Goal: Task Accomplishment & Management: Manage account settings

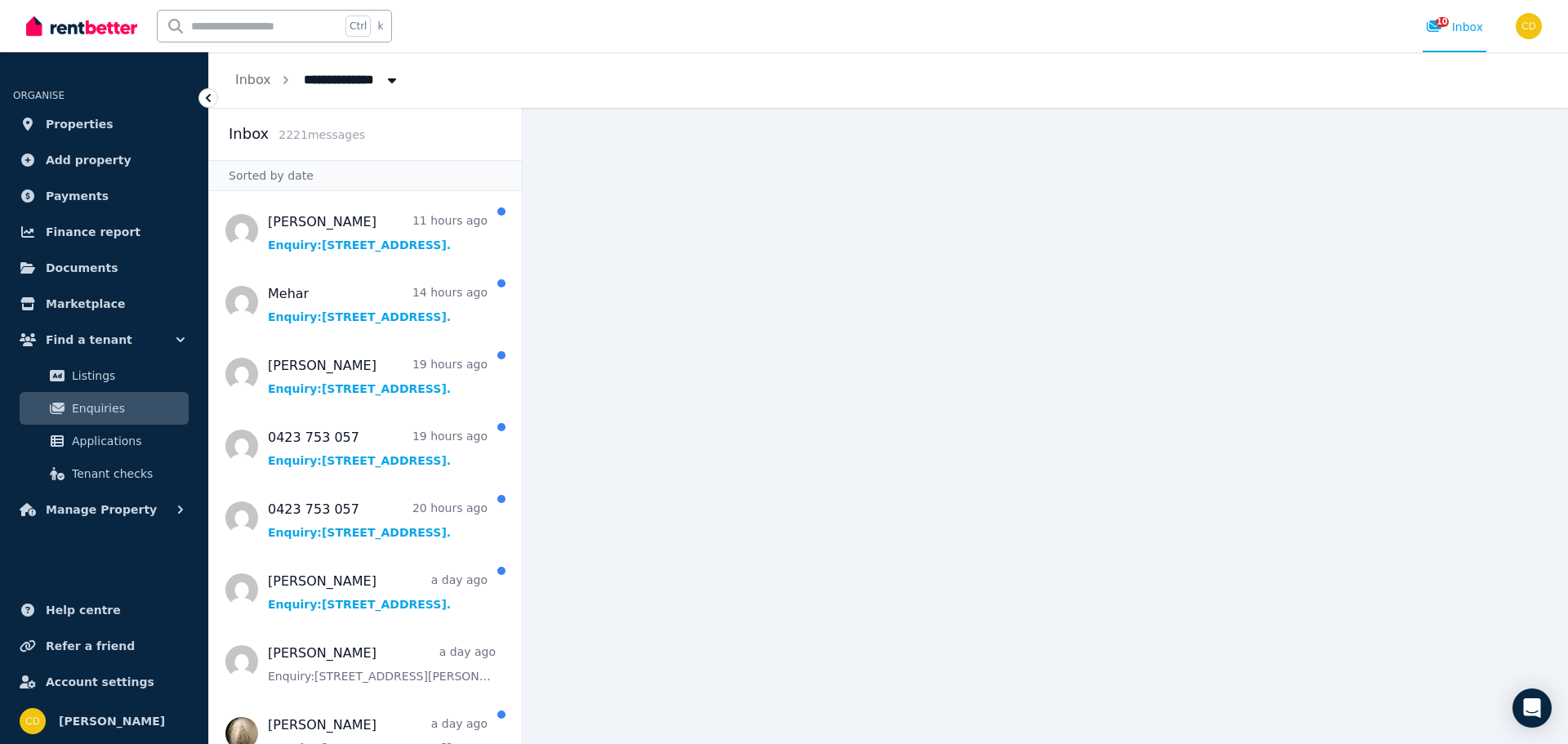
click at [265, 20] on input "text" at bounding box center [249, 26] width 183 height 31
type input "*******"
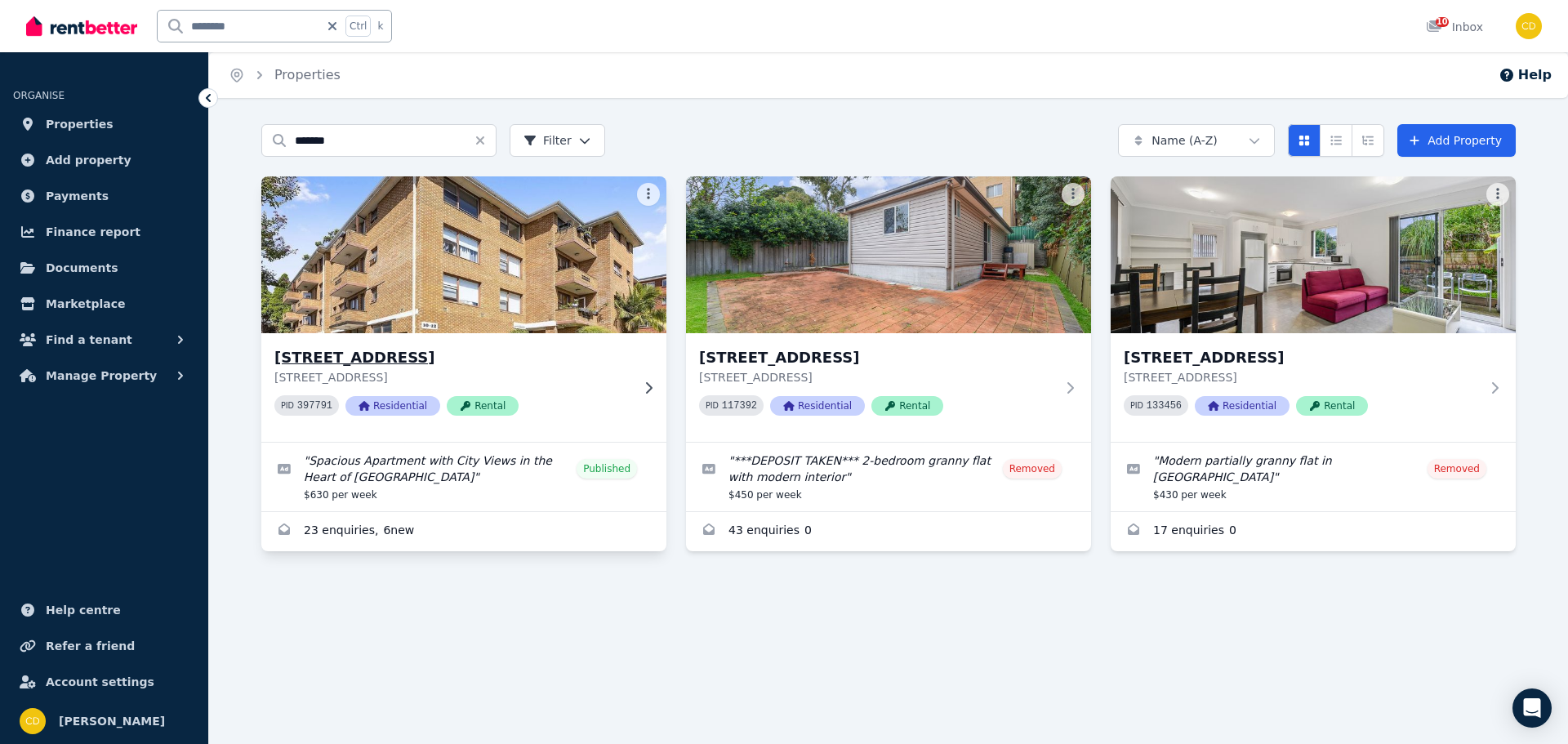
click at [442, 363] on h3 "[STREET_ADDRESS]" at bounding box center [452, 357] width 356 height 23
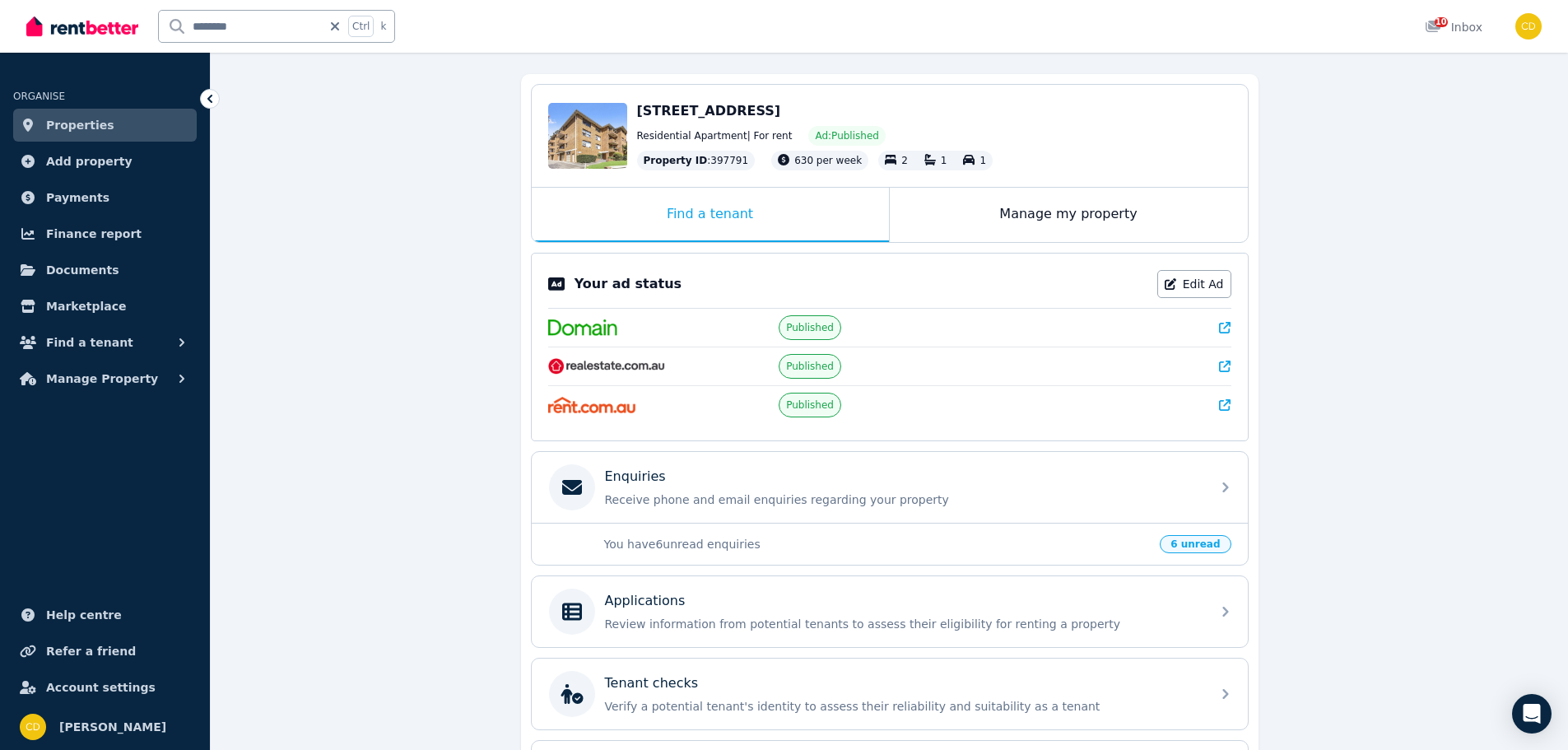
scroll to position [165, 0]
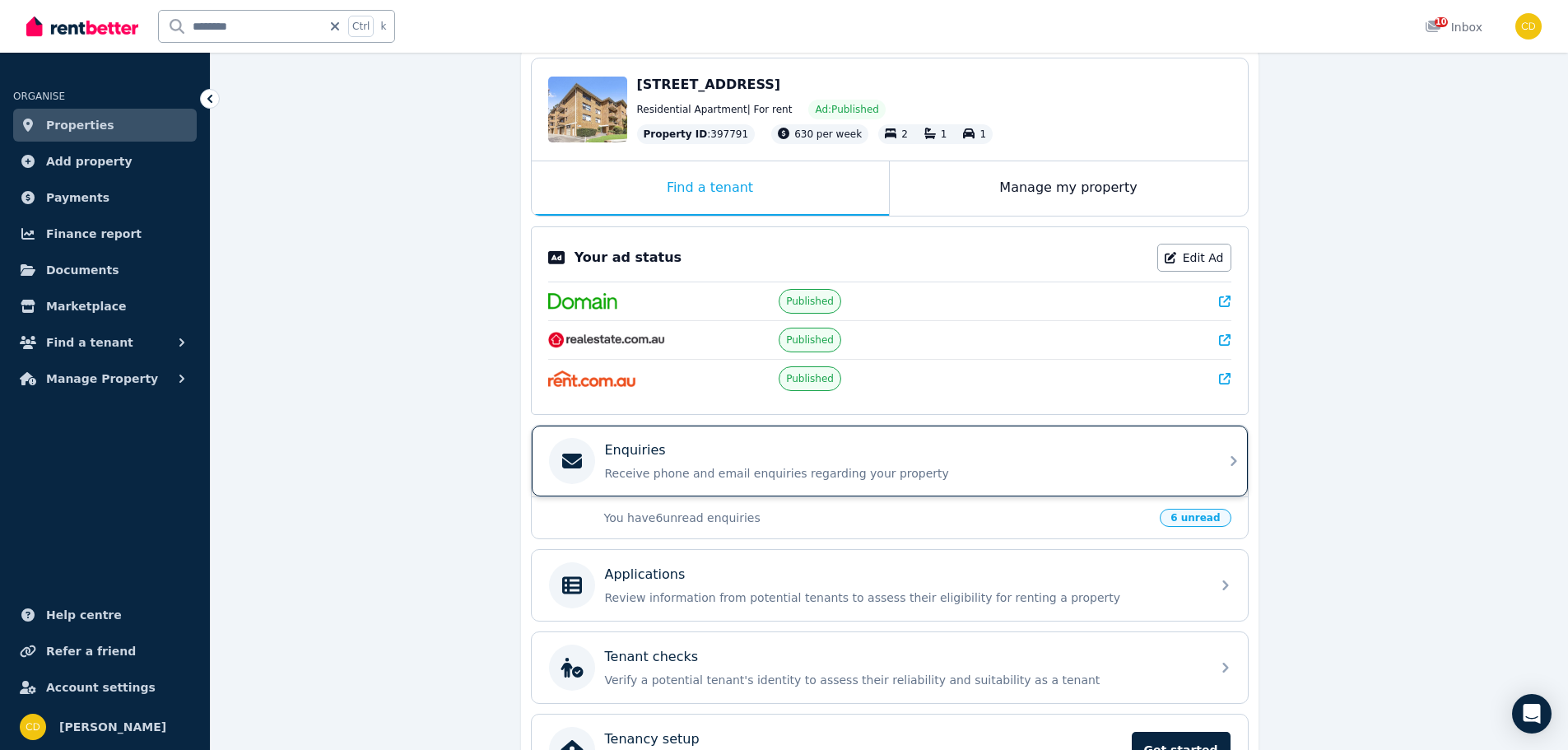
click at [728, 451] on div "Enquiries" at bounding box center [903, 450] width 596 height 19
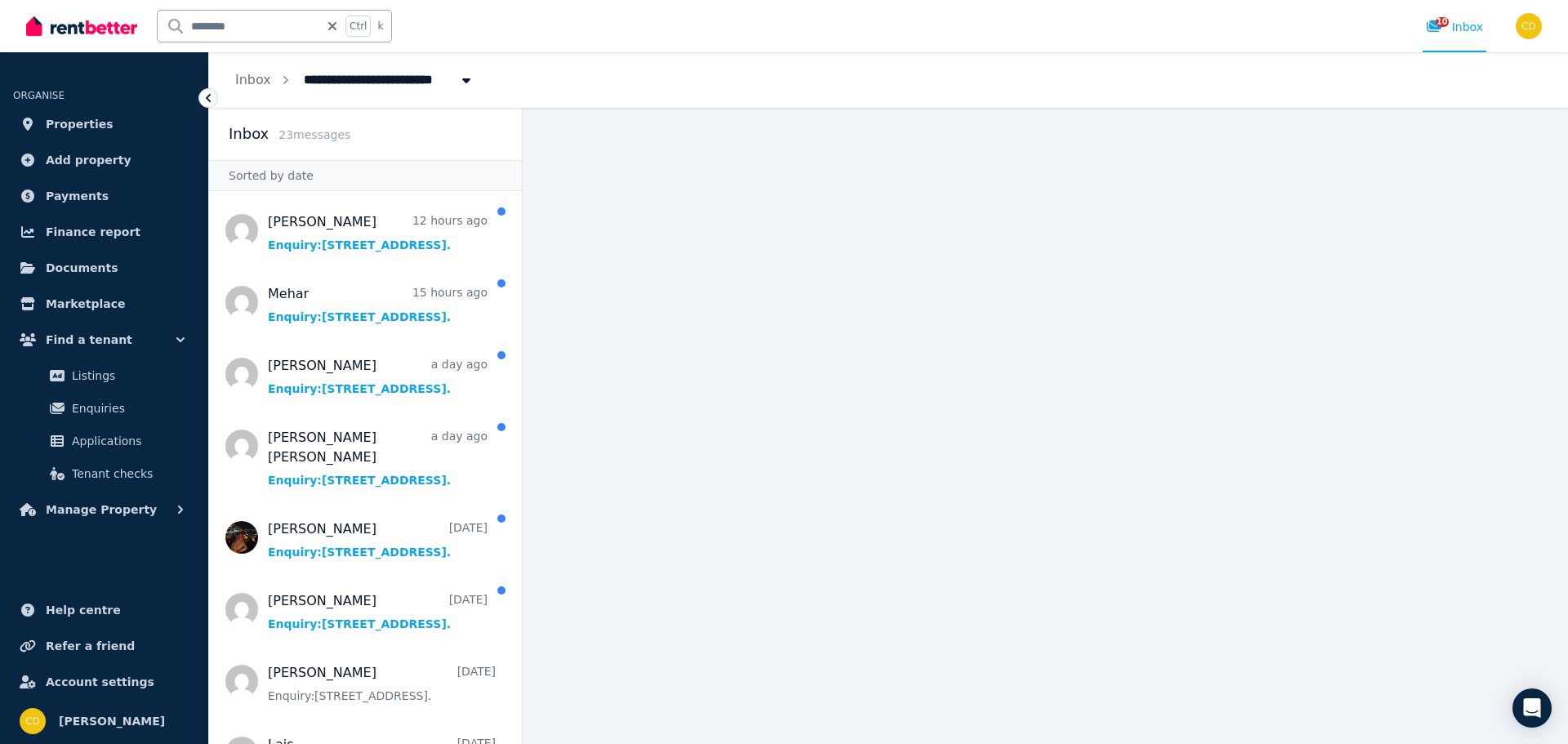
click at [0, 366] on ul "ORGANISE Properties Add property Payments Finance report Documents Marketplace …" at bounding box center [104, 297] width 209 height 457
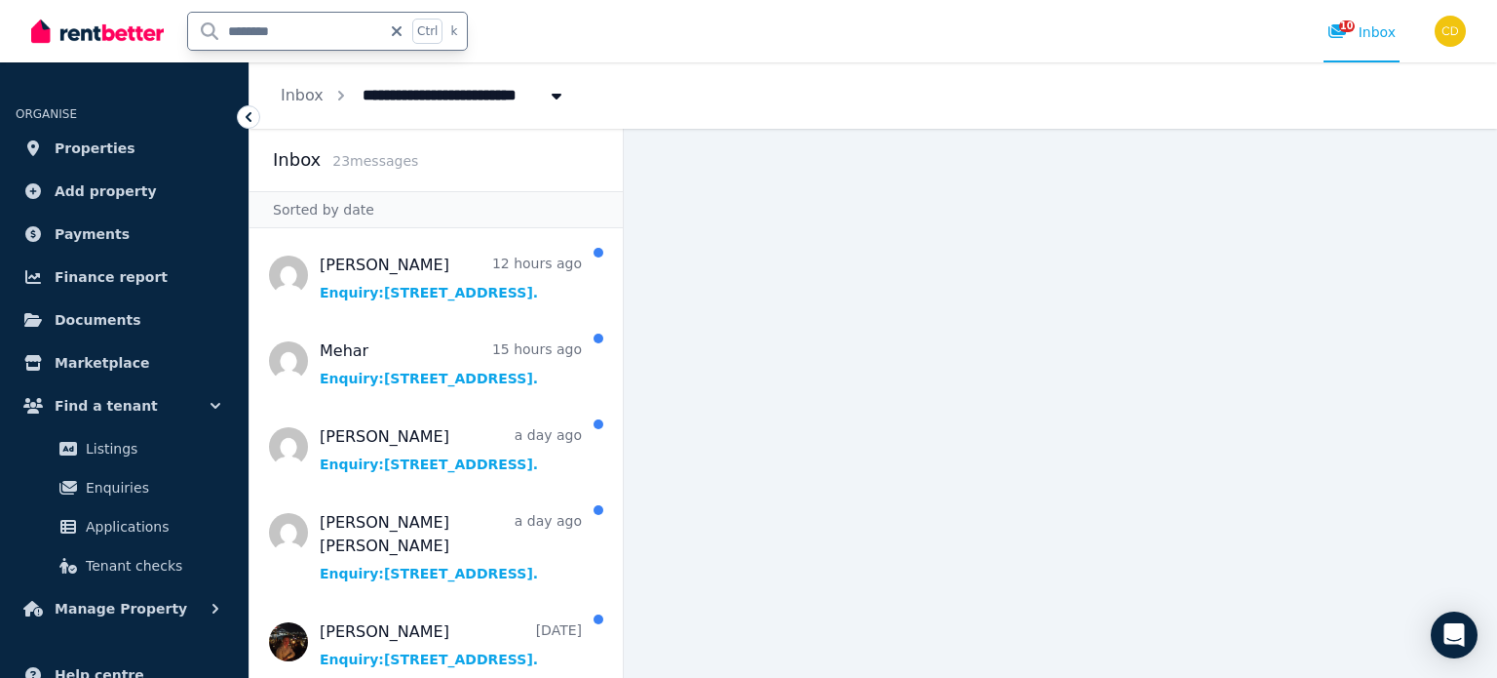
click at [304, 34] on input "*******" at bounding box center [284, 31] width 193 height 37
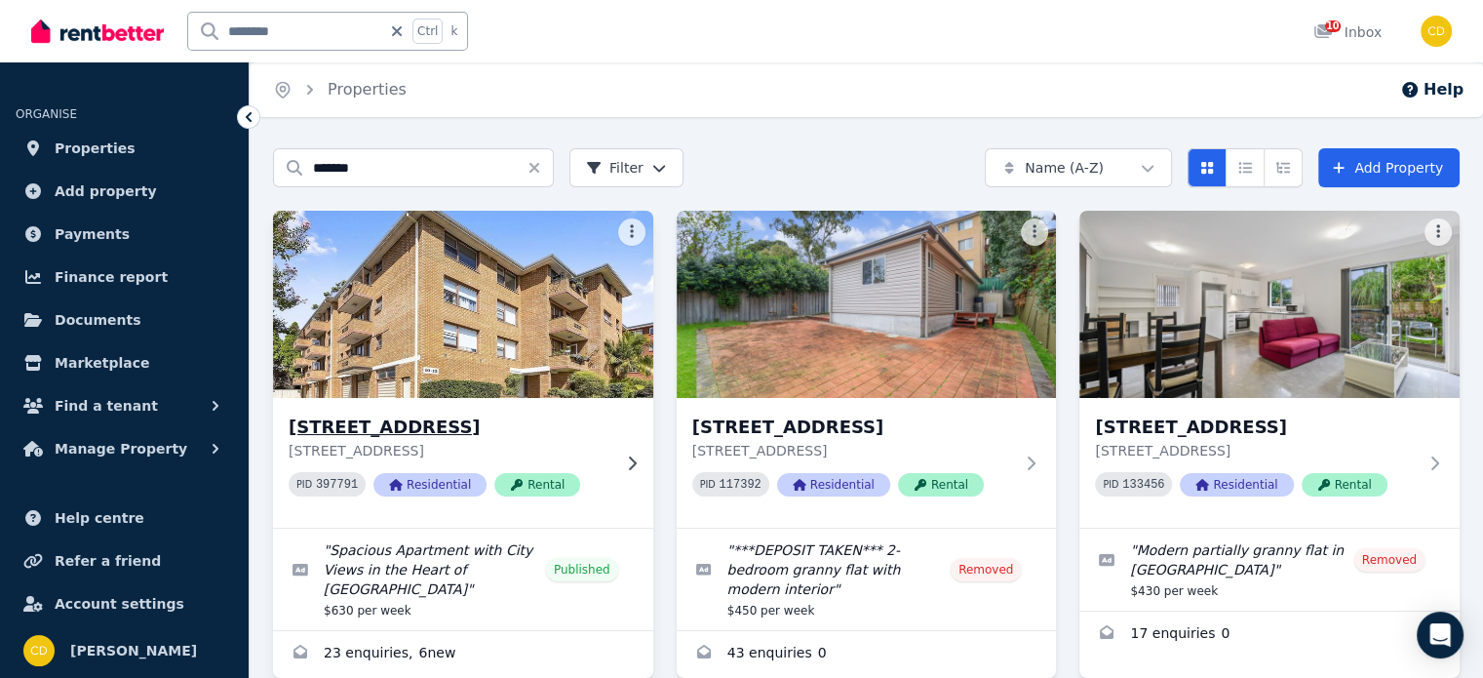
click at [506, 439] on h3 "[STREET_ADDRESS]" at bounding box center [450, 426] width 322 height 27
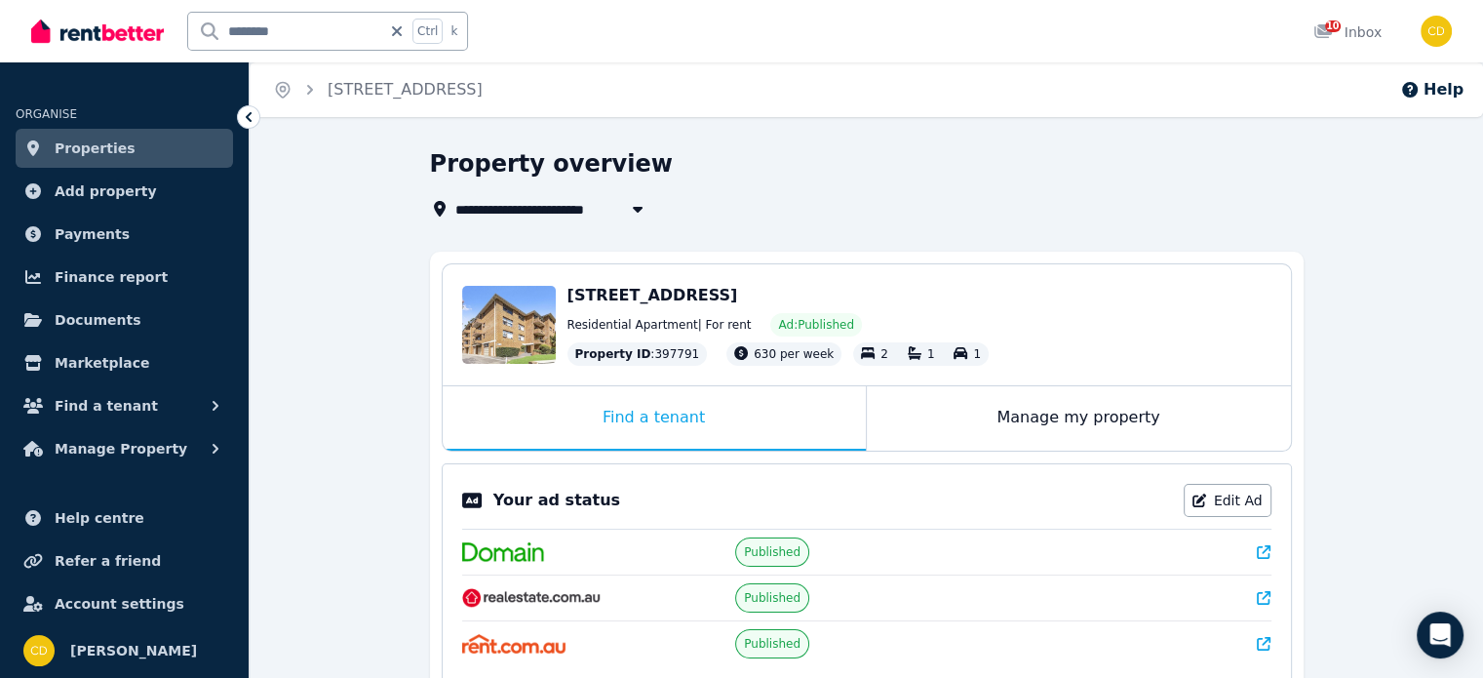
click at [1263, 553] on icon at bounding box center [1264, 552] width 14 height 14
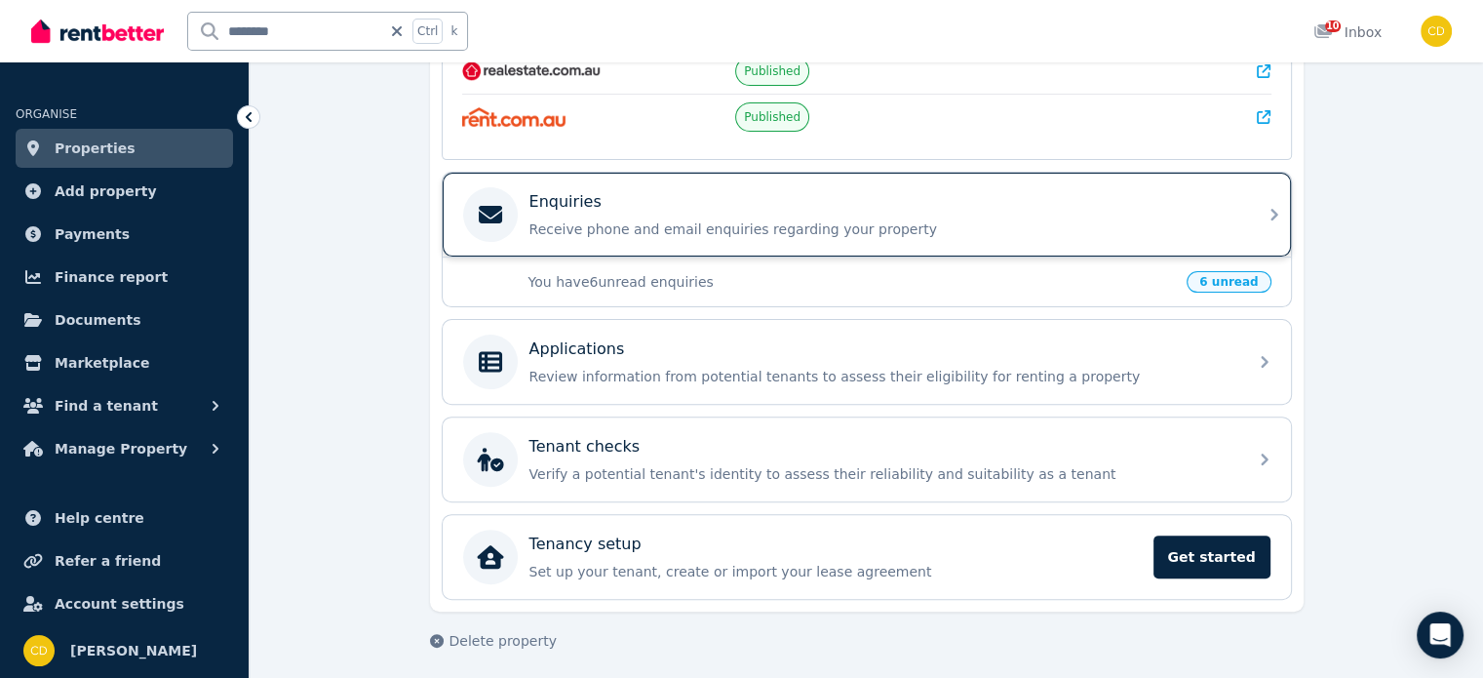
click at [753, 224] on p "Receive phone and email enquiries regarding your property" at bounding box center [882, 228] width 706 height 19
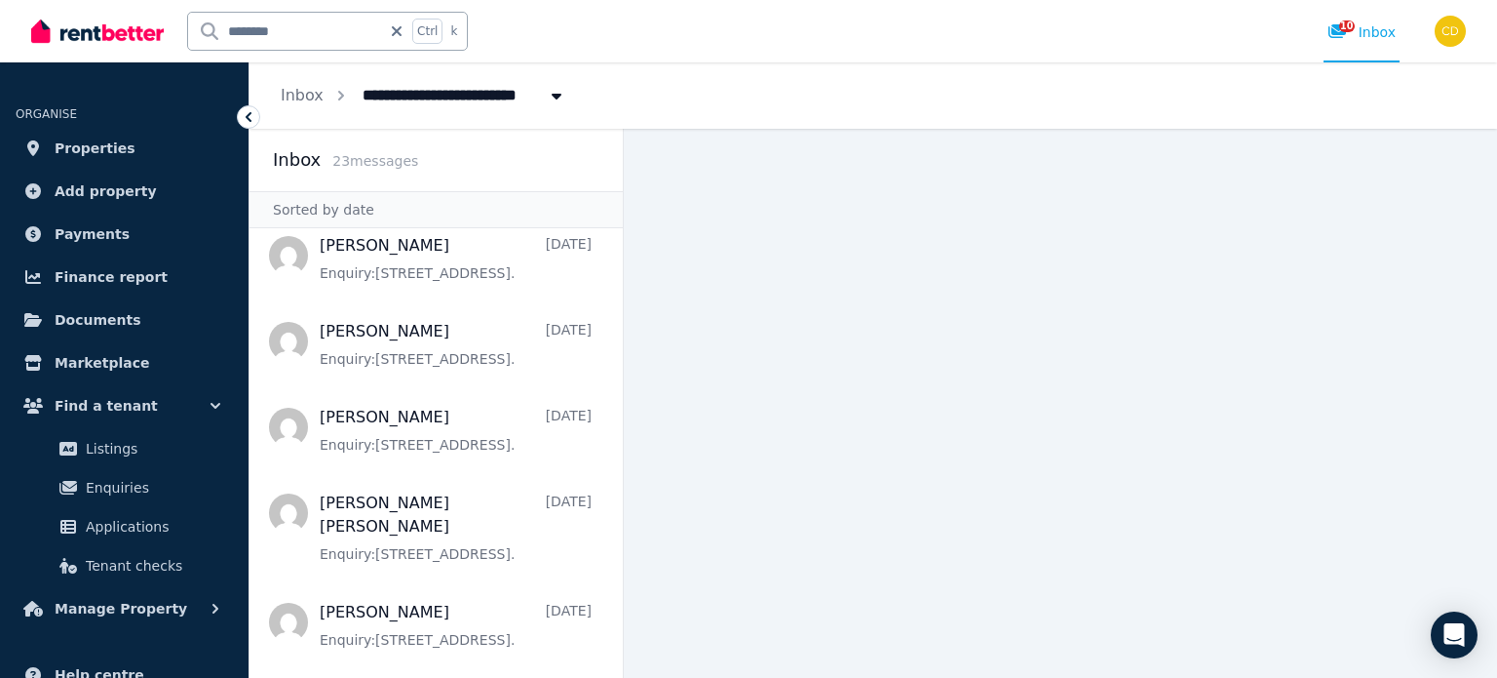
scroll to position [1531, 0]
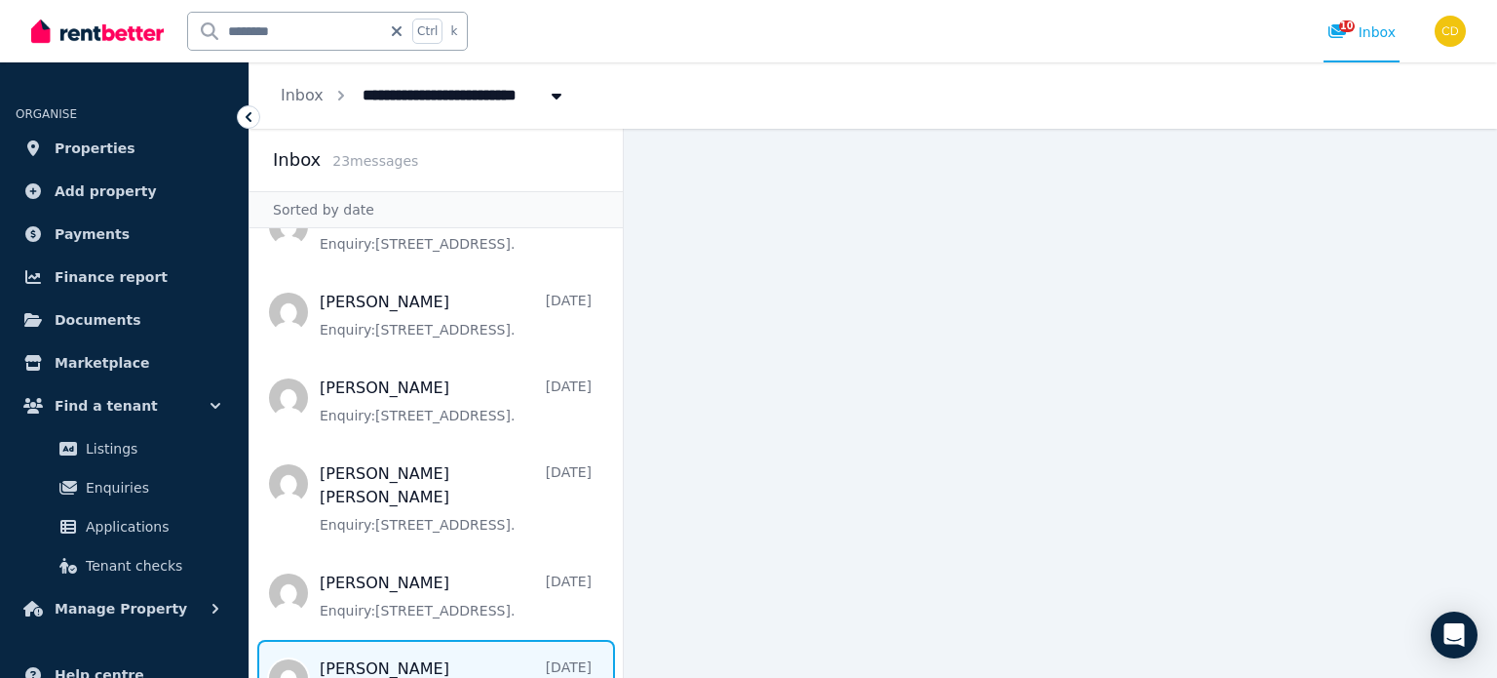
click at [455, 639] on span "Message list" at bounding box center [436, 678] width 373 height 78
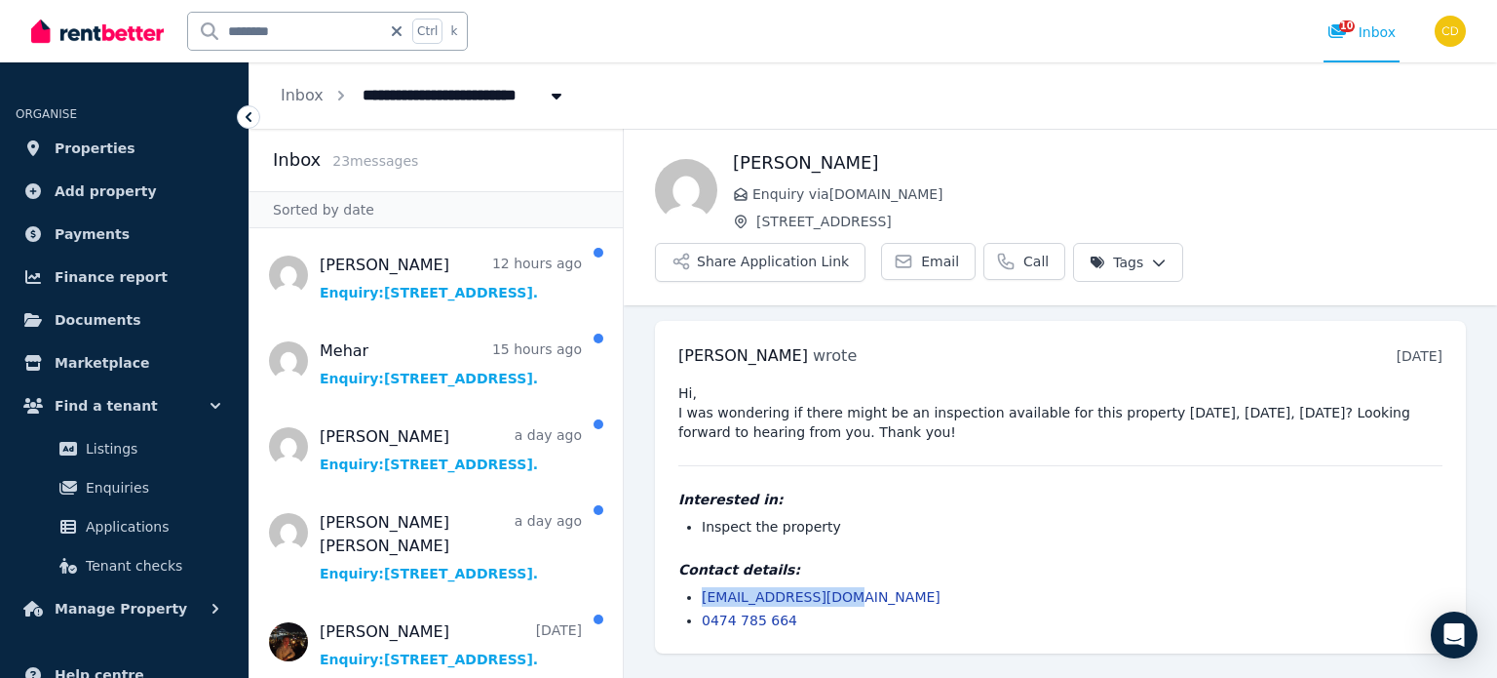
drag, startPoint x: 854, startPoint y: 543, endPoint x: 696, endPoint y: 537, distance: 158.0
click at [696, 587] on ul "[EMAIL_ADDRESS][DOMAIN_NAME] 0474 785 664" at bounding box center [1060, 608] width 764 height 43
copy link "[EMAIL_ADDRESS][DOMAIN_NAME]"
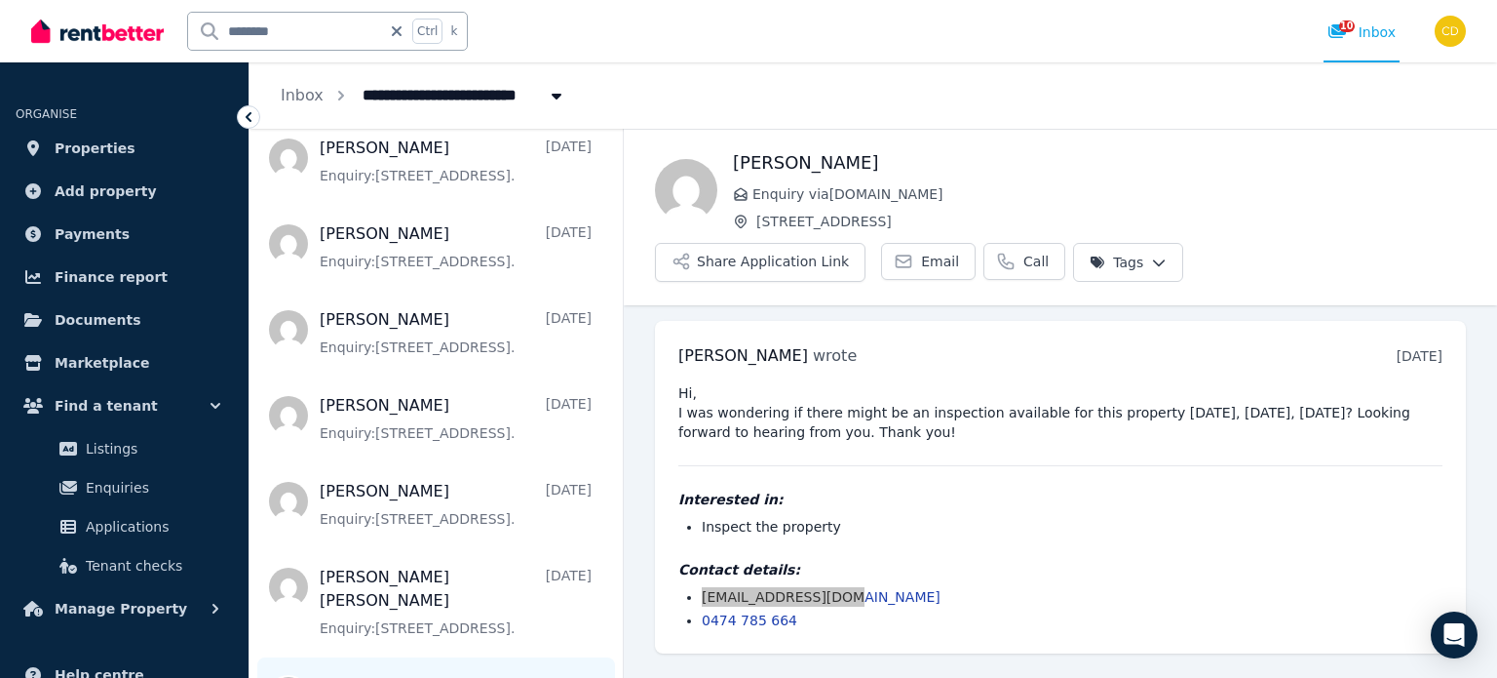
scroll to position [1531, 0]
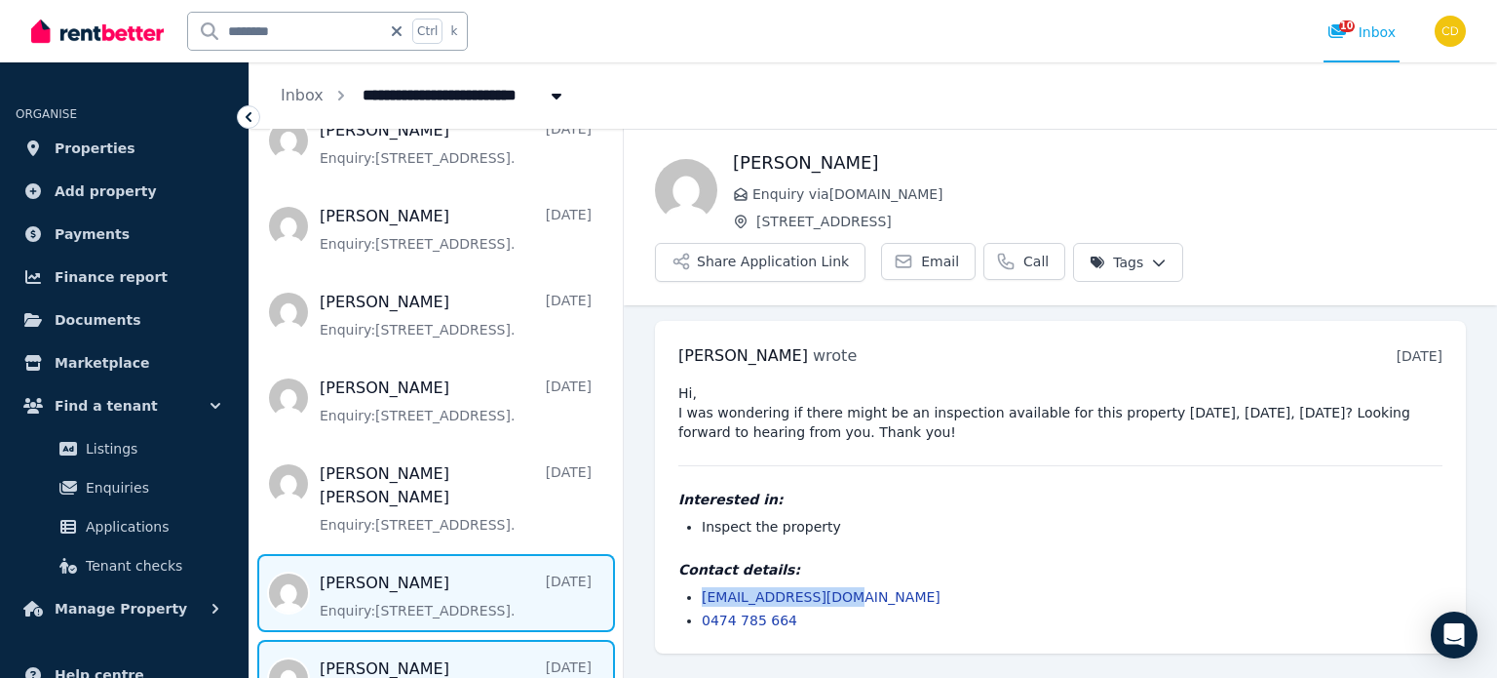
click at [423, 554] on span "Message list" at bounding box center [436, 593] width 373 height 78
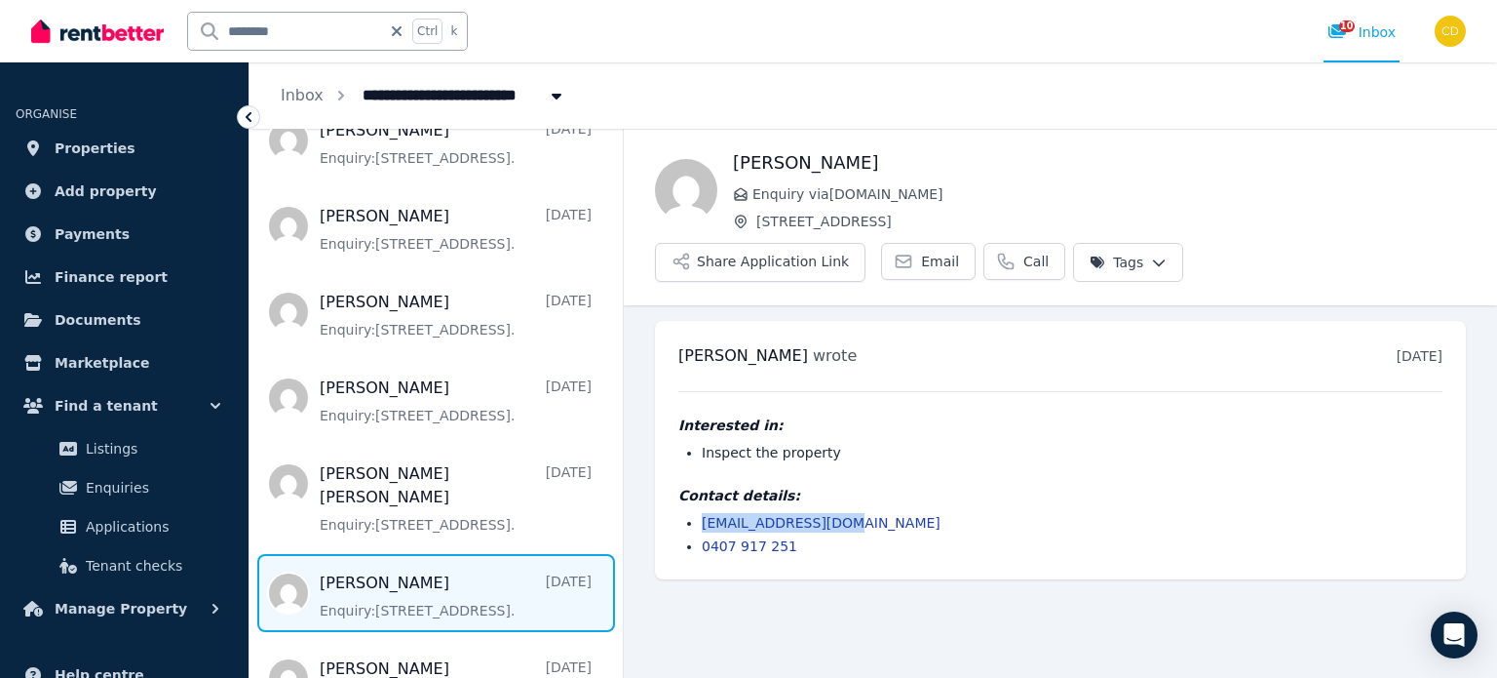
drag, startPoint x: 853, startPoint y: 468, endPoint x: 692, endPoint y: 472, distance: 160.9
click at [692, 513] on ul "[EMAIL_ADDRESS][DOMAIN_NAME] 0407 917 251" at bounding box center [1060, 534] width 764 height 43
copy link "[EMAIL_ADDRESS][DOMAIN_NAME]"
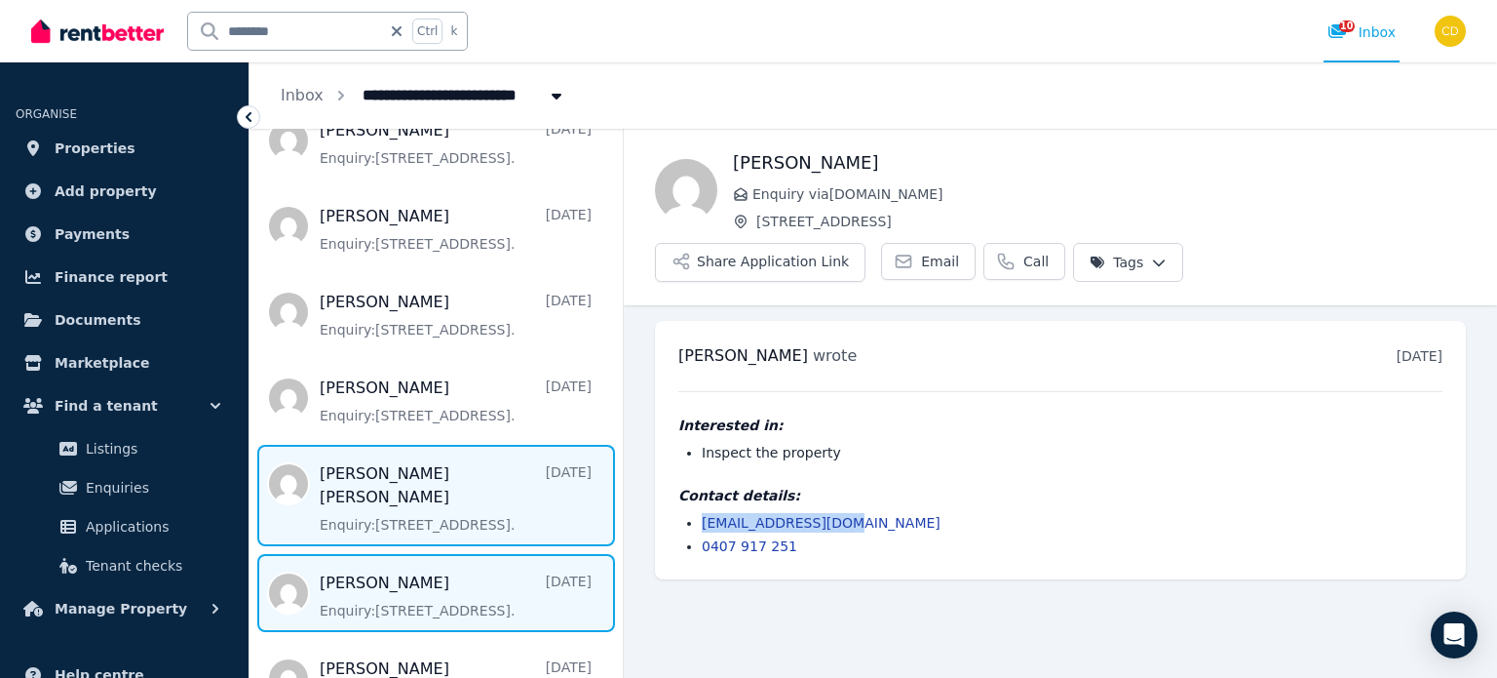
click at [387, 446] on span "Message list" at bounding box center [436, 495] width 373 height 101
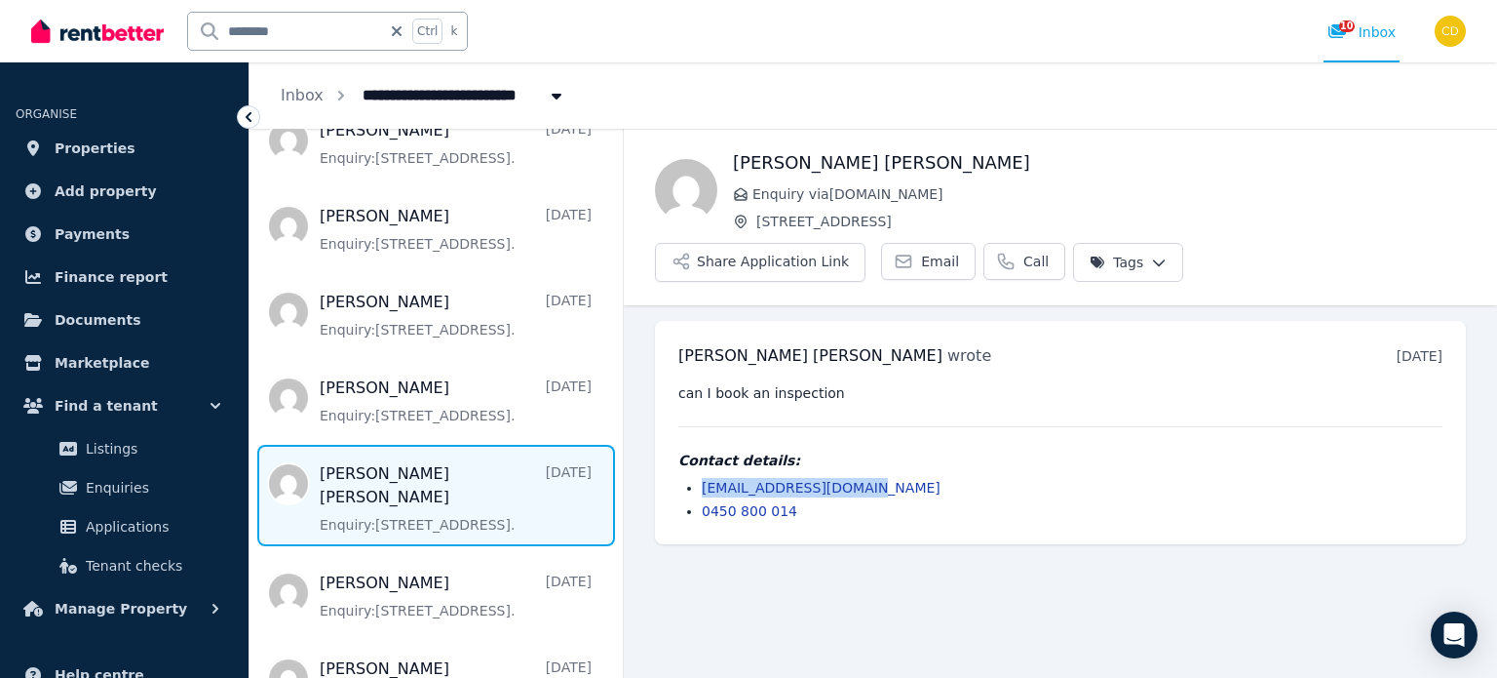
drag, startPoint x: 850, startPoint y: 434, endPoint x: 699, endPoint y: 432, distance: 151.1
click at [699, 478] on ul "[EMAIL_ADDRESS][DOMAIN_NAME] 0450 800 014" at bounding box center [1060, 499] width 764 height 43
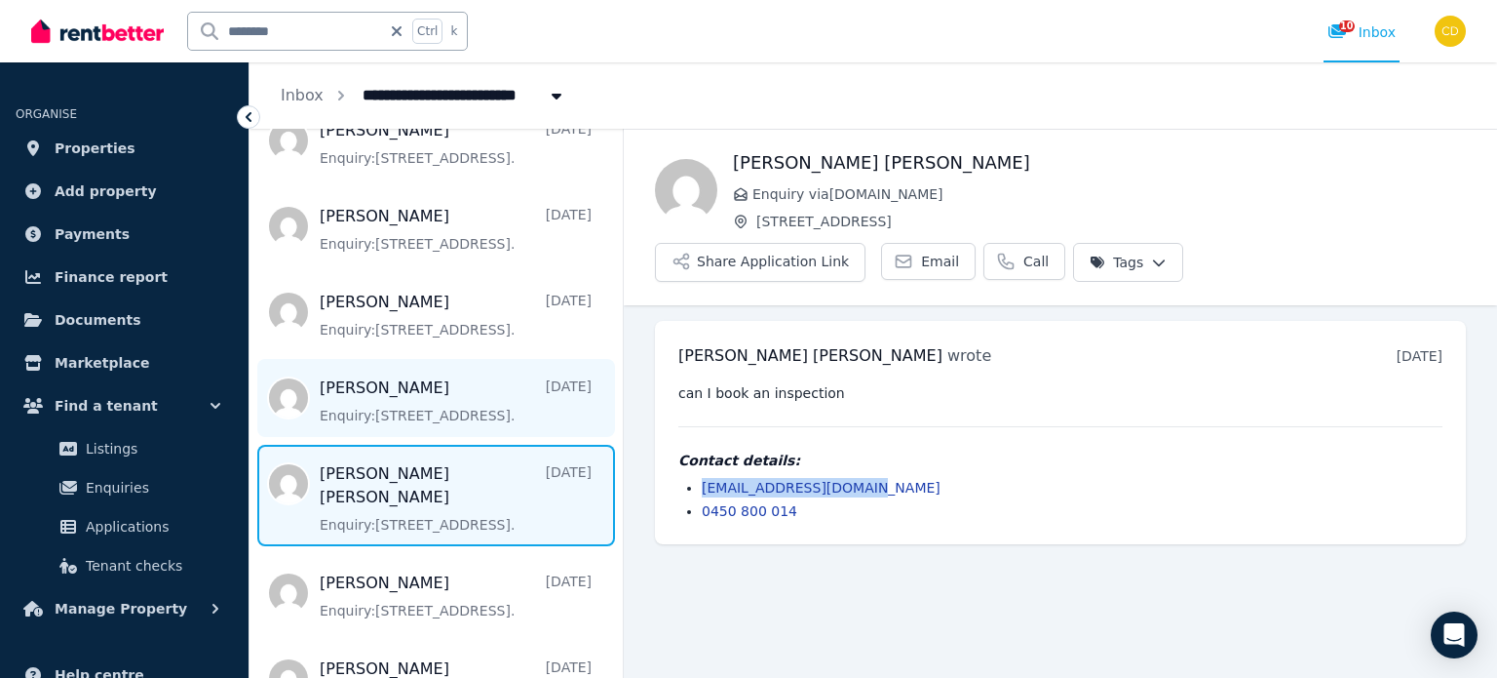
copy link "[EMAIL_ADDRESS][DOMAIN_NAME]"
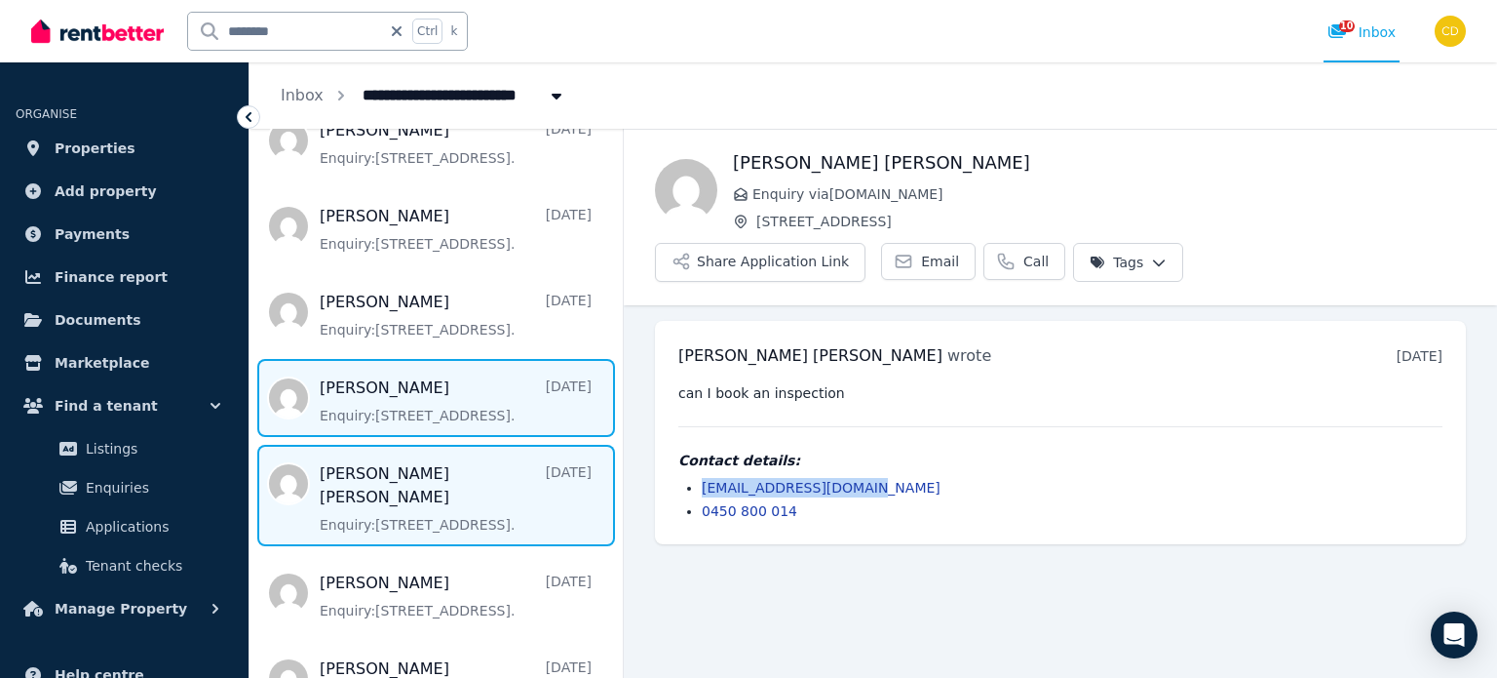
click at [418, 363] on span "Message list" at bounding box center [436, 398] width 373 height 78
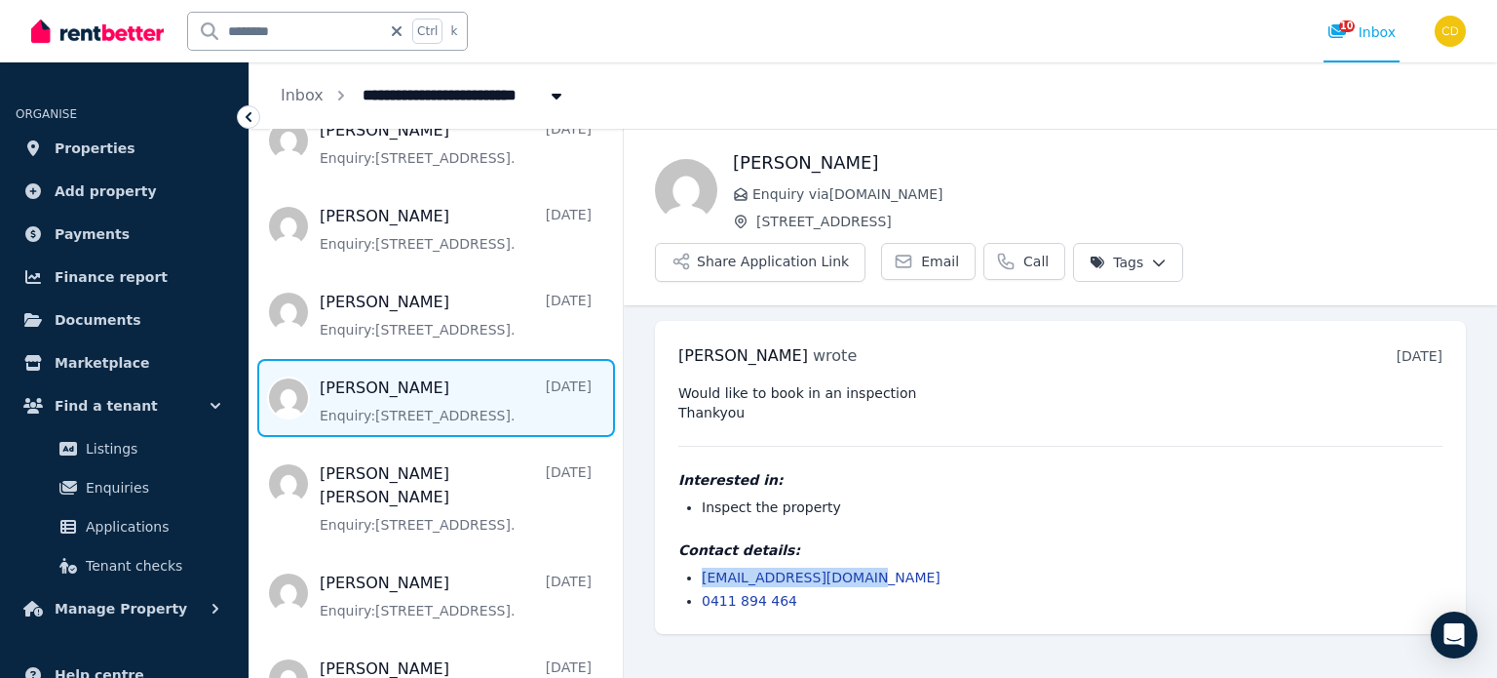
drag, startPoint x: 870, startPoint y: 531, endPoint x: 684, endPoint y: 530, distance: 185.2
click at [684, 567] on ul "[EMAIL_ADDRESS][DOMAIN_NAME] 0411 894 464" at bounding box center [1060, 588] width 764 height 43
copy link "[EMAIL_ADDRESS][DOMAIN_NAME]"
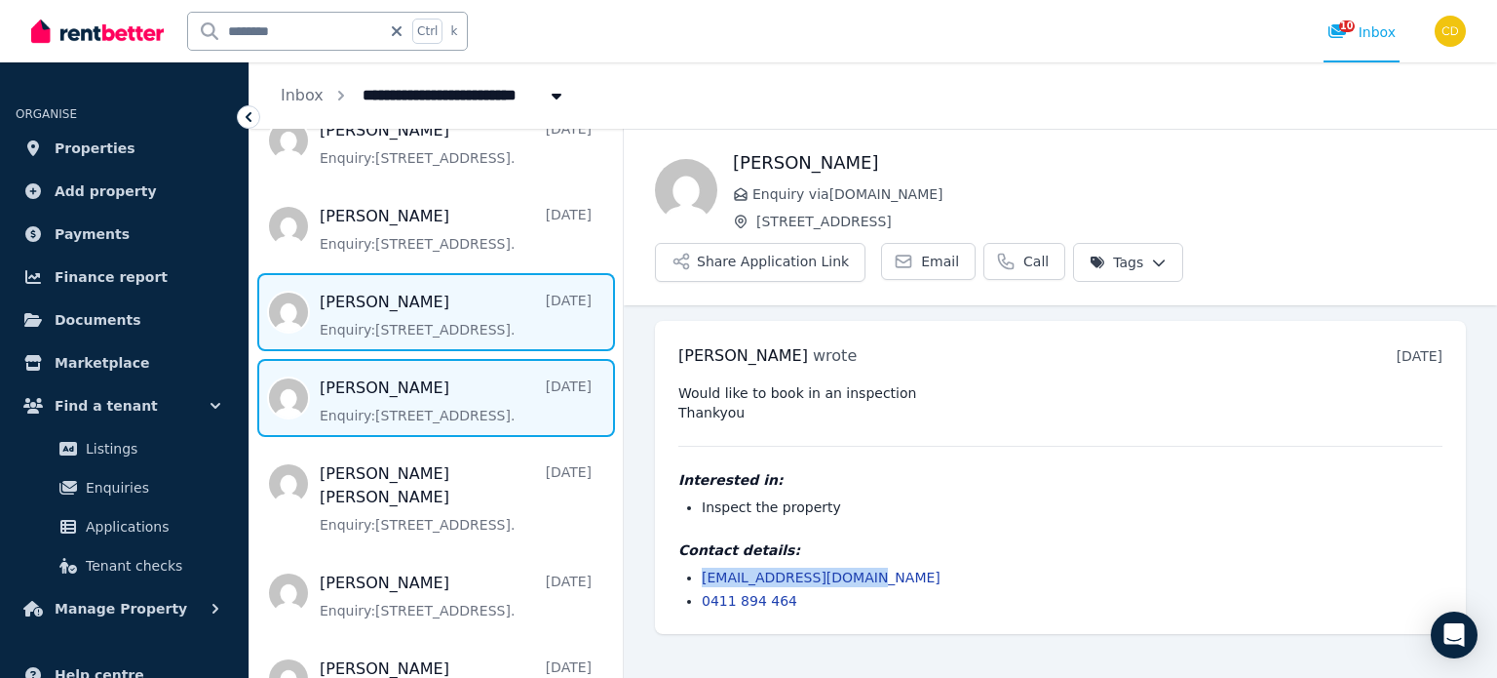
click at [409, 273] on span "Message list" at bounding box center [436, 312] width 373 height 78
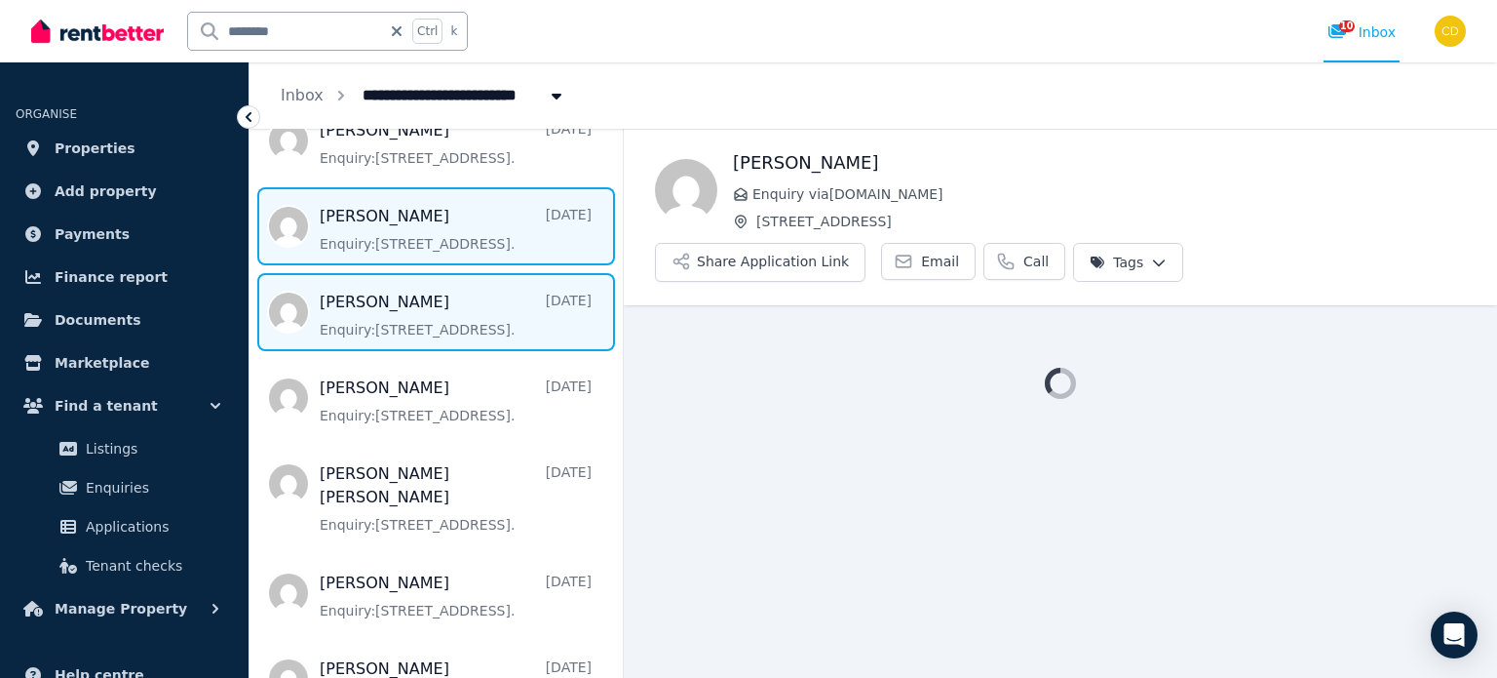
click at [413, 188] on span "Message list" at bounding box center [436, 226] width 373 height 78
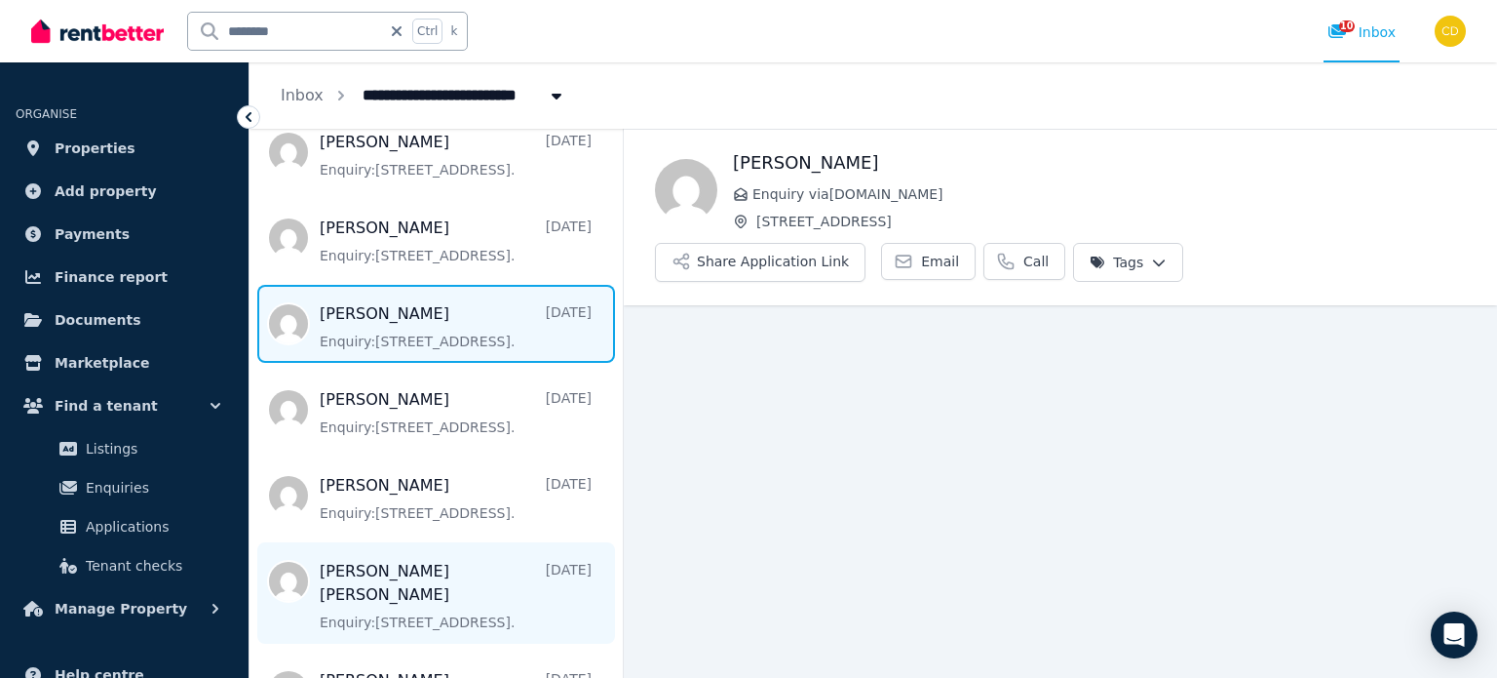
scroll to position [1336, 0]
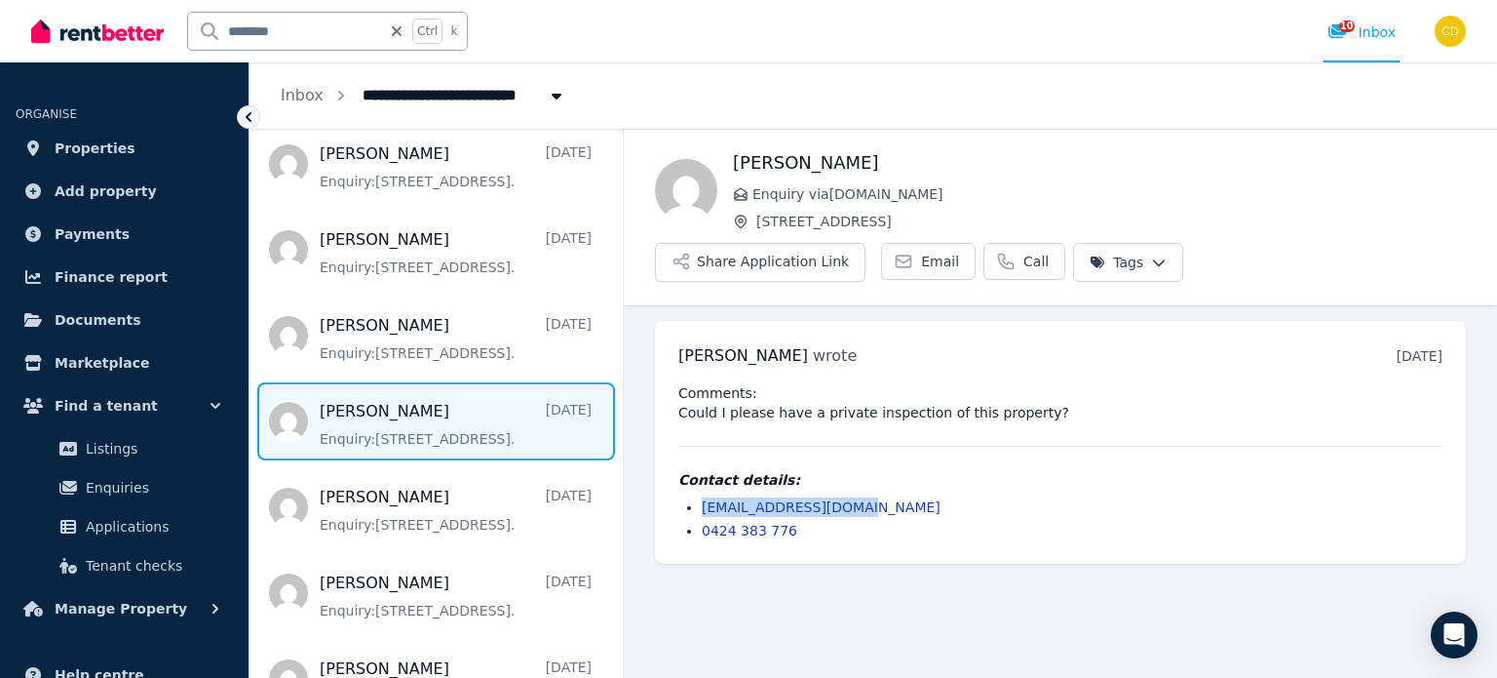
drag, startPoint x: 868, startPoint y: 452, endPoint x: 690, endPoint y: 457, distance: 177.5
click at [702, 497] on li "[EMAIL_ADDRESS][DOMAIN_NAME]" at bounding box center [1072, 506] width 741 height 19
copy link "[EMAIL_ADDRESS][DOMAIN_NAME]"
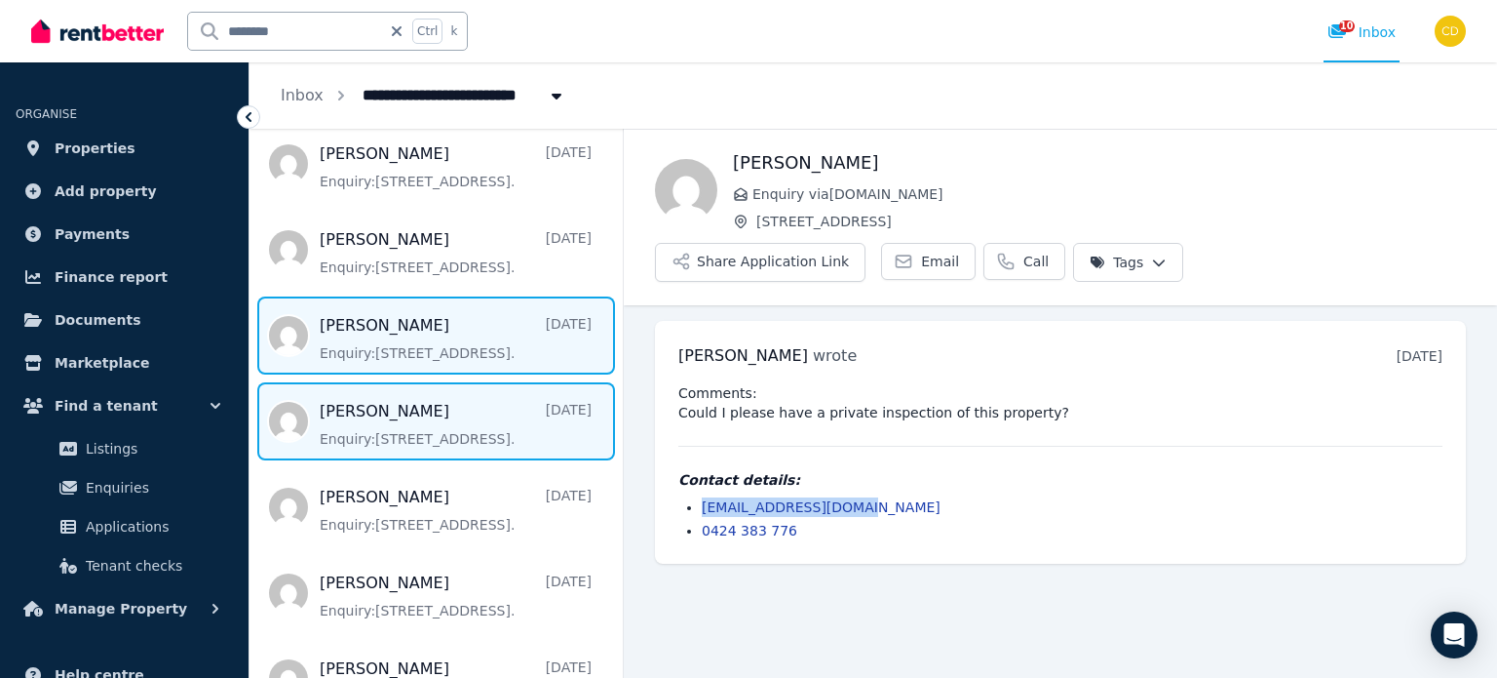
click at [389, 315] on span "Message list" at bounding box center [436, 335] width 373 height 78
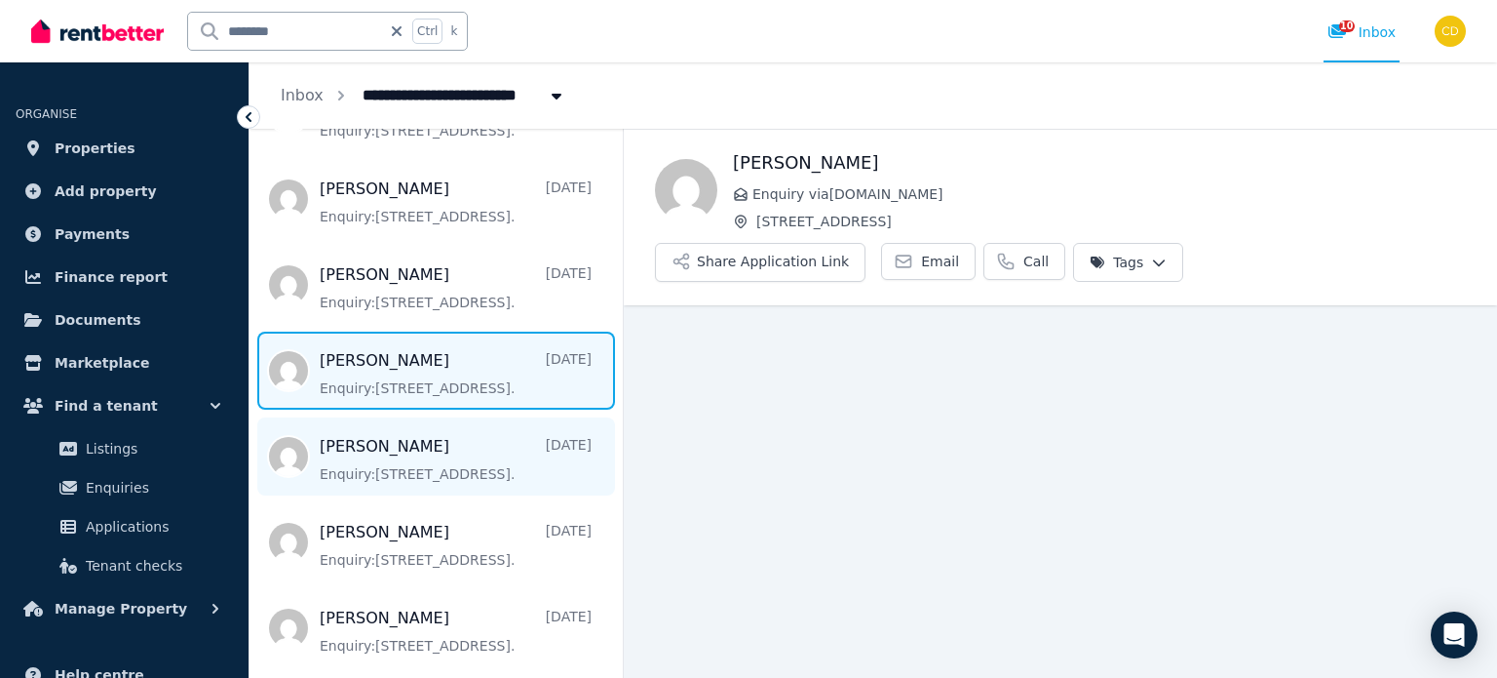
scroll to position [1238, 0]
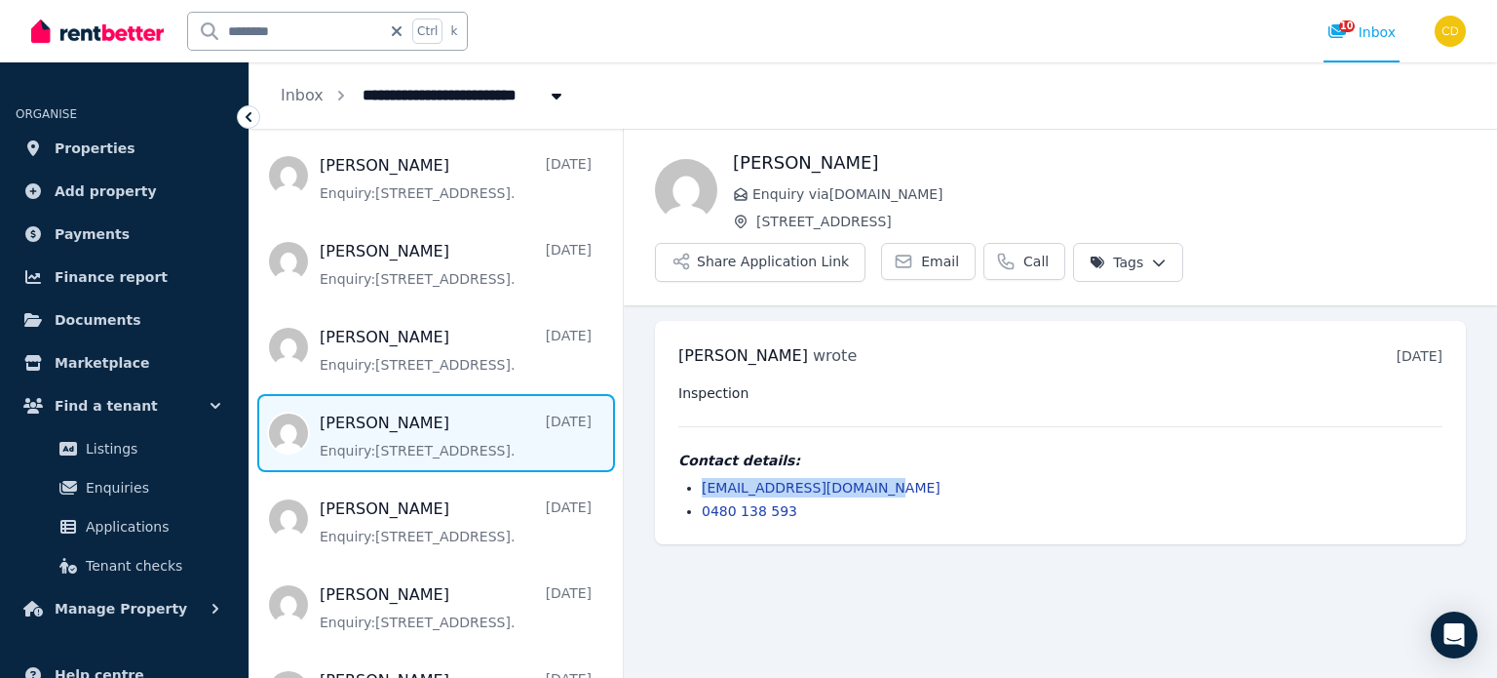
drag, startPoint x: 901, startPoint y: 432, endPoint x: 692, endPoint y: 434, distance: 208.6
click at [692, 478] on ul "[EMAIL_ADDRESS][DOMAIN_NAME] 0480 138 593" at bounding box center [1060, 499] width 764 height 43
copy link "[EMAIL_ADDRESS][DOMAIN_NAME]"
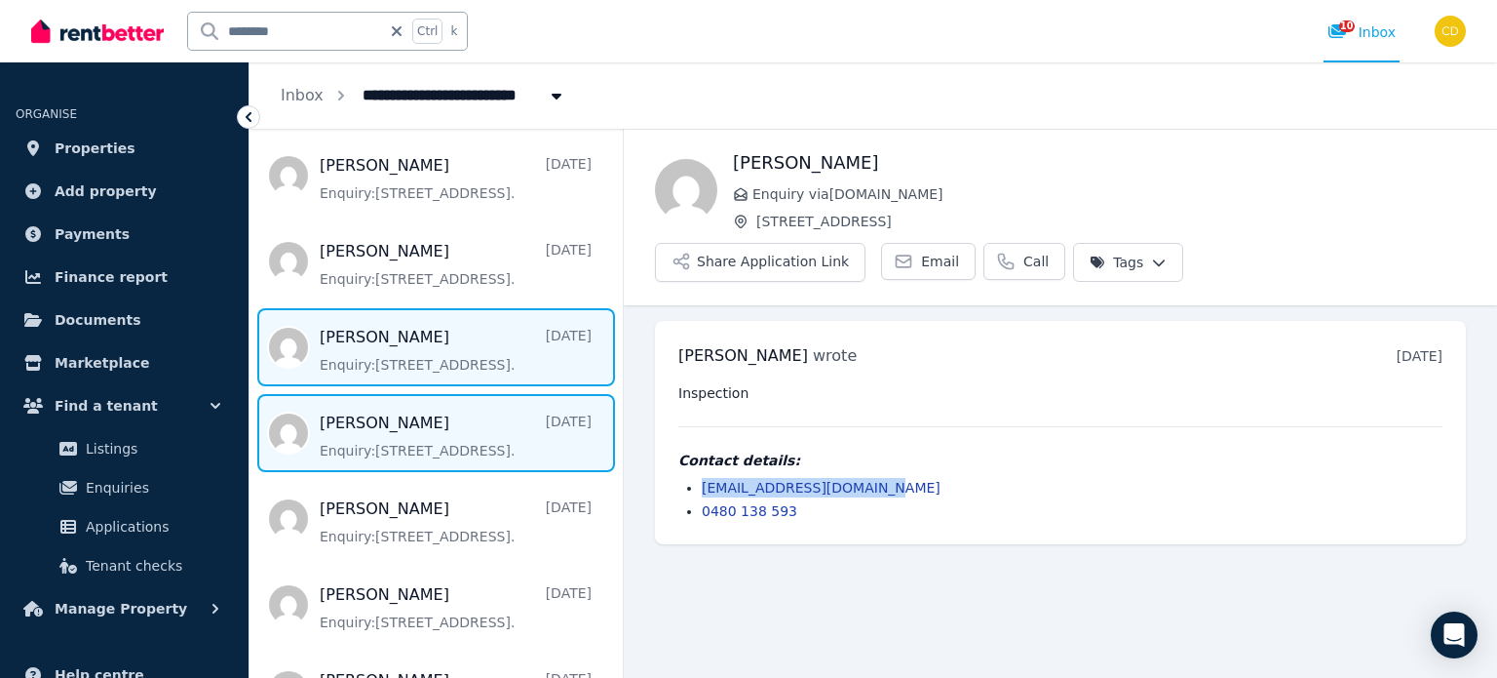
click at [420, 327] on span "Message list" at bounding box center [436, 347] width 373 height 78
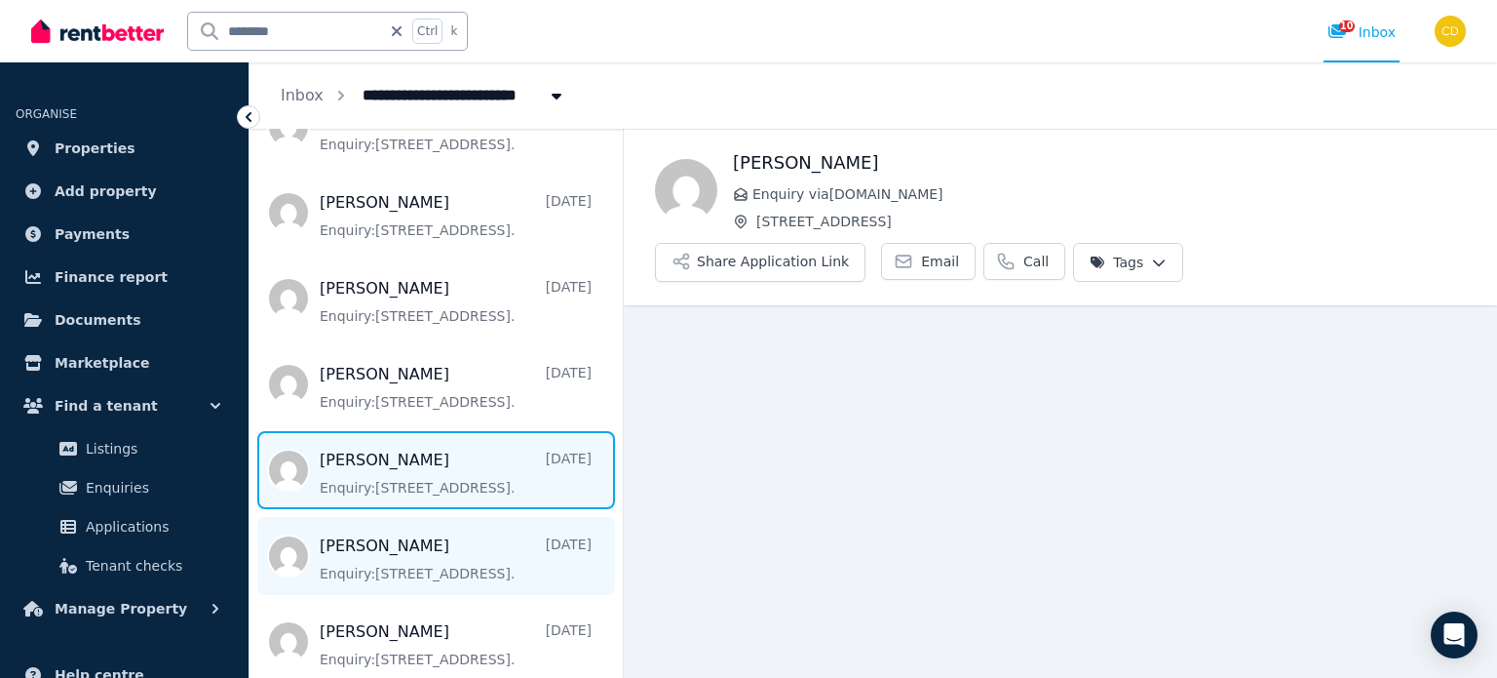
scroll to position [1043, 0]
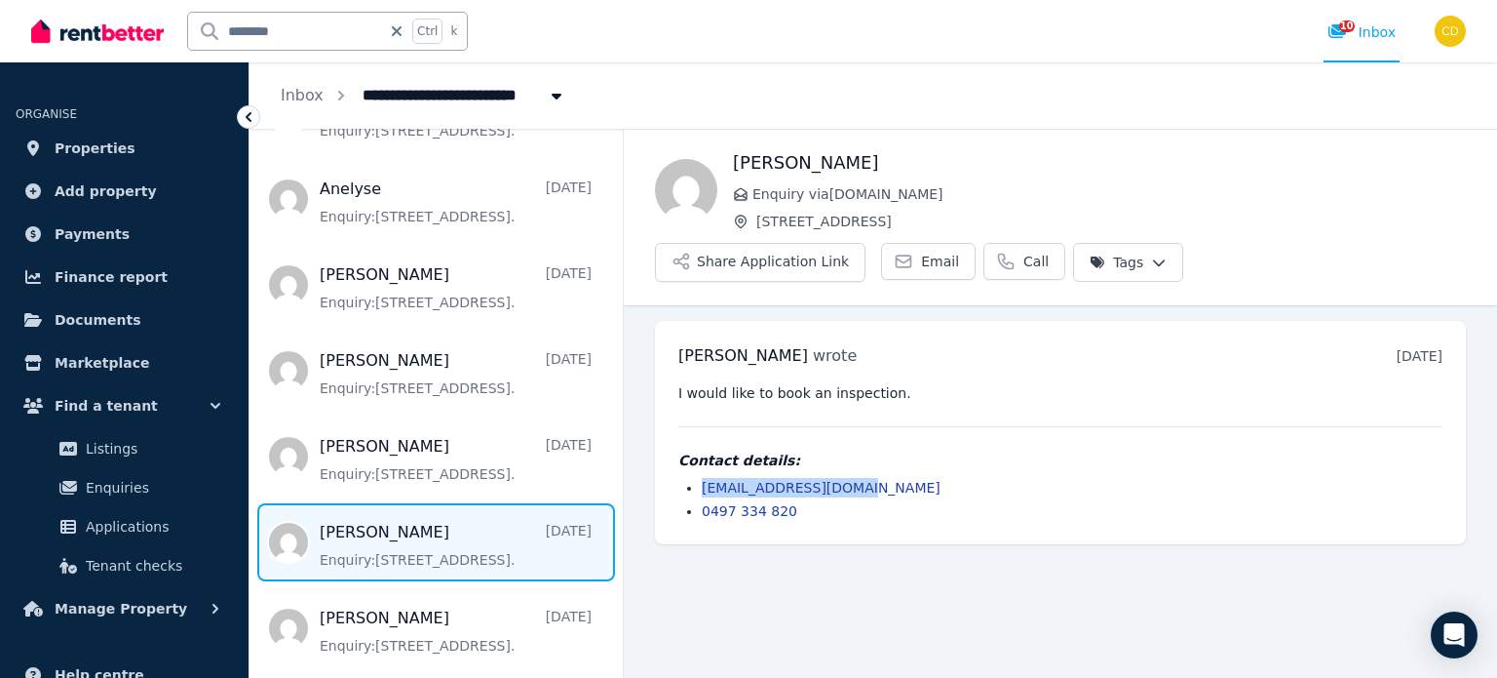
drag, startPoint x: 869, startPoint y: 431, endPoint x: 686, endPoint y: 437, distance: 182.4
click at [702, 478] on li "[EMAIL_ADDRESS][DOMAIN_NAME]" at bounding box center [1072, 487] width 741 height 19
copy link "[EMAIL_ADDRESS][DOMAIN_NAME]"
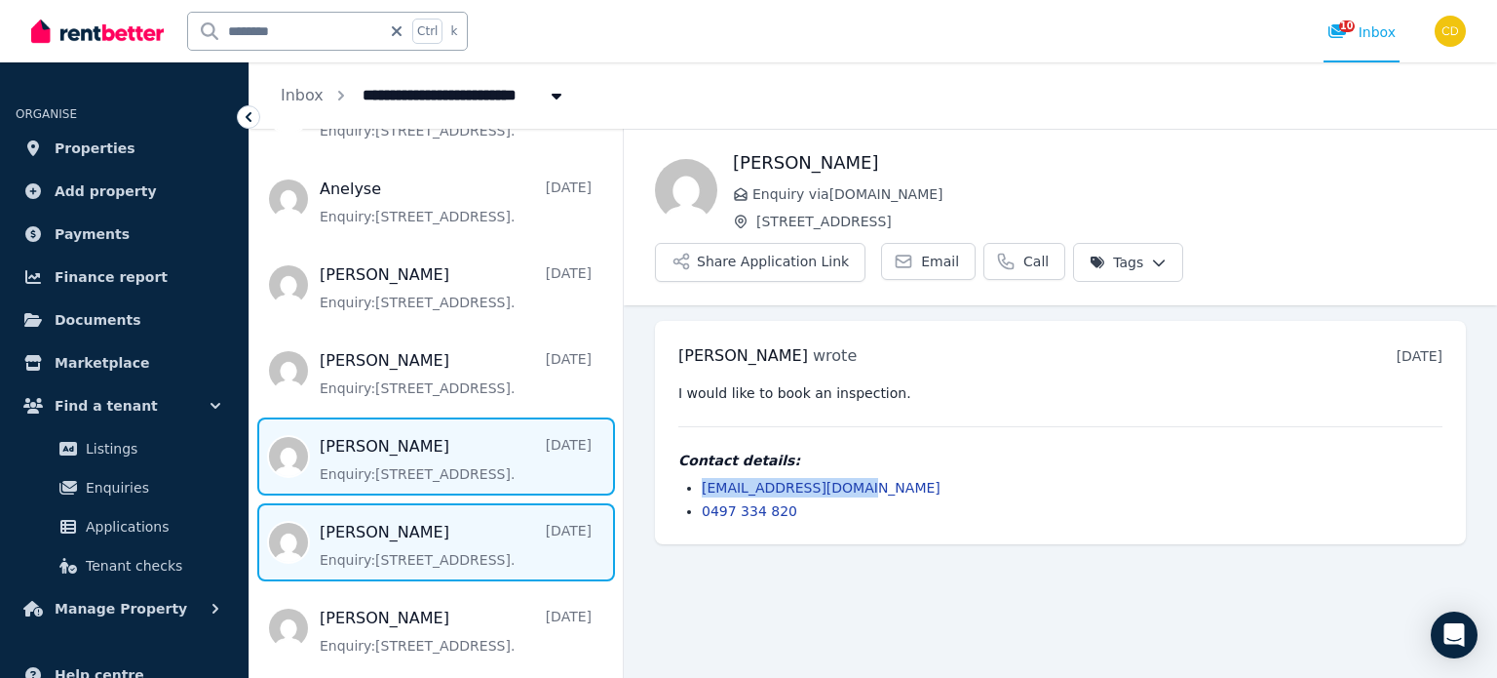
click at [378, 425] on span "Message list" at bounding box center [436, 456] width 373 height 78
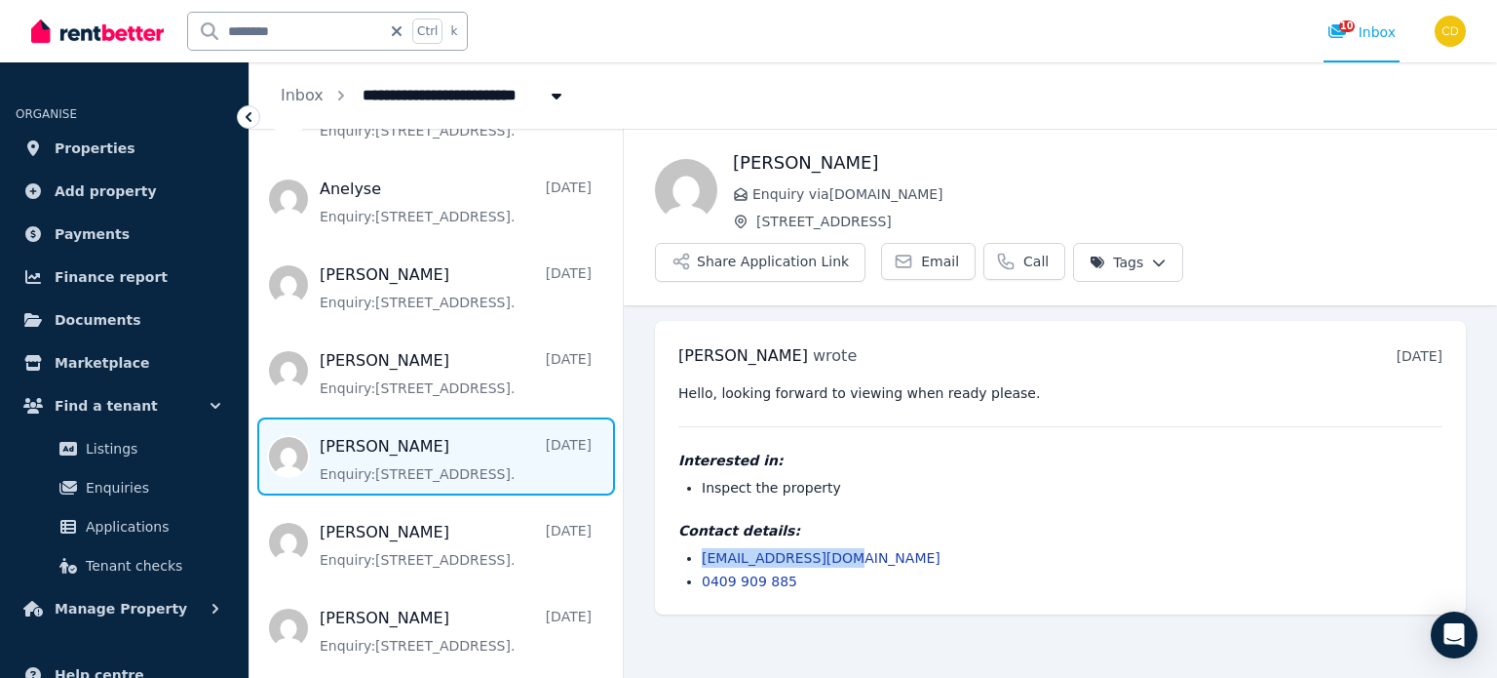
drag, startPoint x: 876, startPoint y: 494, endPoint x: 705, endPoint y: 502, distance: 171.7
click at [705, 521] on div "Contact details: [EMAIL_ADDRESS][DOMAIN_NAME] 0409 909 885" at bounding box center [1060, 556] width 764 height 70
copy link "[EMAIL_ADDRESS][DOMAIN_NAME]"
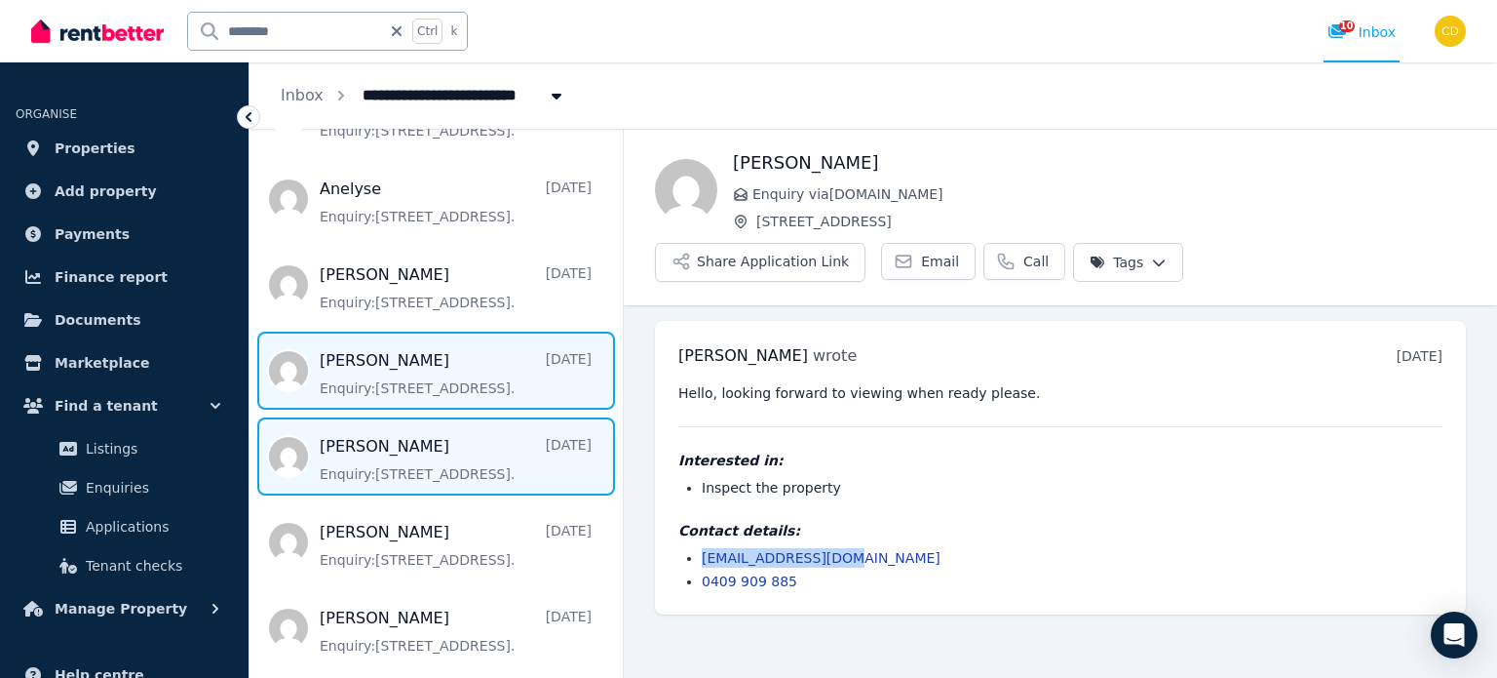
click at [385, 346] on span "Message list" at bounding box center [436, 370] width 373 height 78
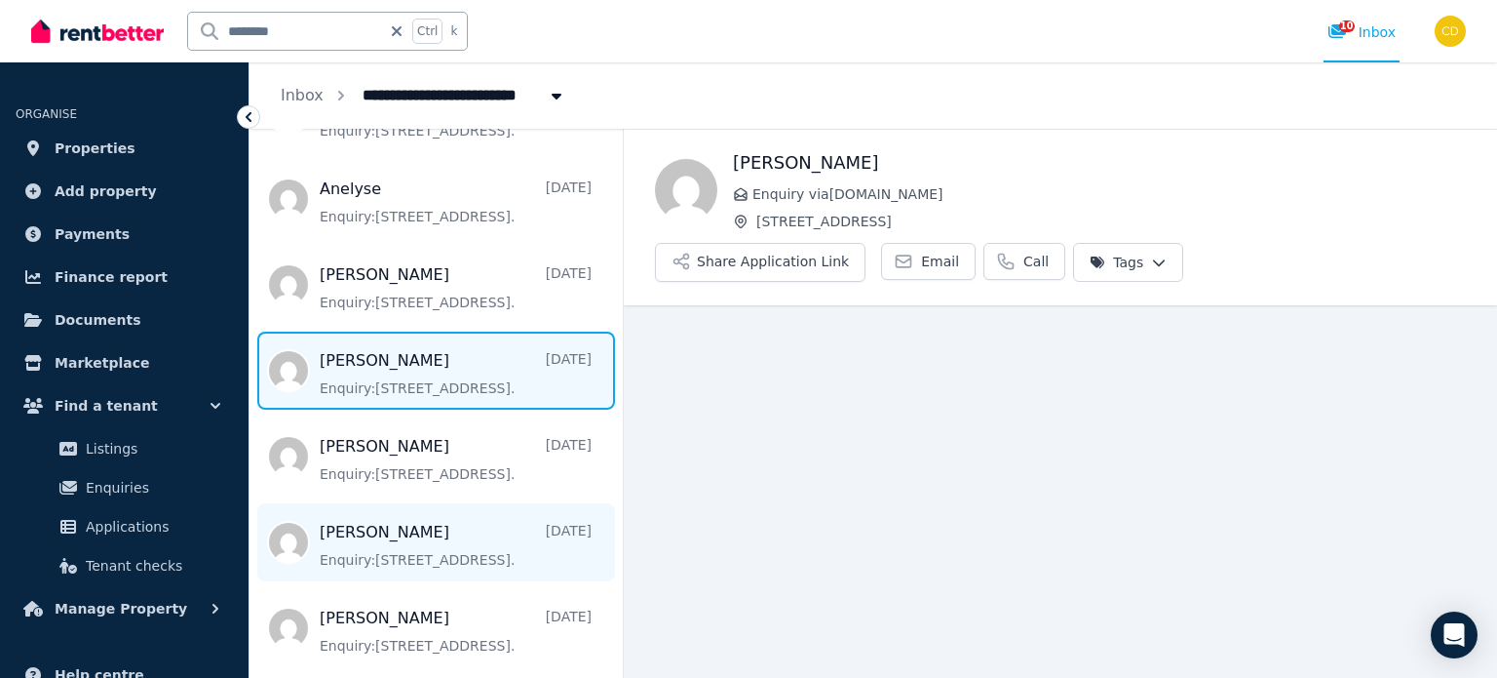
scroll to position [848, 0]
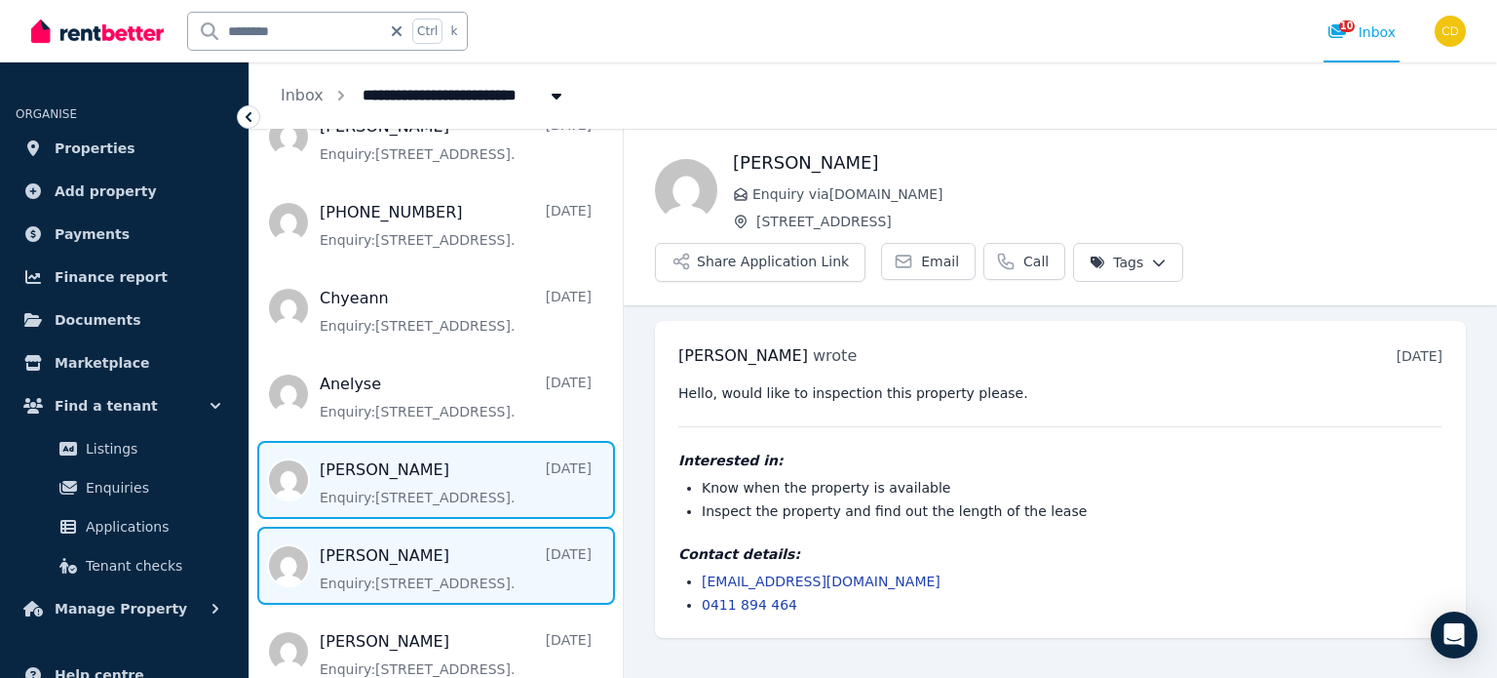
click at [456, 447] on span "Message list" at bounding box center [436, 480] width 373 height 78
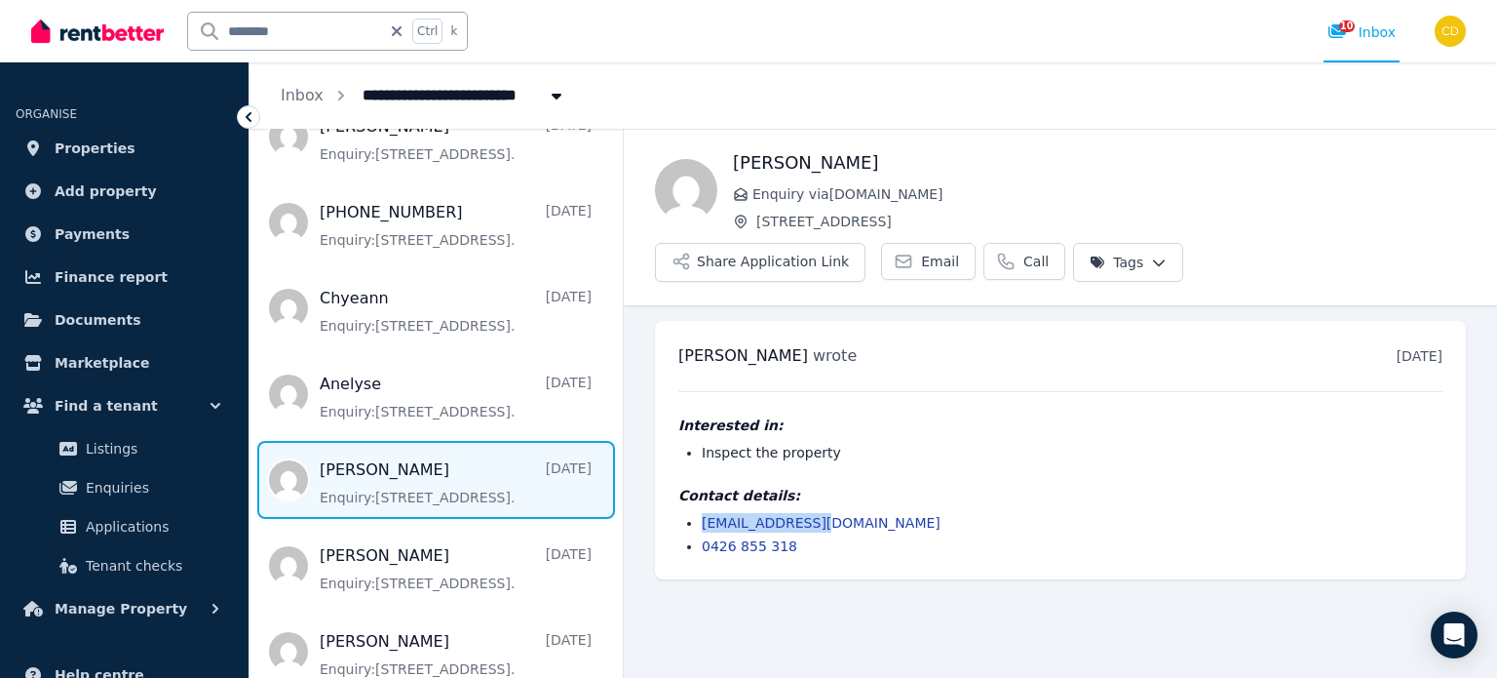
drag, startPoint x: 856, startPoint y: 475, endPoint x: 686, endPoint y: 473, distance: 169.6
click at [702, 513] on li "[EMAIL_ADDRESS][DOMAIN_NAME]" at bounding box center [1072, 522] width 741 height 19
copy link "[EMAIL_ADDRESS][DOMAIN_NAME]"
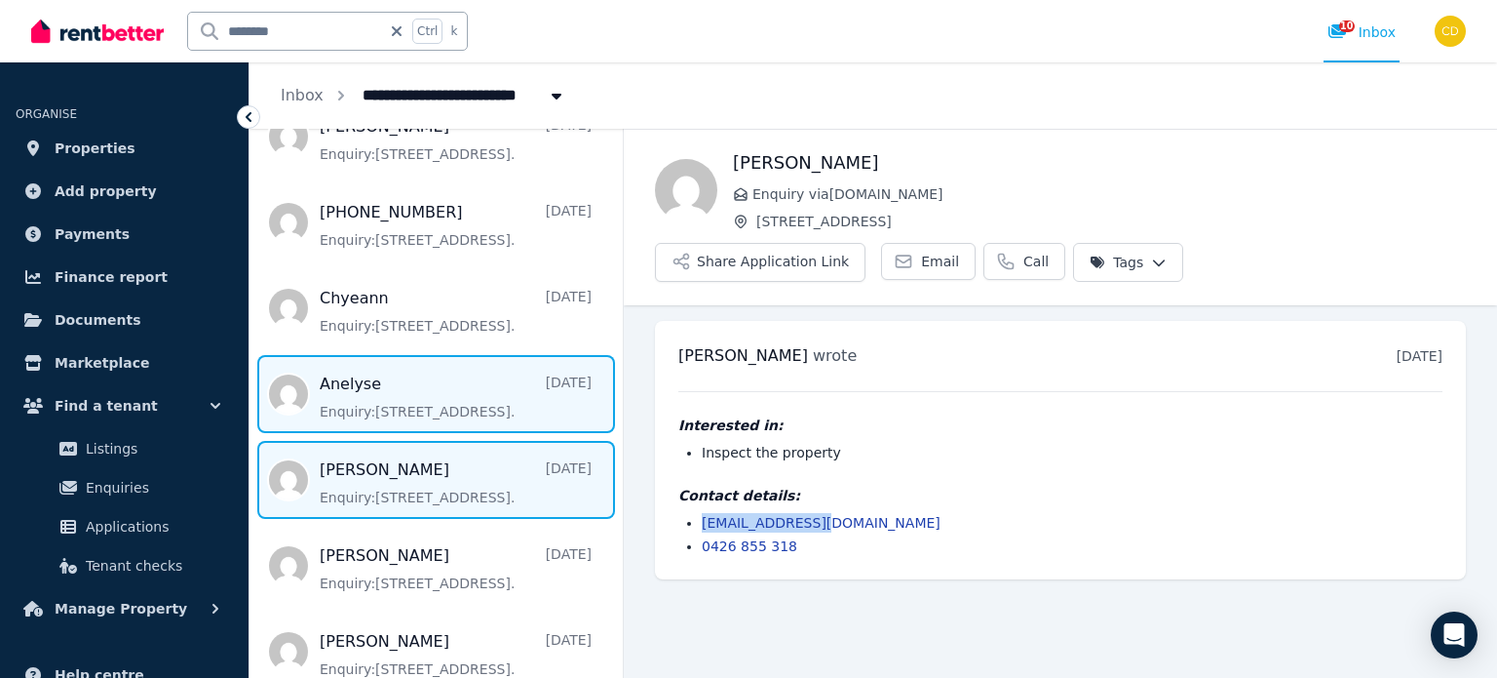
click at [368, 361] on span "Message list" at bounding box center [436, 394] width 373 height 78
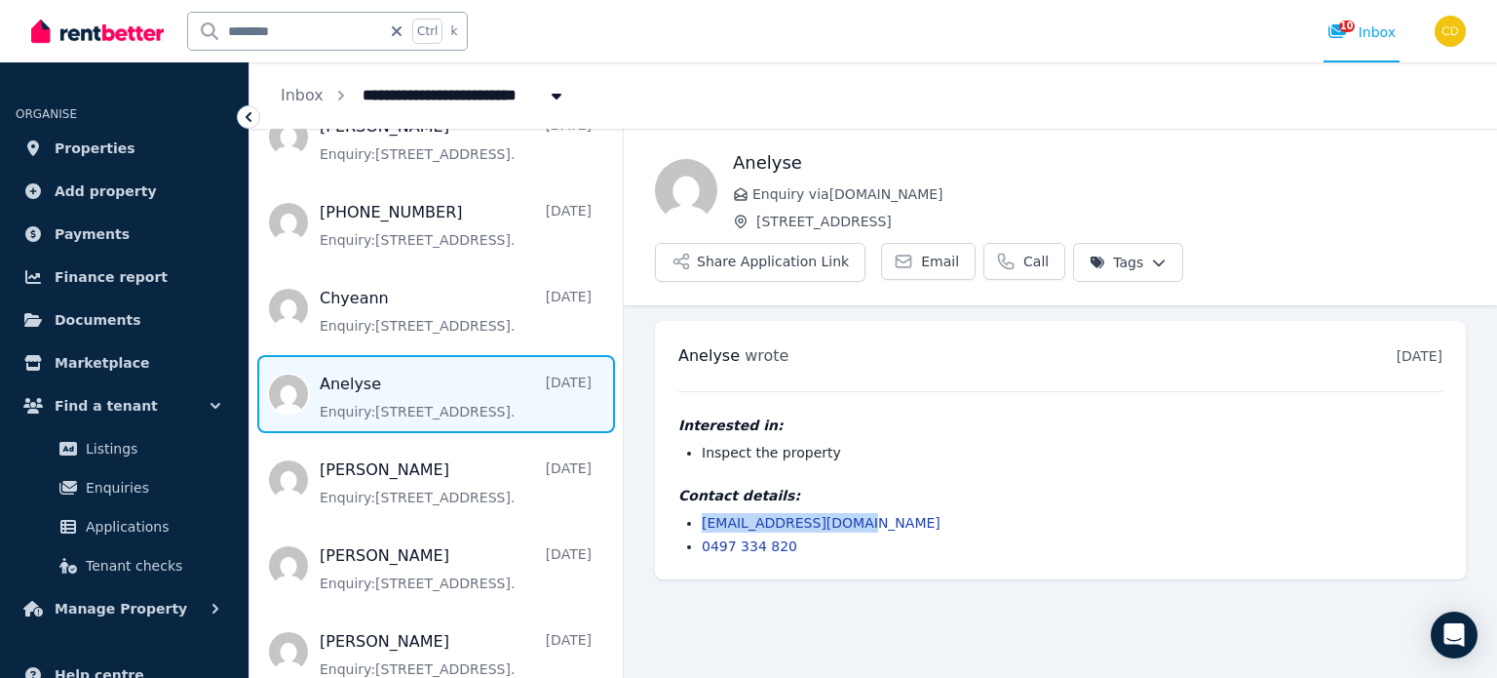
drag, startPoint x: 869, startPoint y: 479, endPoint x: 693, endPoint y: 478, distance: 175.5
click at [693, 513] on ul "[EMAIL_ADDRESS][DOMAIN_NAME] 0497 334 820" at bounding box center [1060, 534] width 764 height 43
copy link "[EMAIL_ADDRESS][DOMAIN_NAME]"
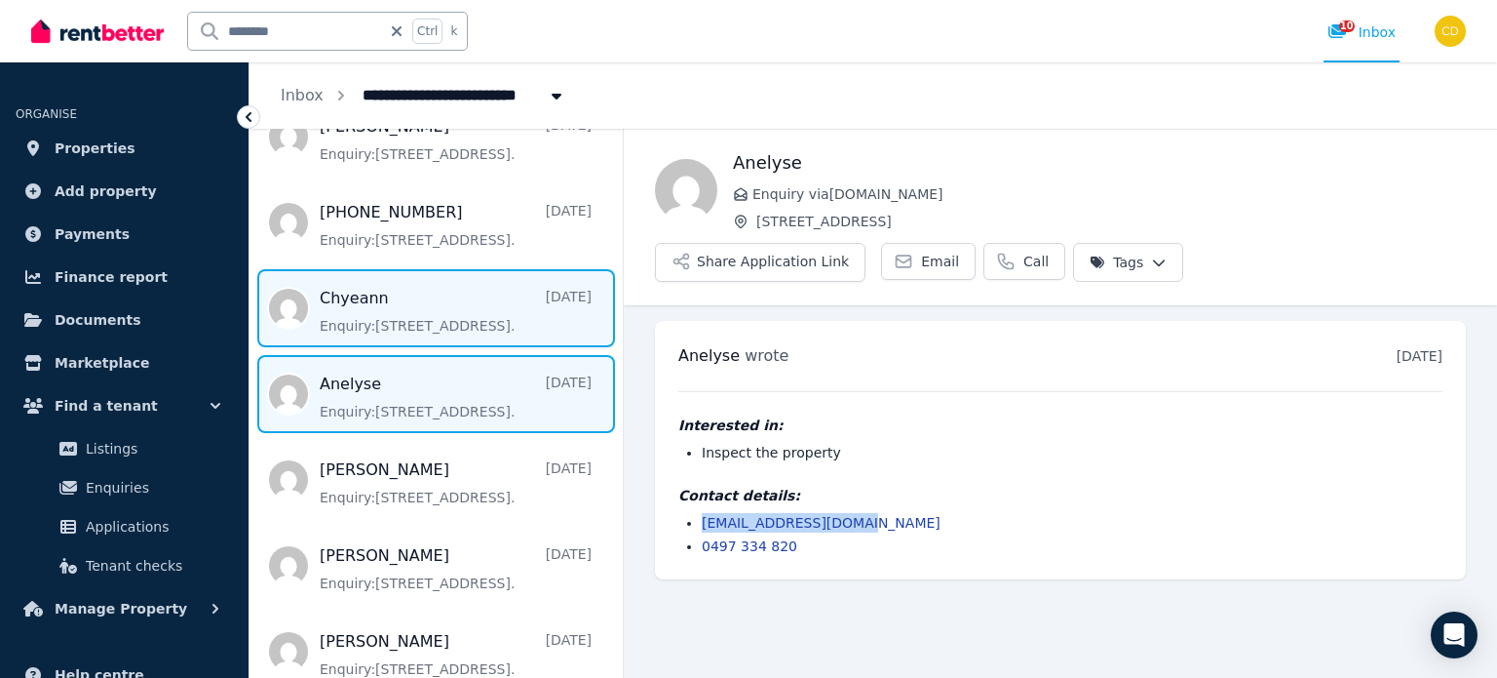
click at [405, 288] on span "Message list" at bounding box center [436, 308] width 373 height 78
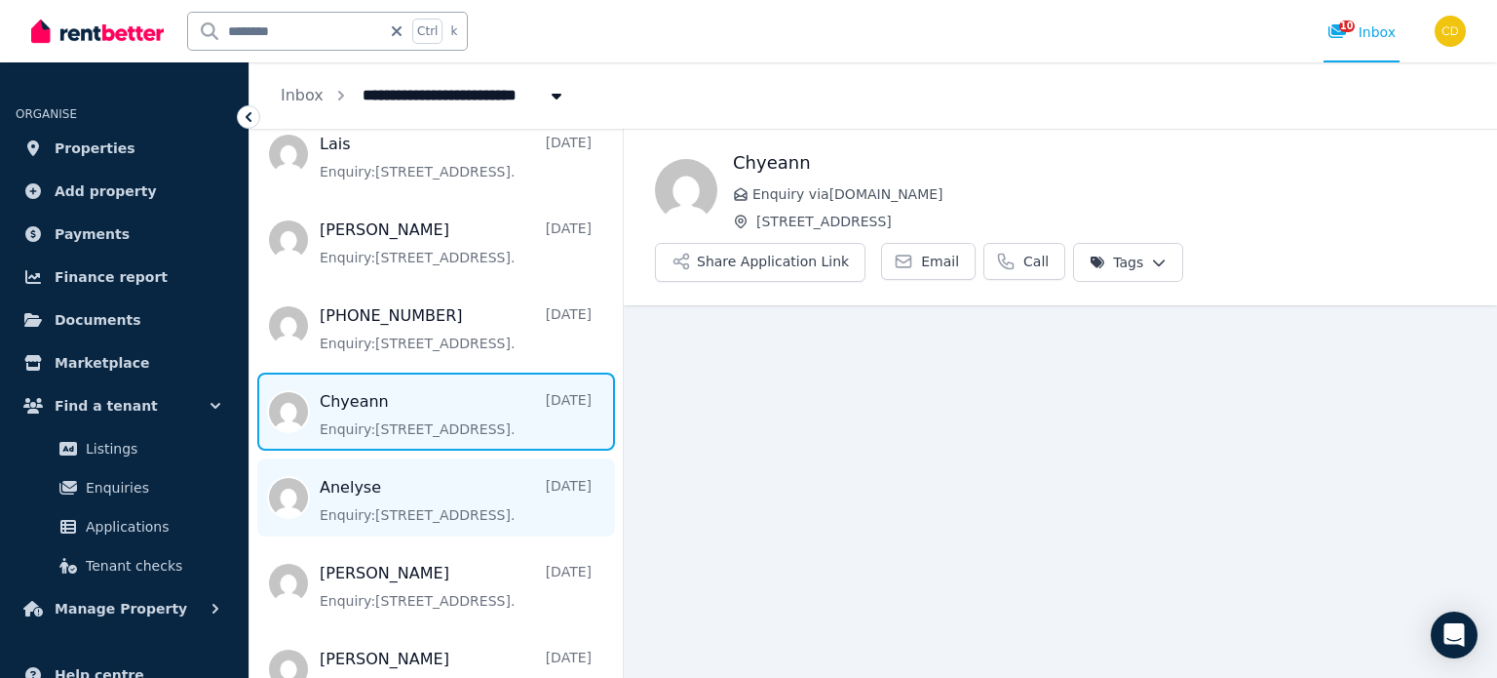
scroll to position [653, 0]
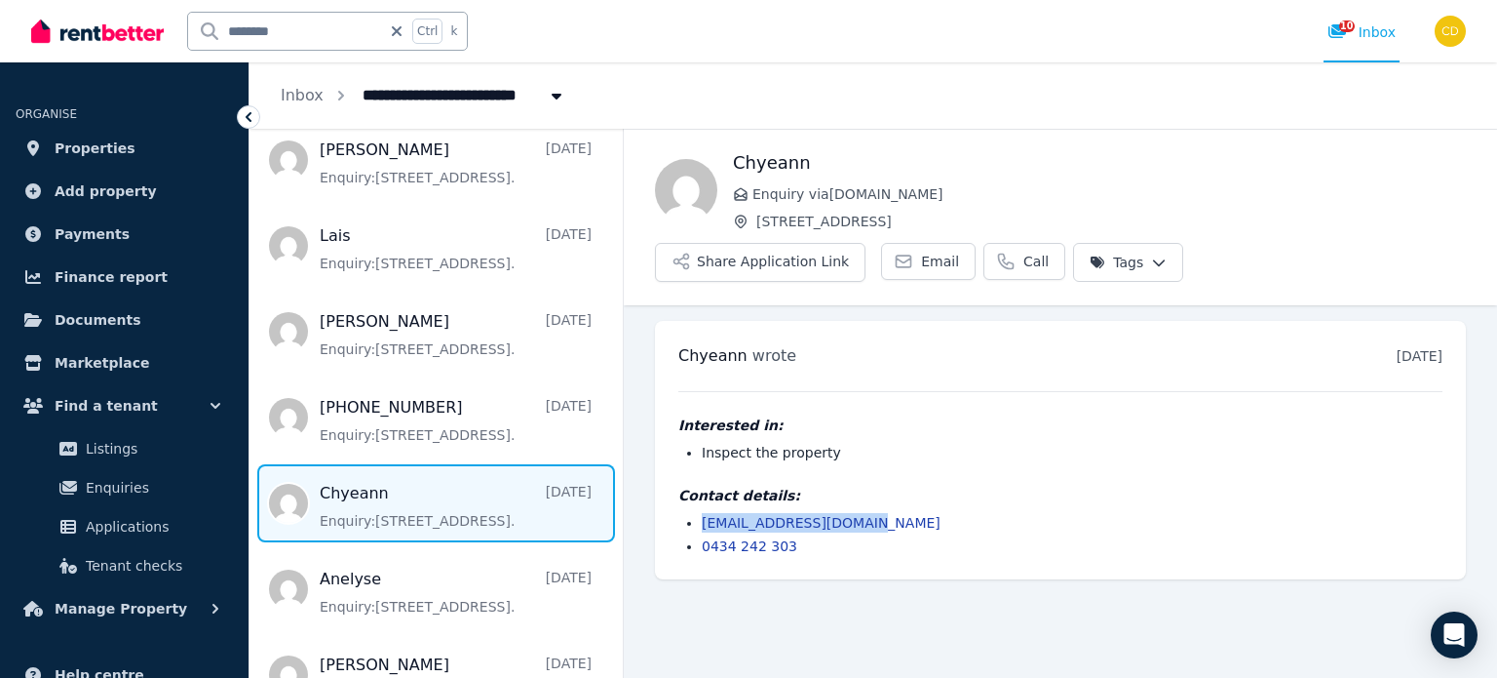
drag, startPoint x: 874, startPoint y: 471, endPoint x: 642, endPoint y: 469, distance: 232.0
click at [642, 469] on ul "[PERSON_NAME] wrote [DATE] 10:22 am [DATE][DATE] Interested in: Inspect the pro…" at bounding box center [1060, 450] width 873 height 290
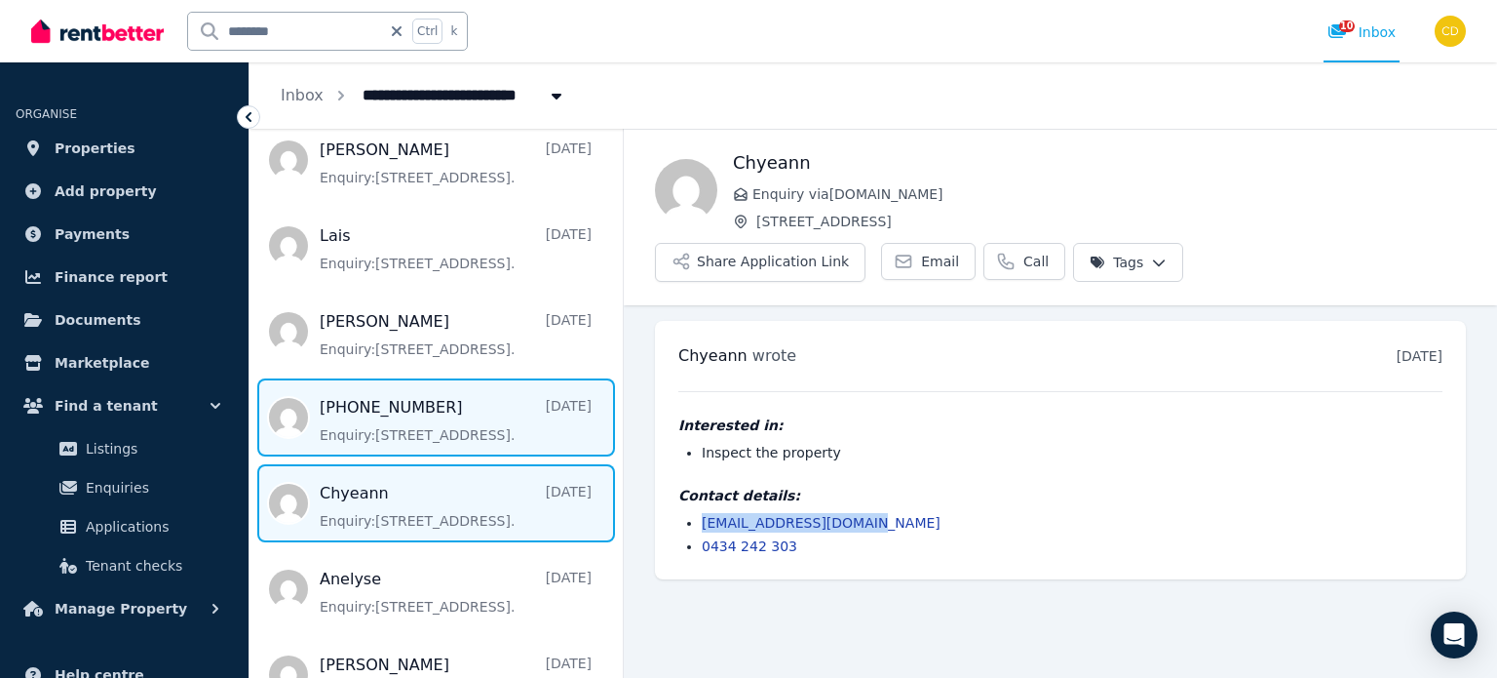
click at [398, 378] on span "Message list" at bounding box center [436, 417] width 373 height 78
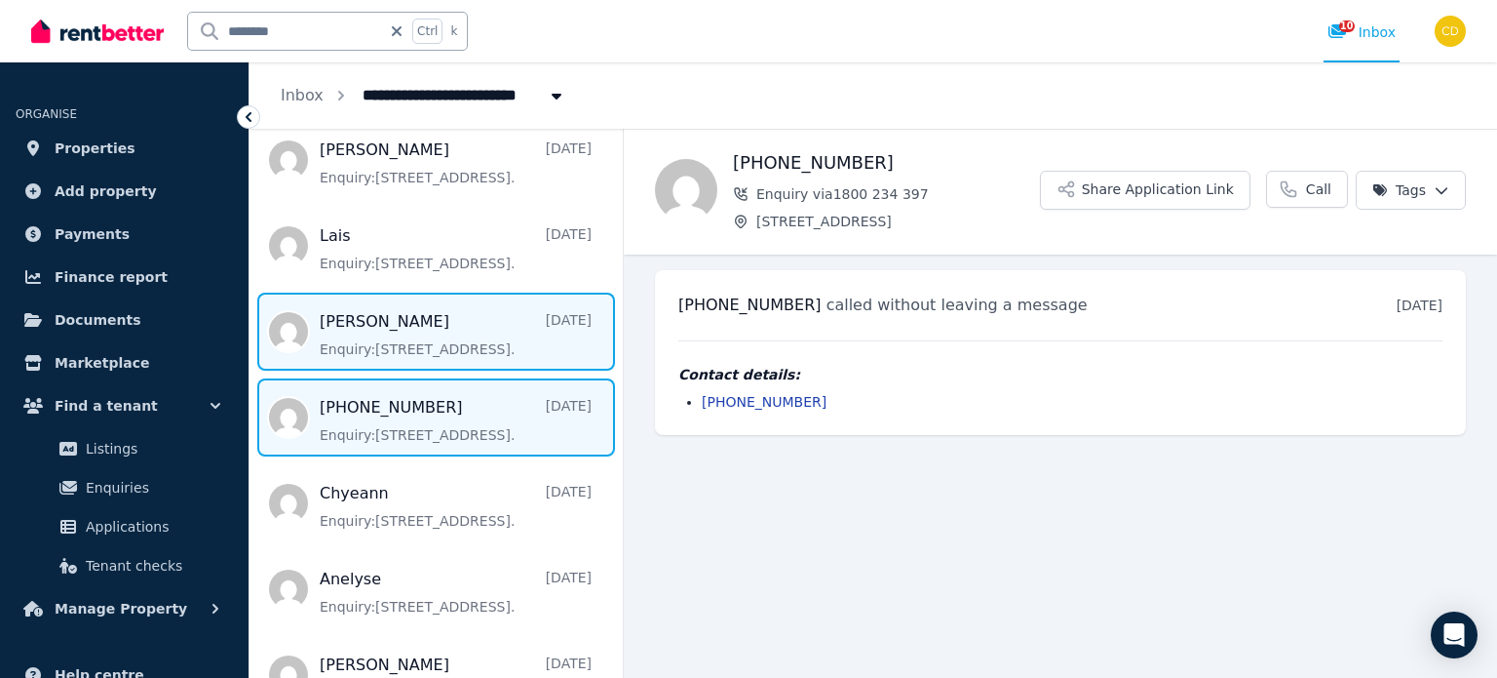
click at [421, 298] on span "Message list" at bounding box center [436, 331] width 373 height 78
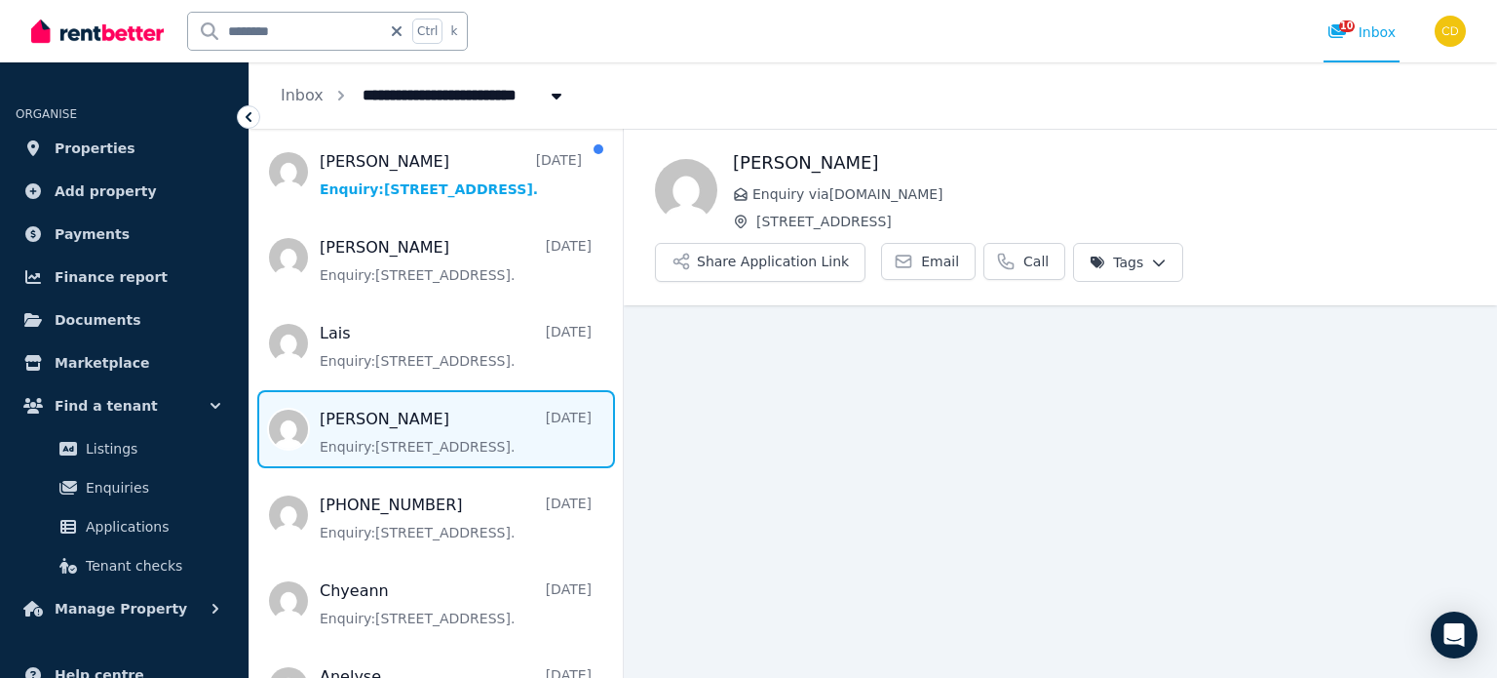
scroll to position [458, 0]
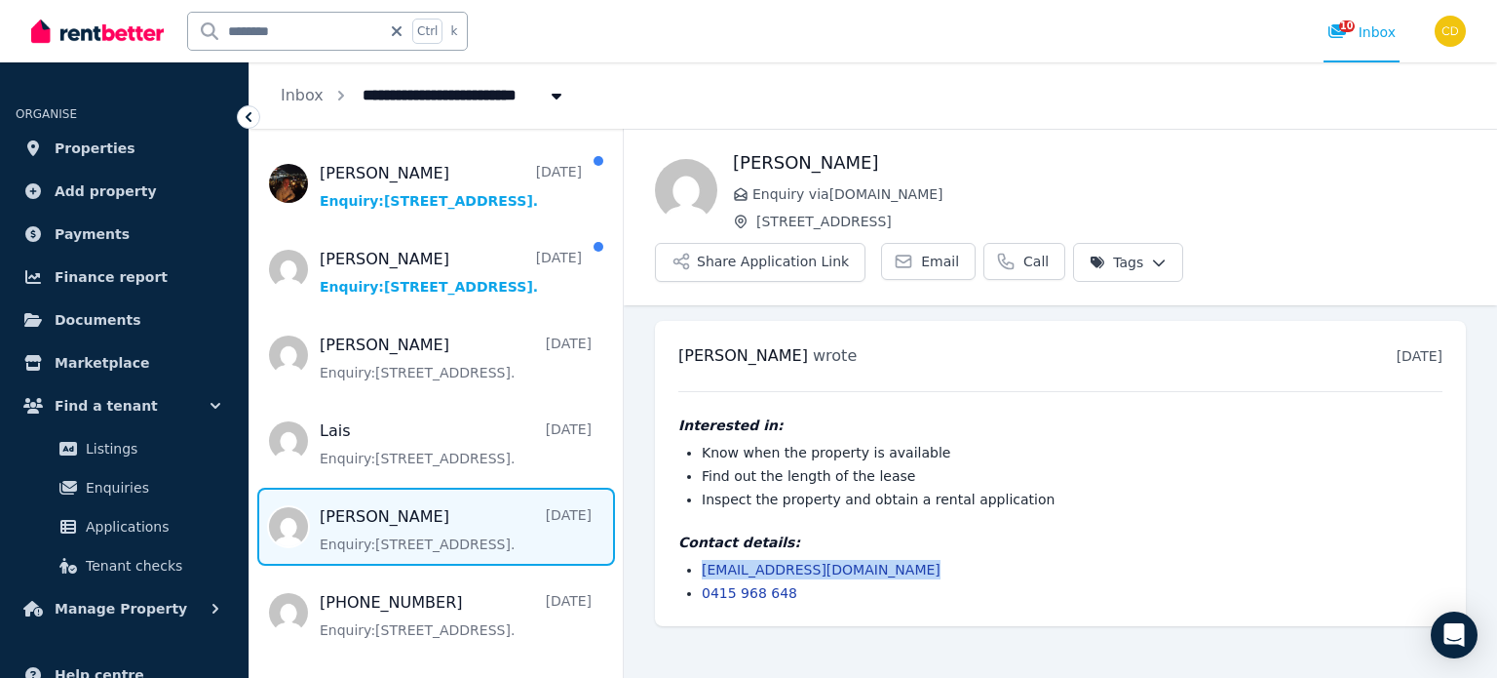
drag, startPoint x: 909, startPoint y: 508, endPoint x: 693, endPoint y: 522, distance: 215.9
click at [693, 532] on div "Contact details: [EMAIL_ADDRESS][DOMAIN_NAME] 0415 968 648" at bounding box center [1060, 567] width 764 height 70
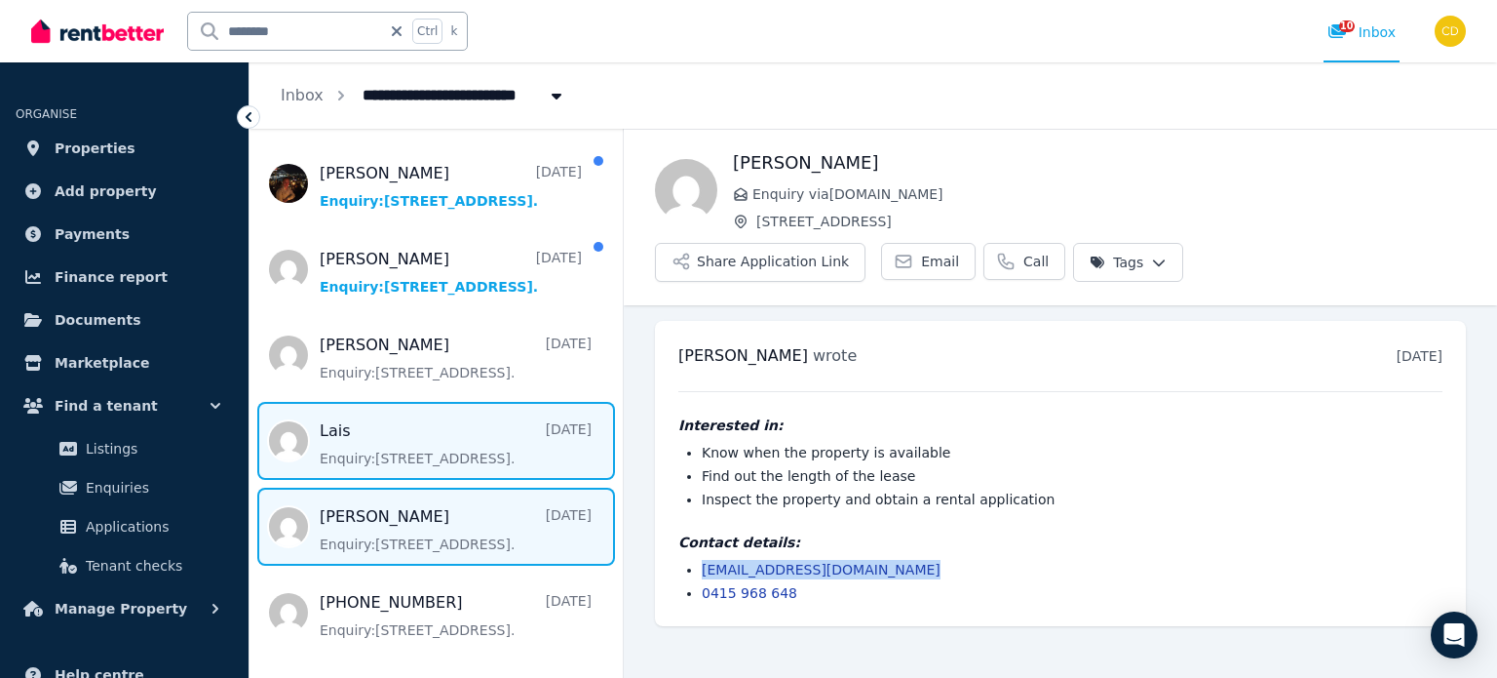
click at [387, 412] on span "Message list" at bounding box center [436, 441] width 373 height 78
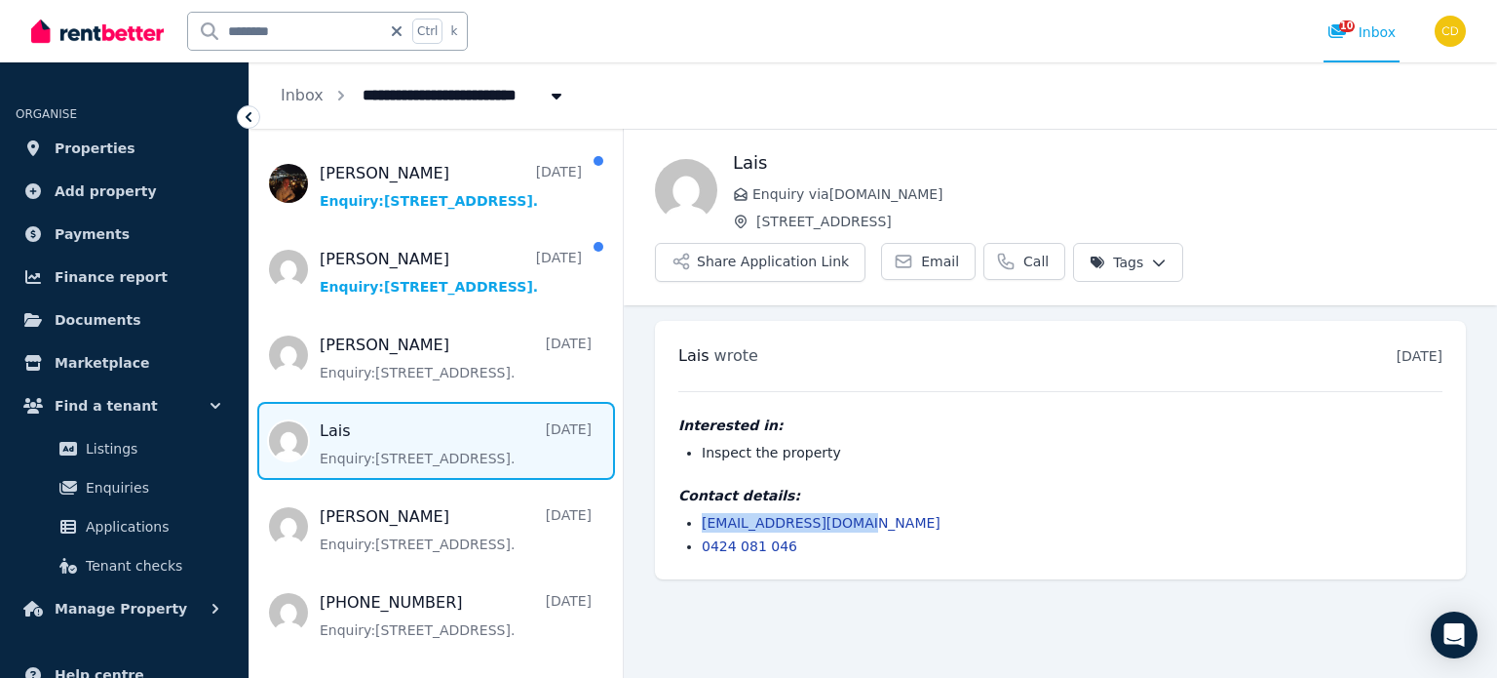
drag, startPoint x: 870, startPoint y: 470, endPoint x: 675, endPoint y: 473, distance: 195.0
click at [675, 473] on div "[PERSON_NAME] wrote [DATE] 5:35 pm [DATE][DATE] Interested in: Inspect the prop…" at bounding box center [1060, 450] width 811 height 258
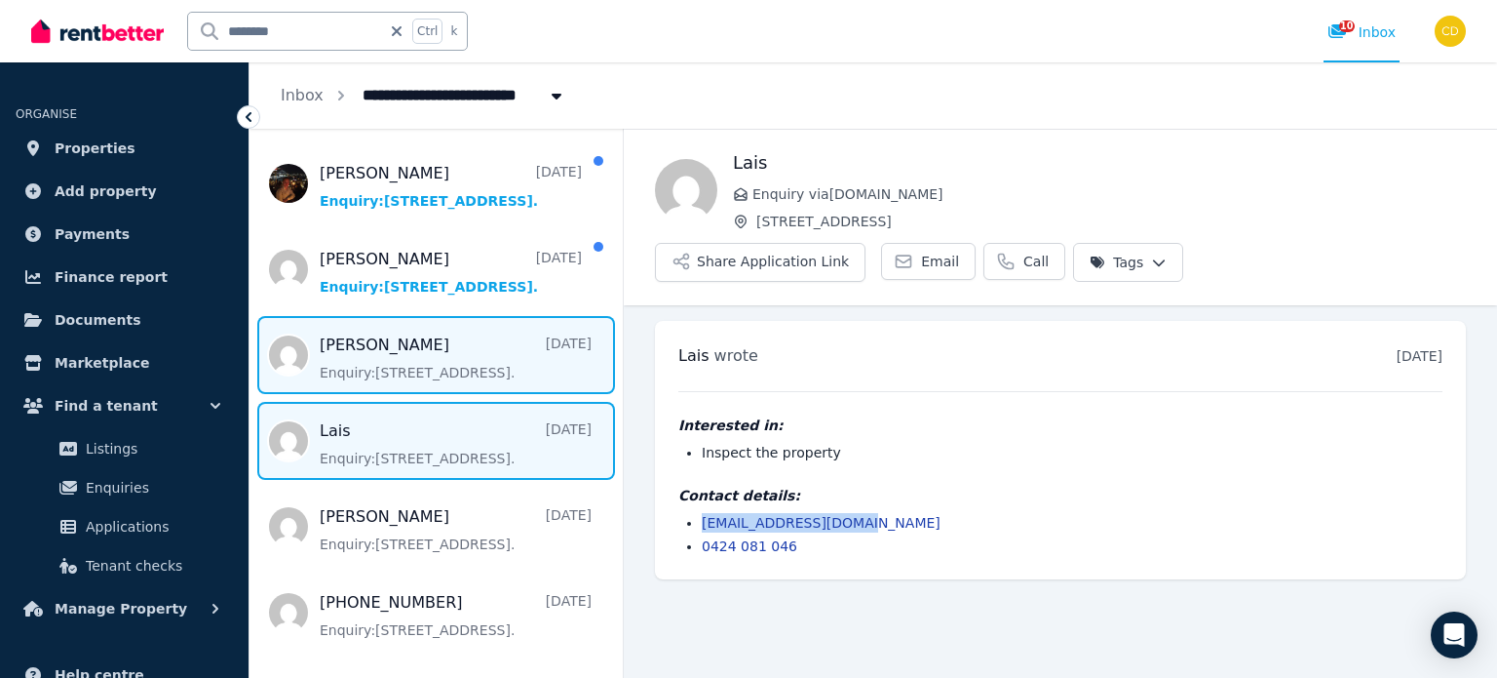
click at [379, 324] on span "Message list" at bounding box center [436, 355] width 373 height 78
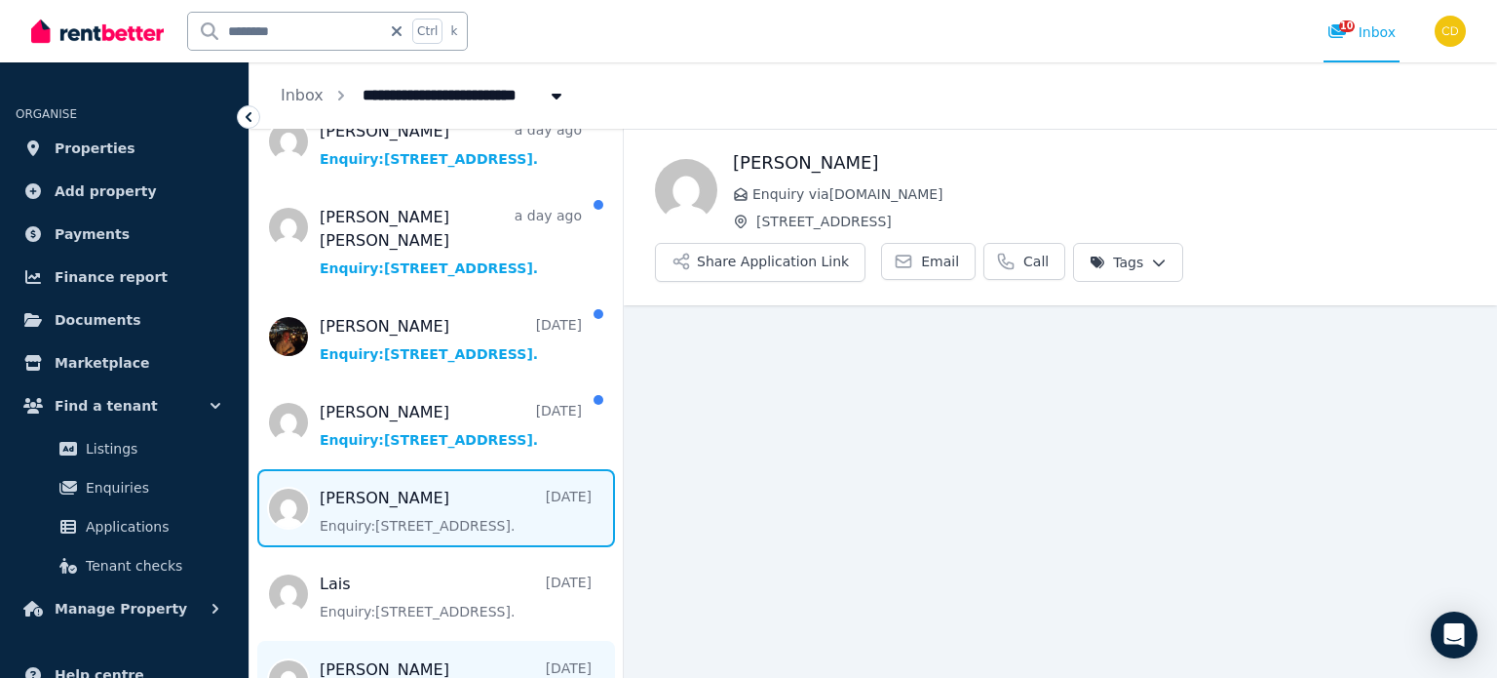
scroll to position [263, 0]
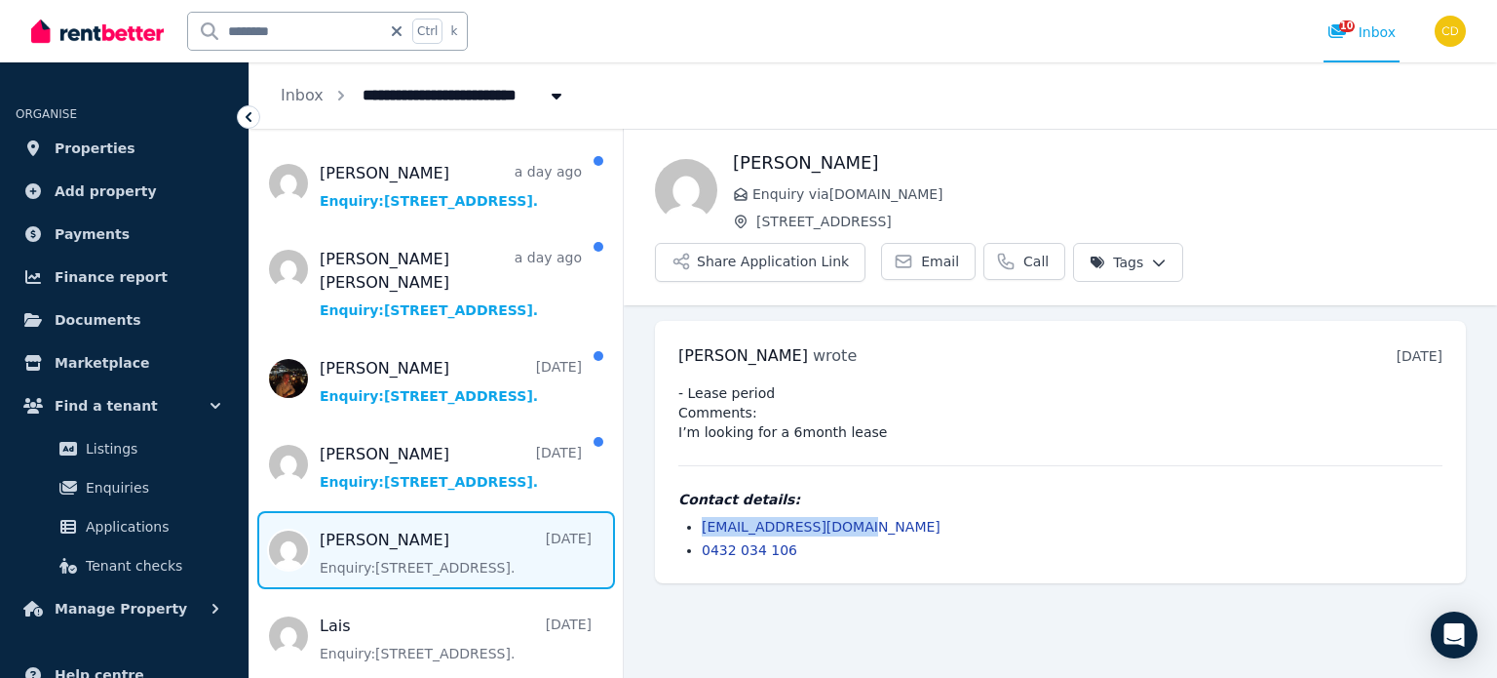
drag, startPoint x: 874, startPoint y: 471, endPoint x: 697, endPoint y: 475, distance: 177.5
click at [697, 517] on ul "[EMAIL_ADDRESS][DOMAIN_NAME] 0432 034 106" at bounding box center [1060, 538] width 764 height 43
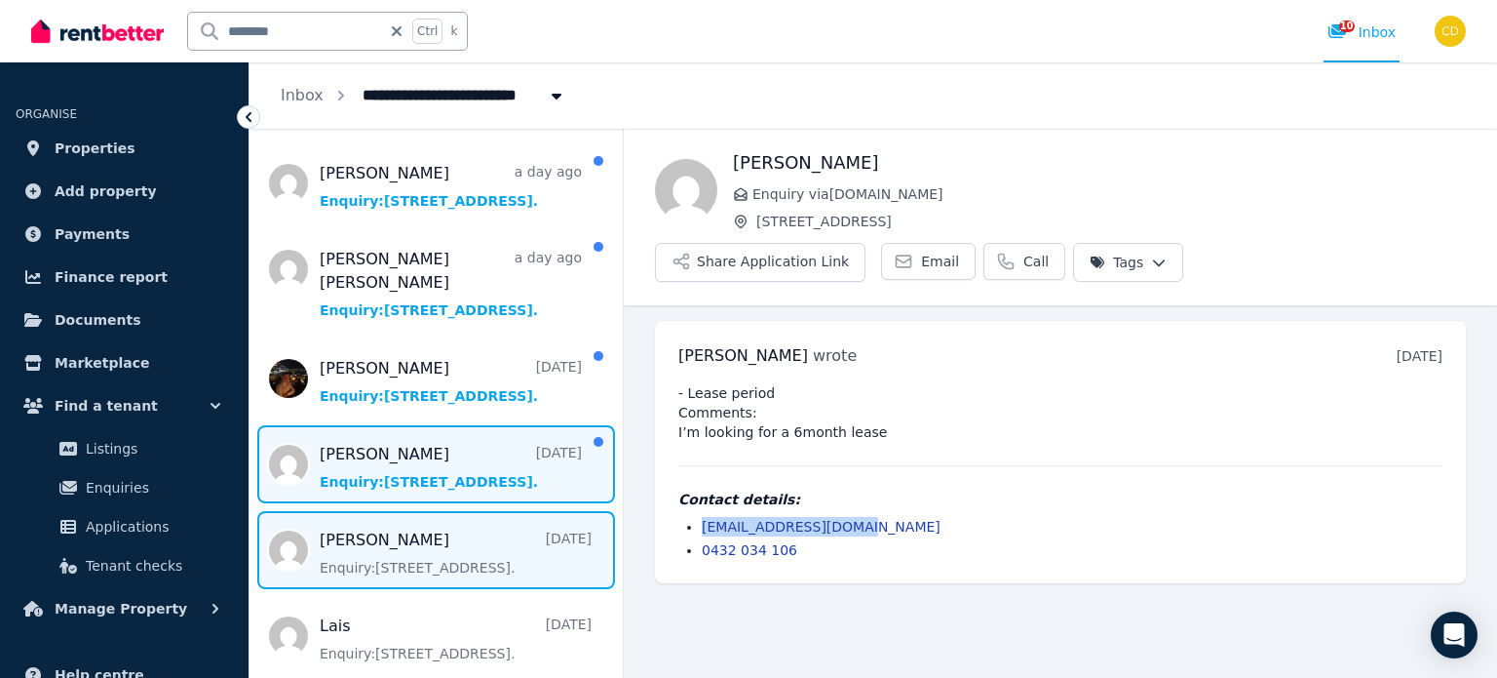
click at [372, 425] on span "Message list" at bounding box center [436, 464] width 373 height 78
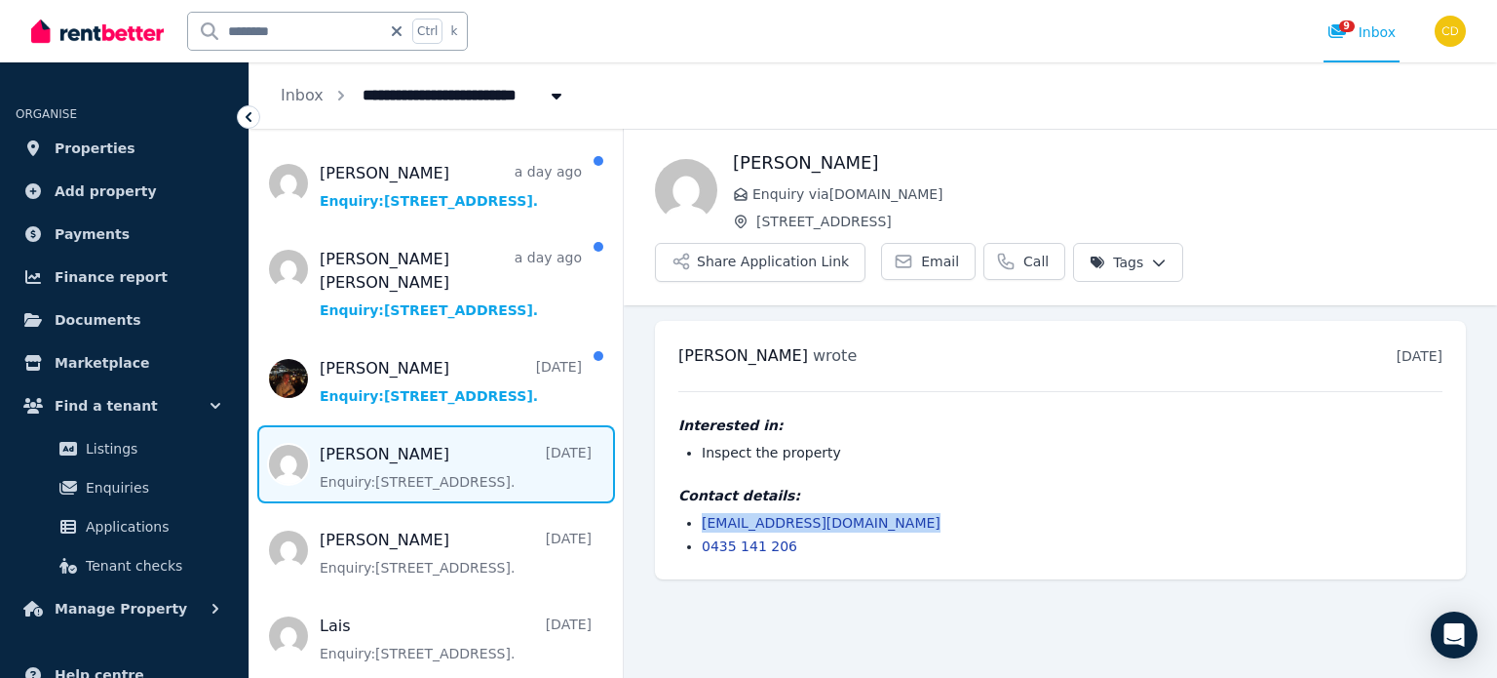
drag, startPoint x: 919, startPoint y: 473, endPoint x: 673, endPoint y: 471, distance: 246.6
click at [673, 471] on div "[PERSON_NAME] wrote [DATE] 12:18 pm [DATE][DATE] Interested in: Inspect the pro…" at bounding box center [1060, 450] width 811 height 258
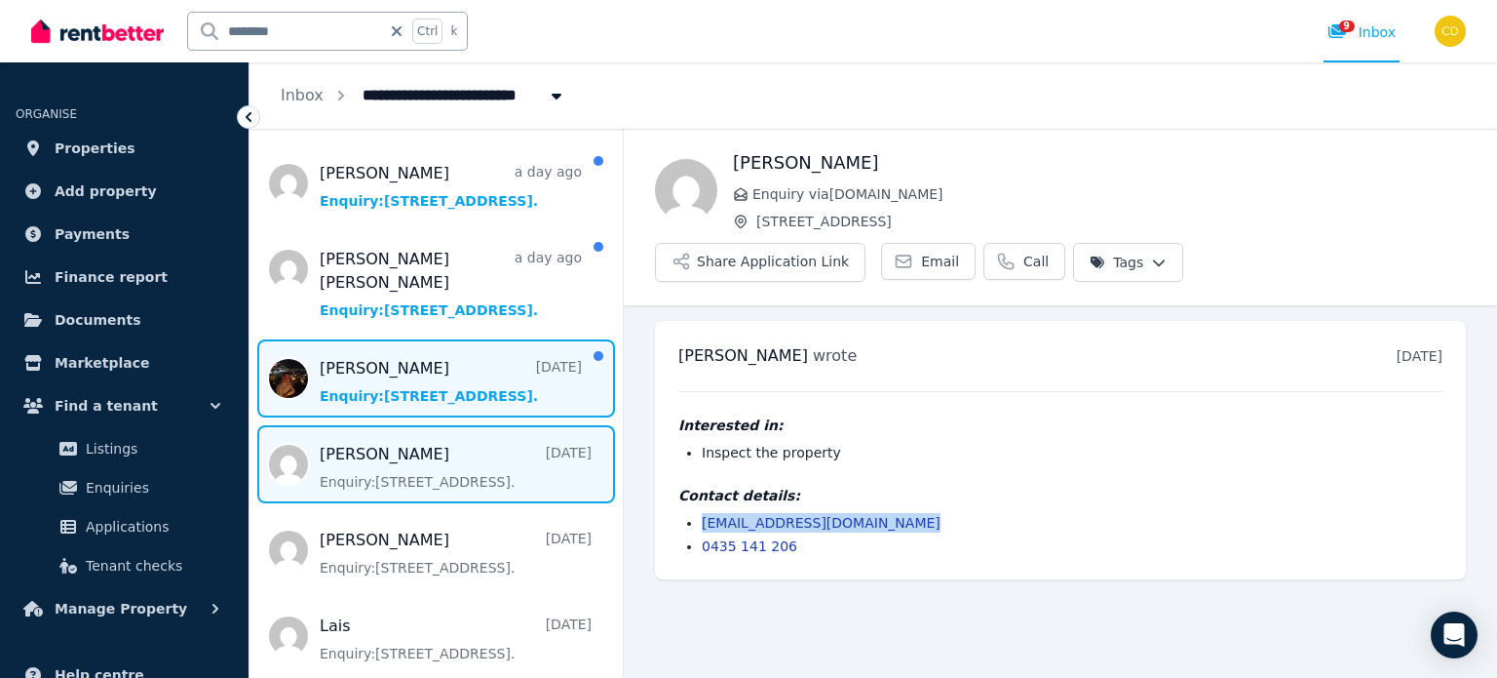
click at [379, 339] on span "Message list" at bounding box center [436, 378] width 373 height 78
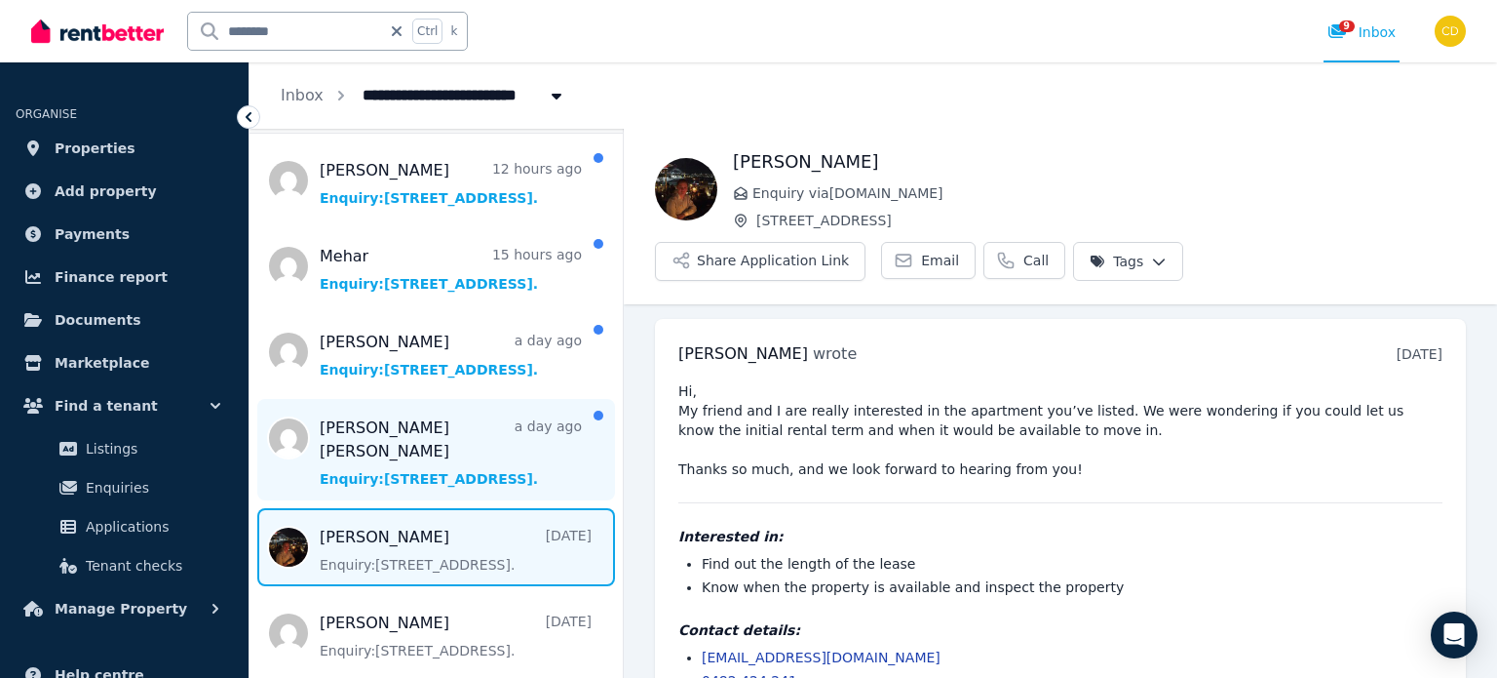
scroll to position [97, 0]
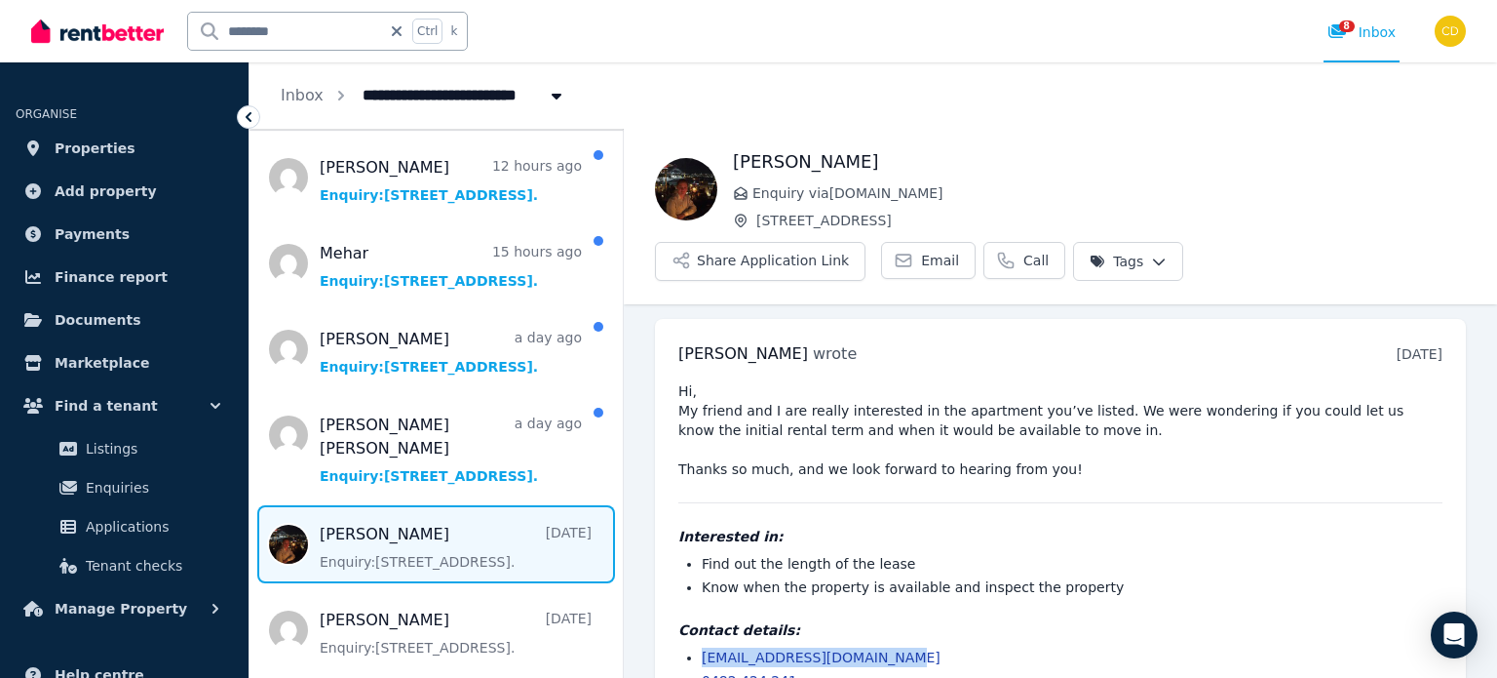
drag, startPoint x: 894, startPoint y: 610, endPoint x: 672, endPoint y: 615, distance: 222.3
click at [672, 615] on div "[PERSON_NAME] wrote [DATE] 12:23 pm [DATE][DATE] Hi, My friend and I are really…" at bounding box center [1060, 516] width 811 height 395
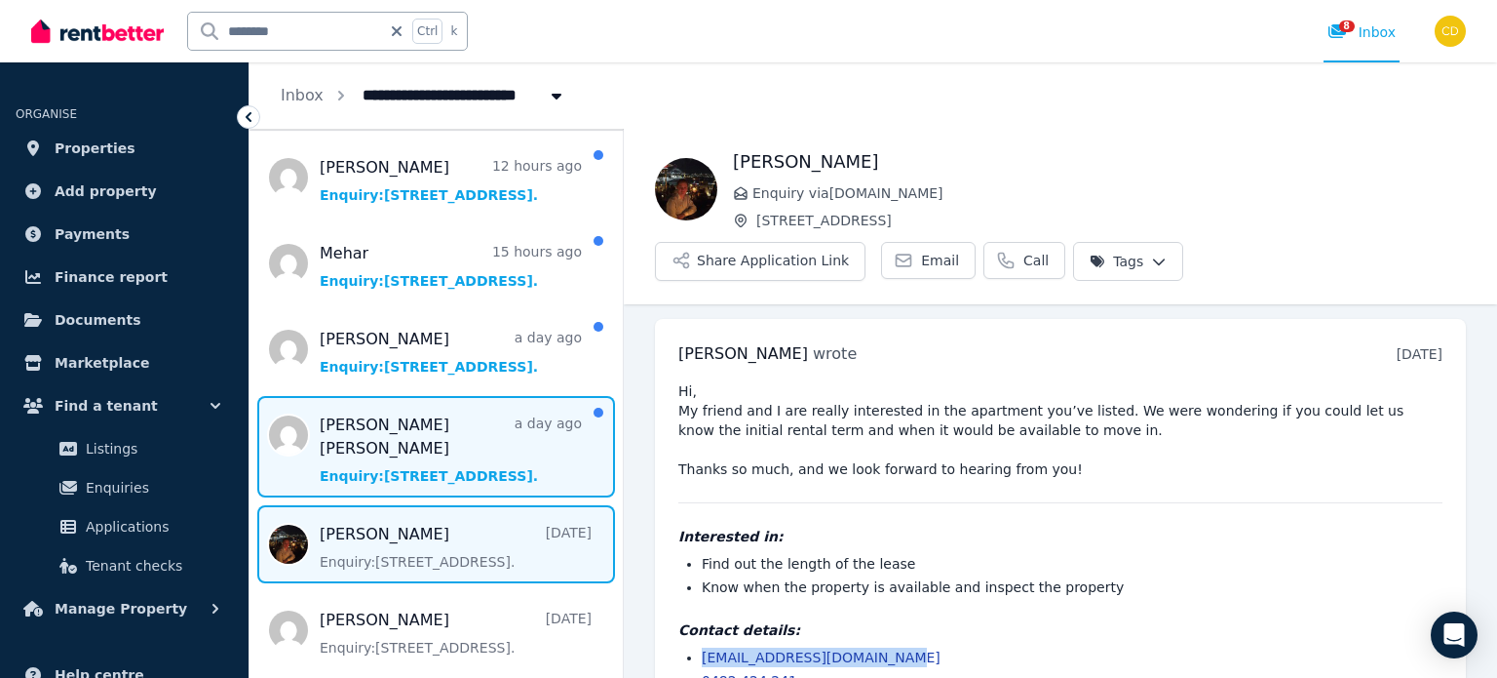
click at [368, 421] on span "Message list" at bounding box center [436, 446] width 373 height 101
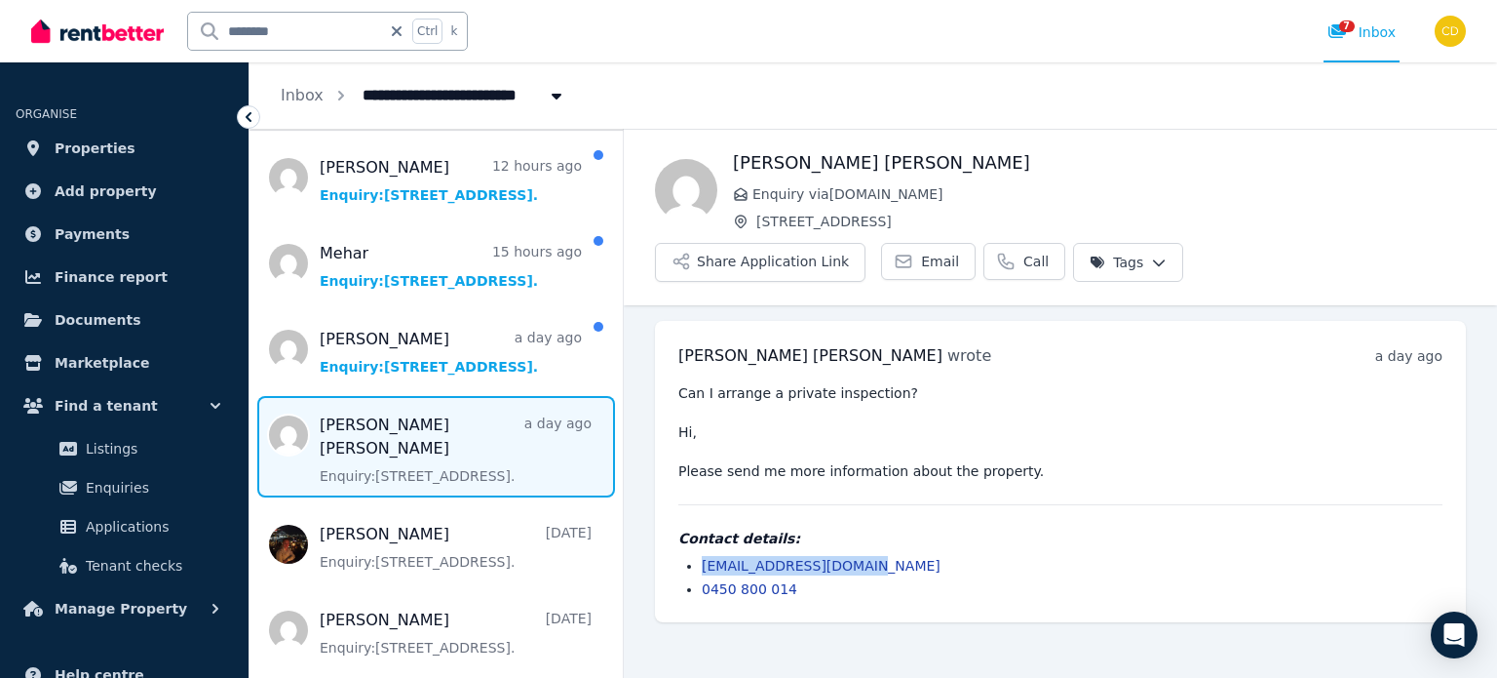
drag, startPoint x: 860, startPoint y: 506, endPoint x: 654, endPoint y: 521, distance: 206.2
click at [654, 521] on ul "[PERSON_NAME] [PERSON_NAME] wrote a day ago 6:19 am [DATE][DATE] Can I arrange …" at bounding box center [1060, 471] width 873 height 332
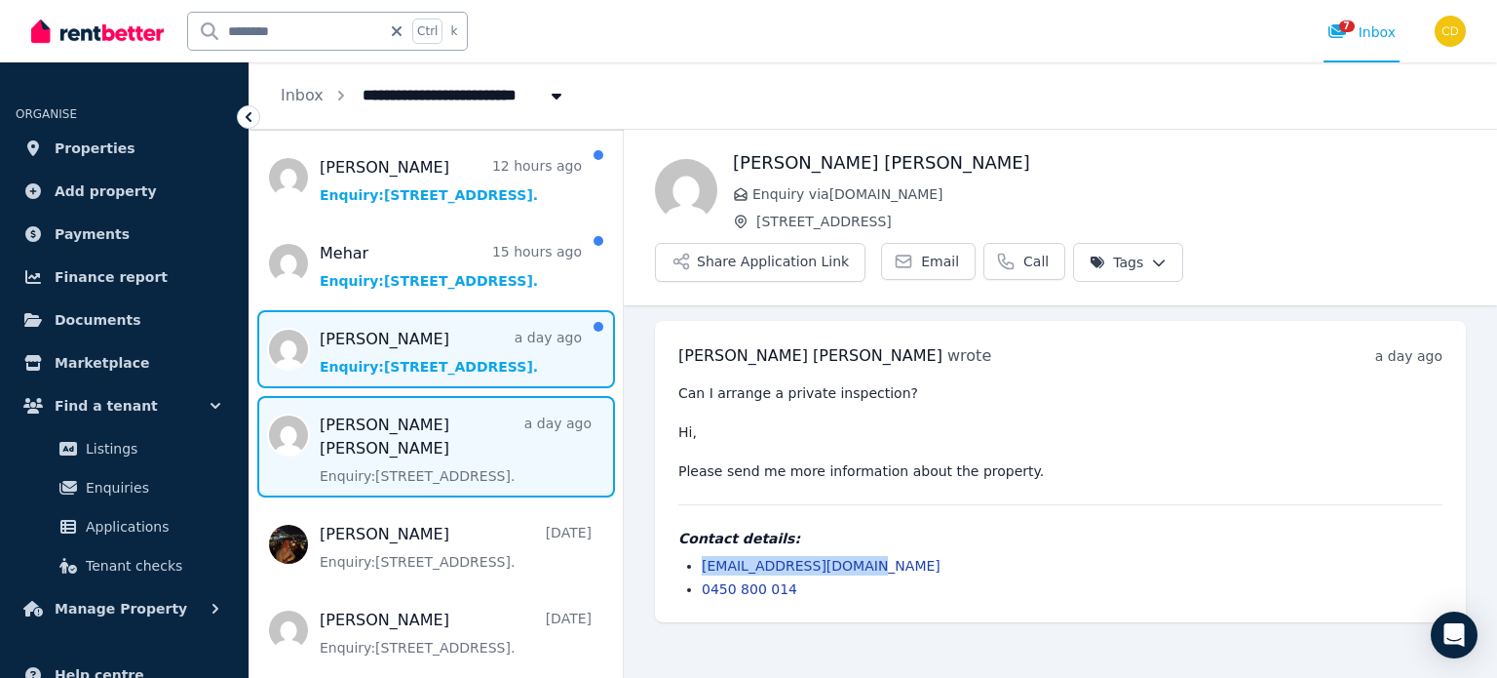
click at [358, 358] on span "Message list" at bounding box center [436, 349] width 373 height 78
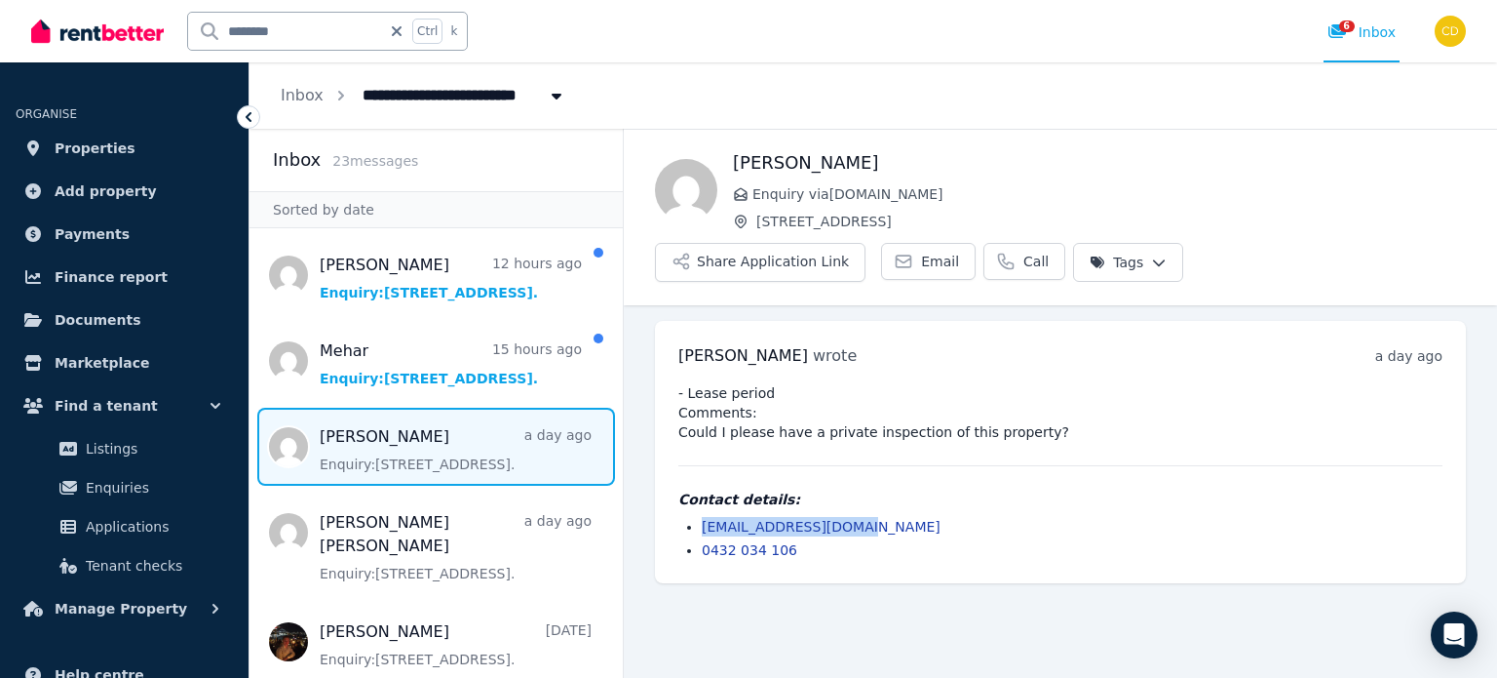
drag, startPoint x: 866, startPoint y: 471, endPoint x: 698, endPoint y: 482, distance: 168.0
click at [698, 517] on ul "[EMAIL_ADDRESS][DOMAIN_NAME] 0432 034 106" at bounding box center [1060, 538] width 764 height 43
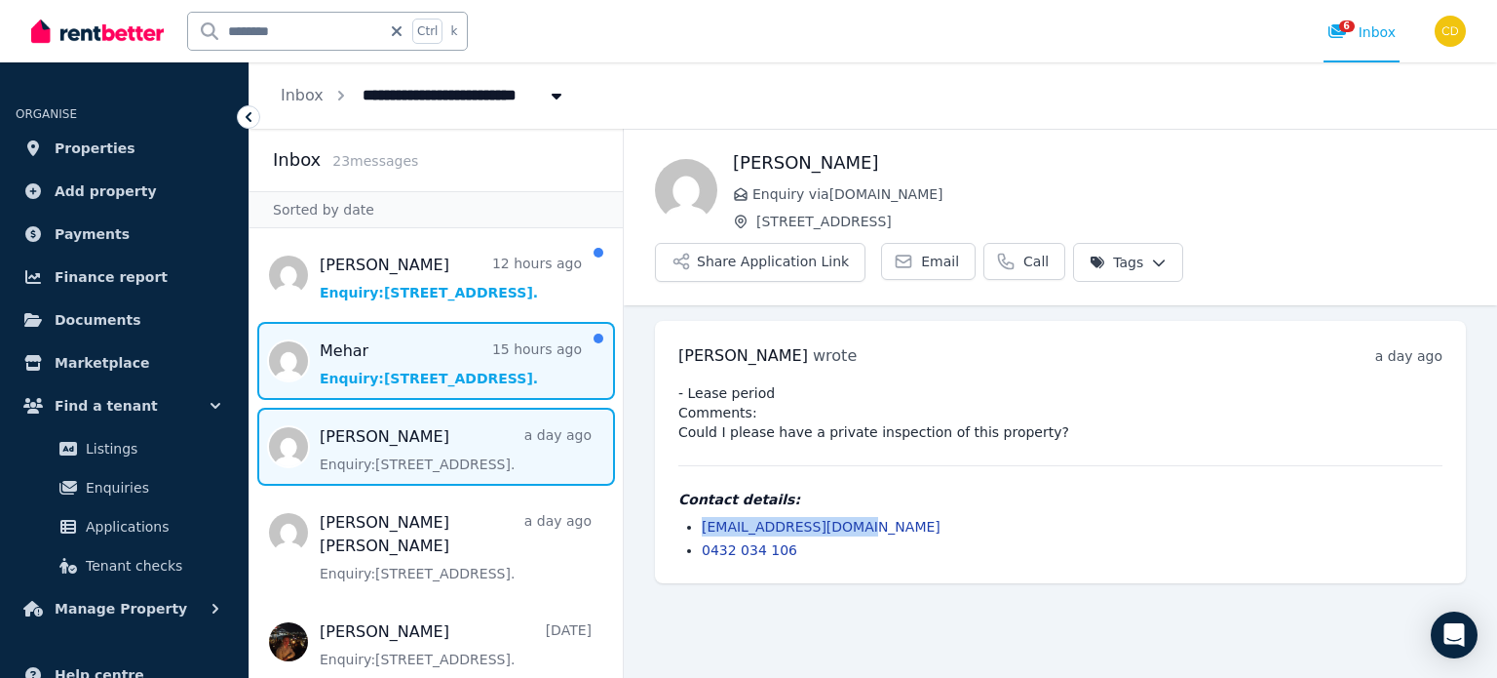
drag, startPoint x: 443, startPoint y: 368, endPoint x: 460, endPoint y: 374, distance: 18.5
click at [443, 368] on span "Message list" at bounding box center [436, 361] width 373 height 78
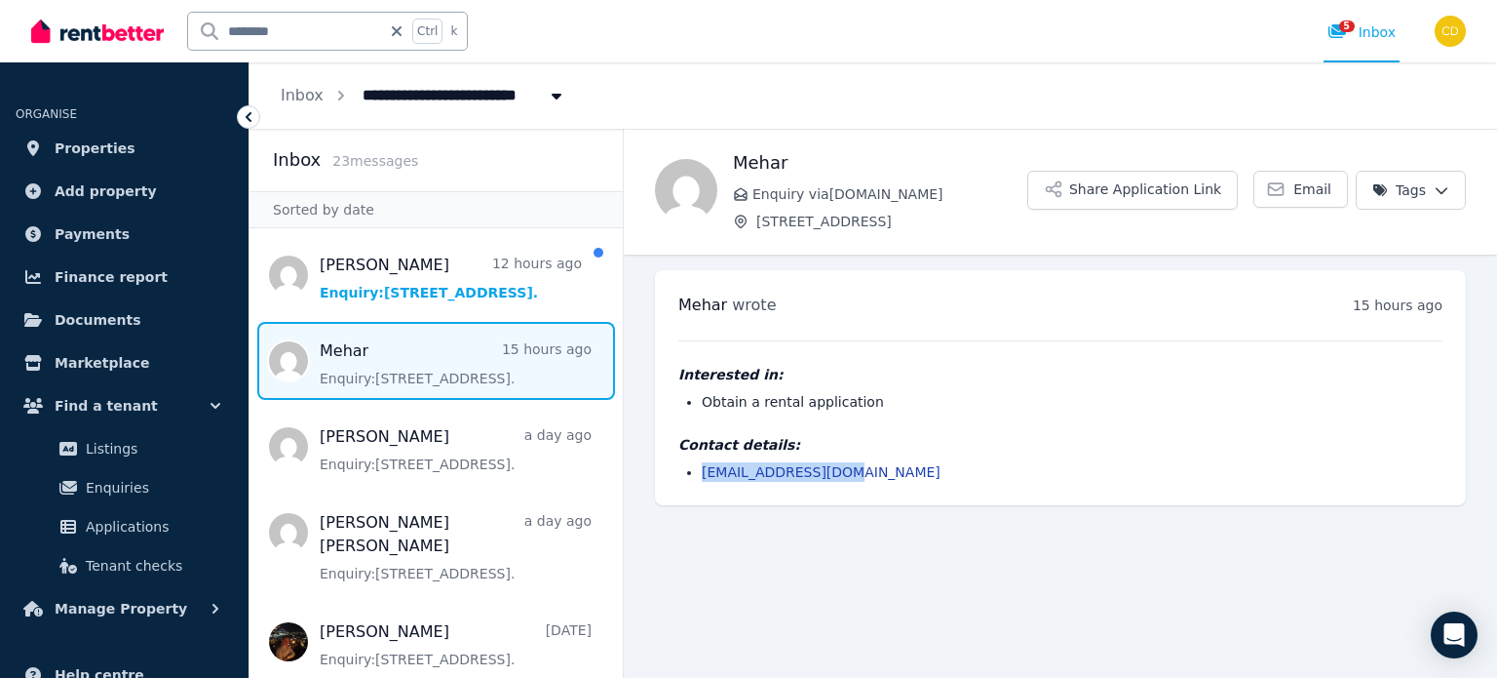
drag, startPoint x: 869, startPoint y: 471, endPoint x: 697, endPoint y: 474, distance: 171.6
click at [697, 474] on ul "[EMAIL_ADDRESS][DOMAIN_NAME]" at bounding box center [1060, 471] width 764 height 19
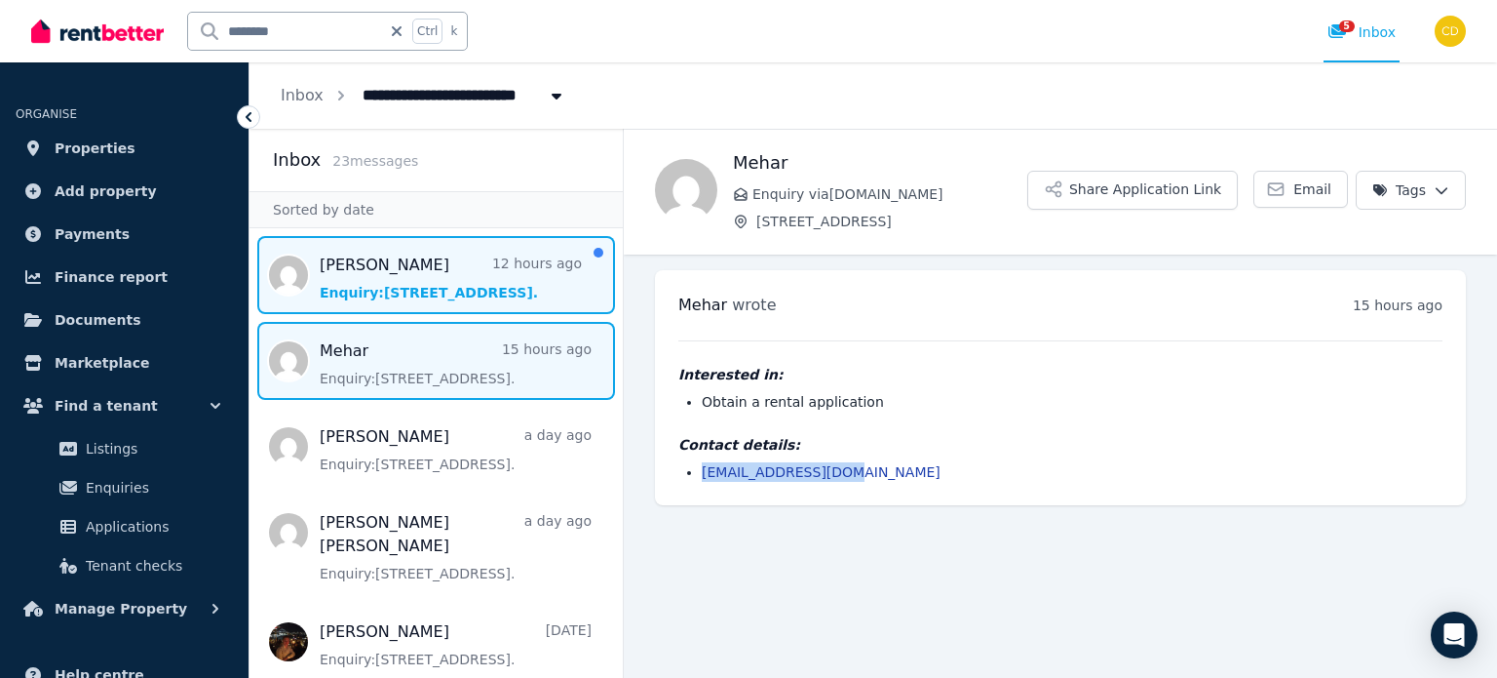
click at [440, 268] on span "Message list" at bounding box center [436, 275] width 373 height 78
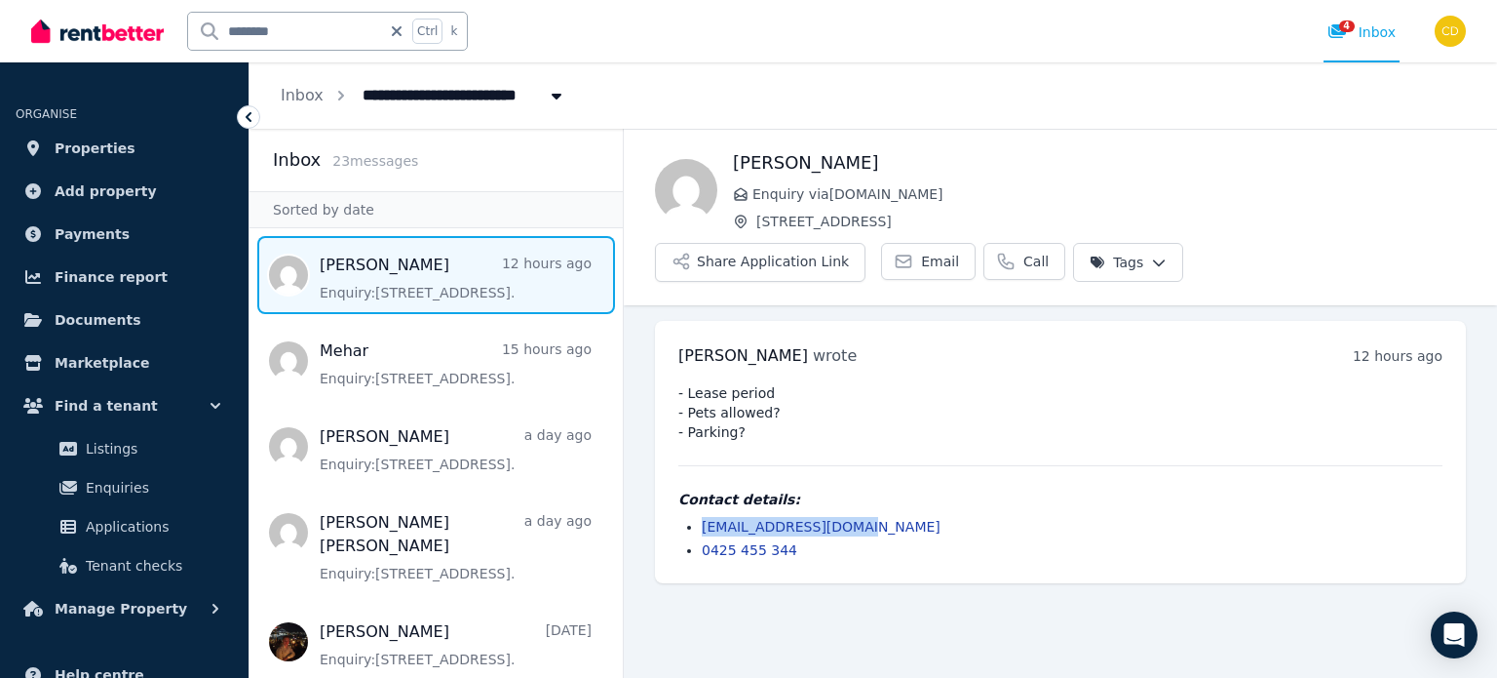
drag, startPoint x: 871, startPoint y: 470, endPoint x: 698, endPoint y: 483, distance: 173.0
click at [698, 517] on ul "[EMAIL_ADDRESS][DOMAIN_NAME] 0425 455 344" at bounding box center [1060, 538] width 764 height 43
click at [1344, 34] on icon at bounding box center [1338, 31] width 18 height 14
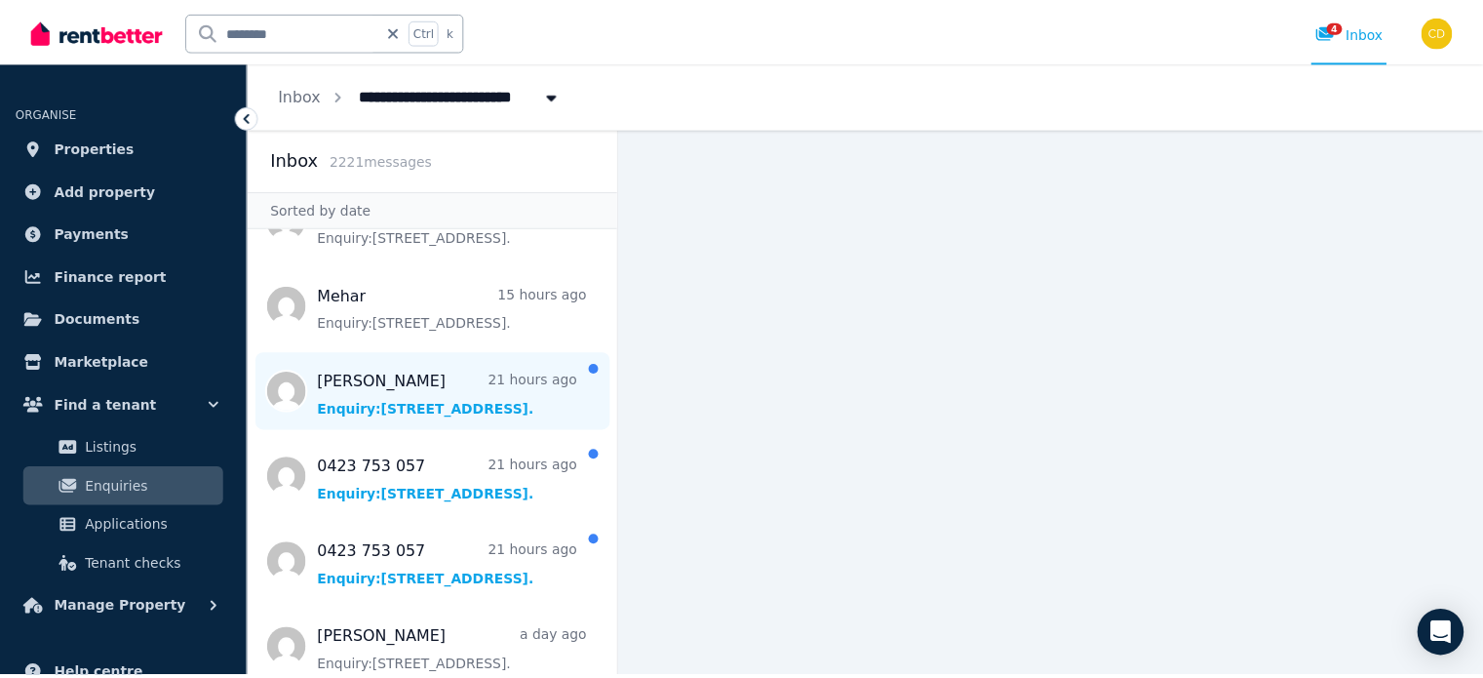
scroll to position [97, 0]
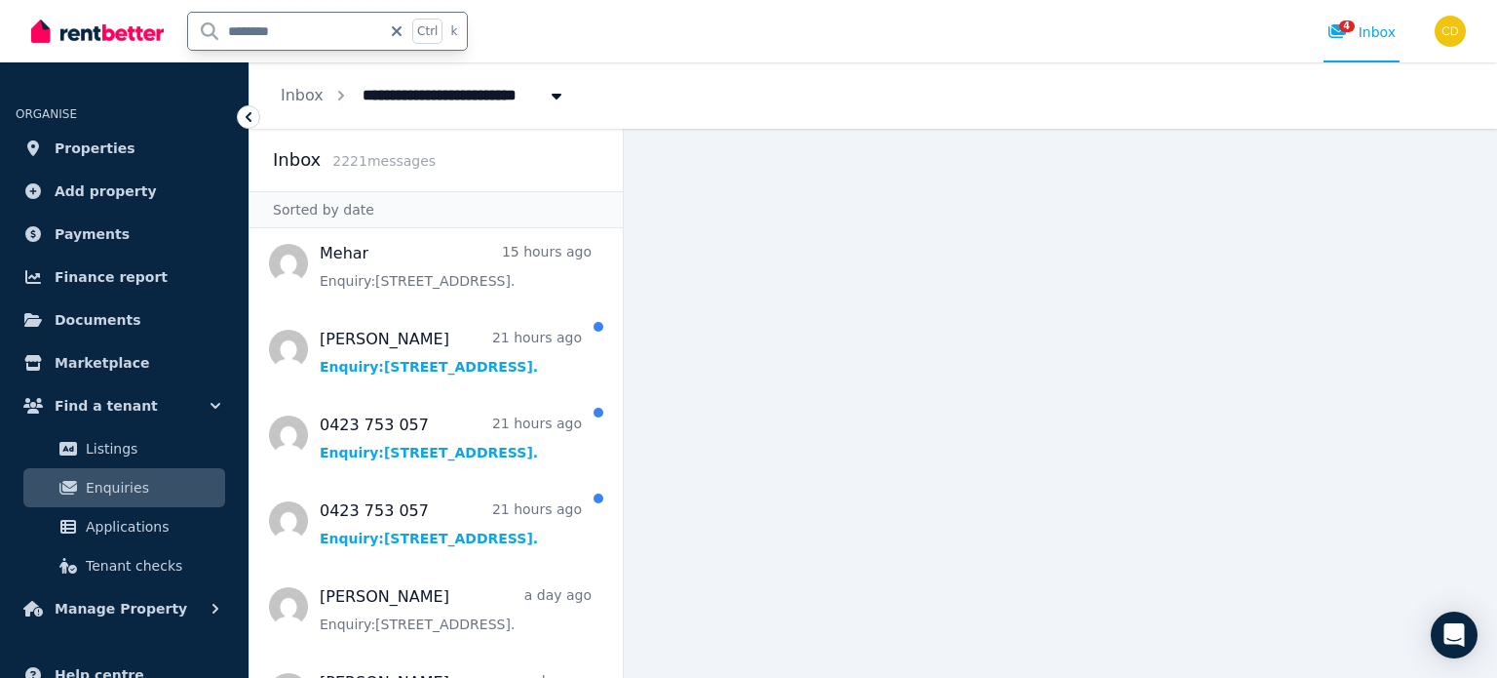
click at [381, 21] on input "*******" at bounding box center [284, 31] width 193 height 37
type input "******"
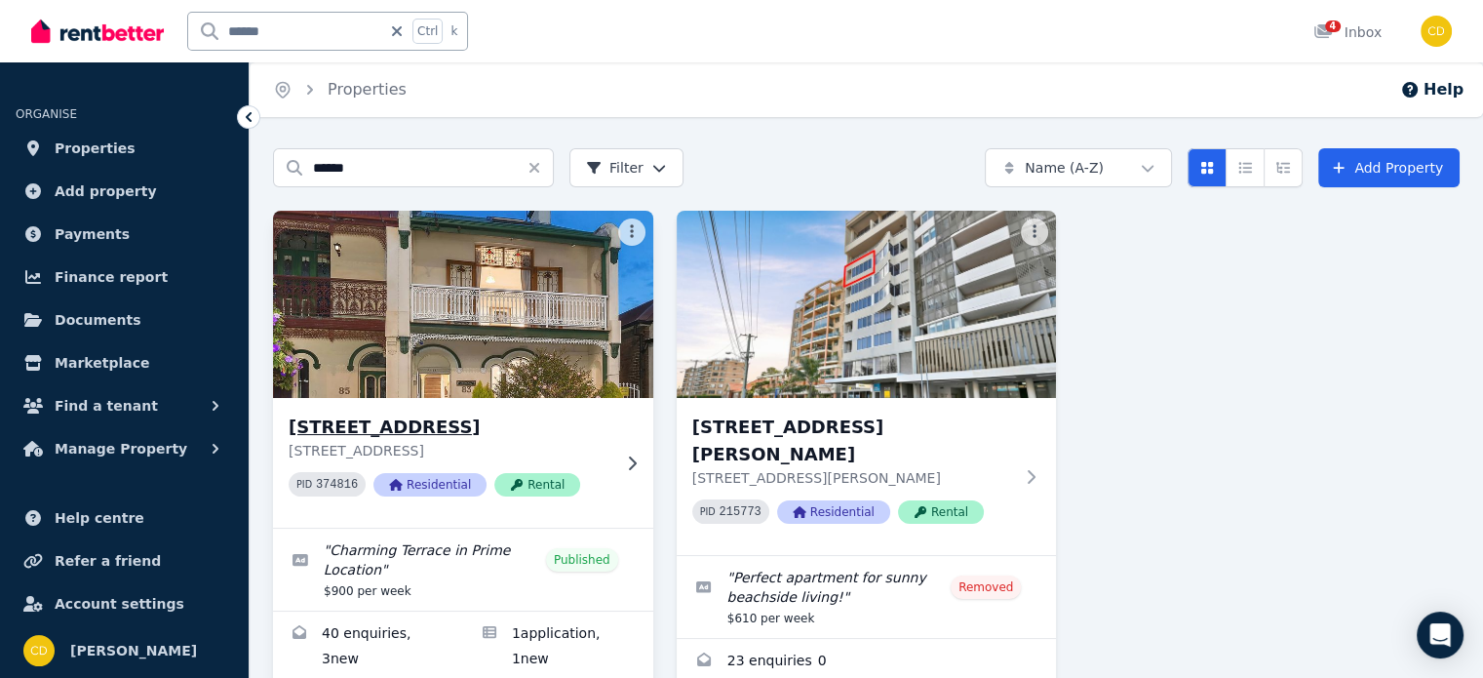
click at [445, 421] on h3 "[STREET_ADDRESS]" at bounding box center [450, 426] width 322 height 27
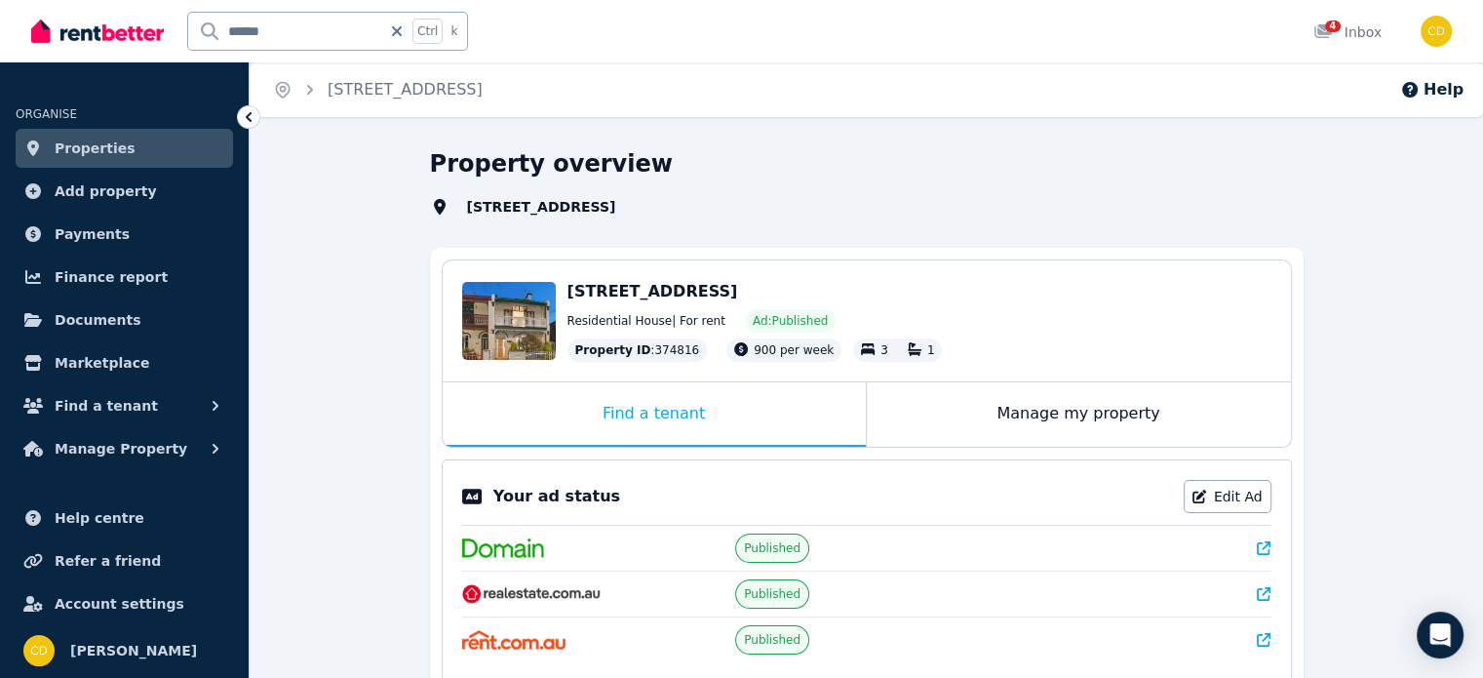
click at [1260, 557] on link at bounding box center [1264, 547] width 14 height 19
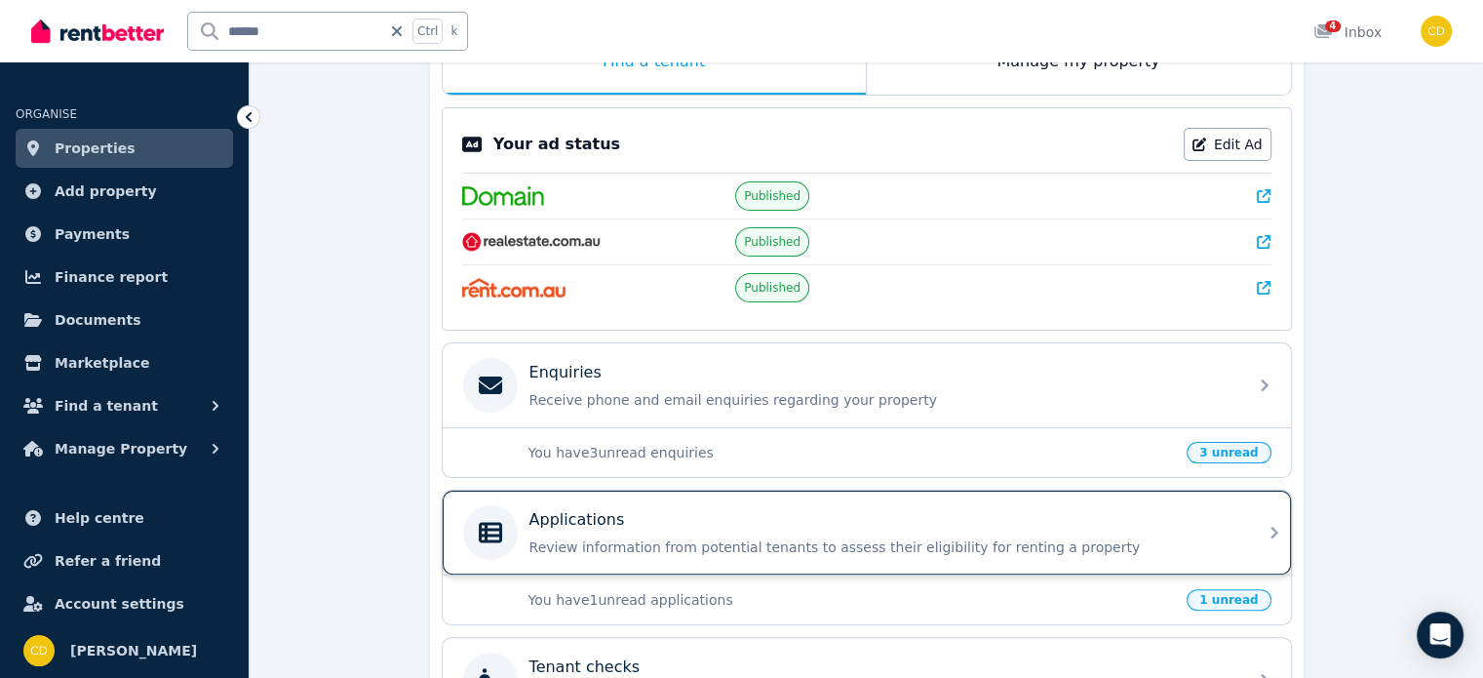
scroll to position [390, 0]
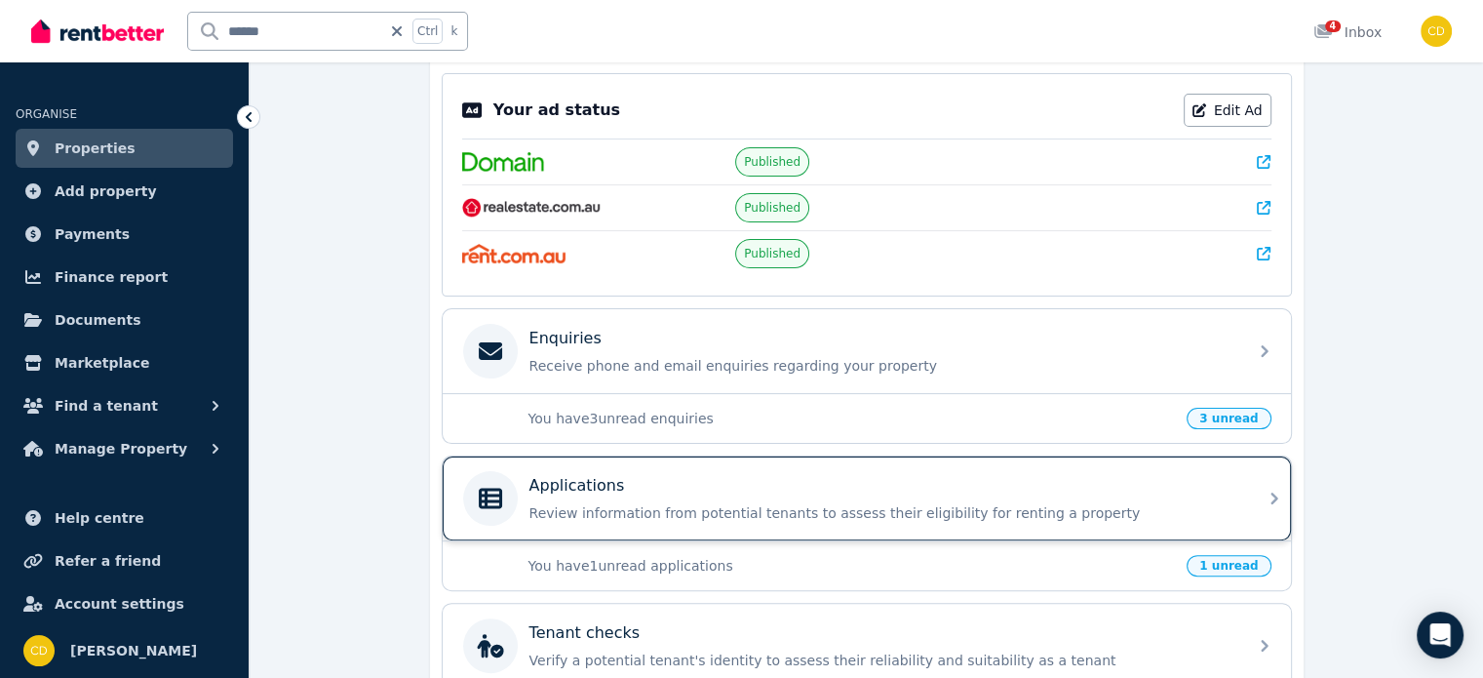
click at [844, 486] on div "Applications" at bounding box center [882, 485] width 706 height 23
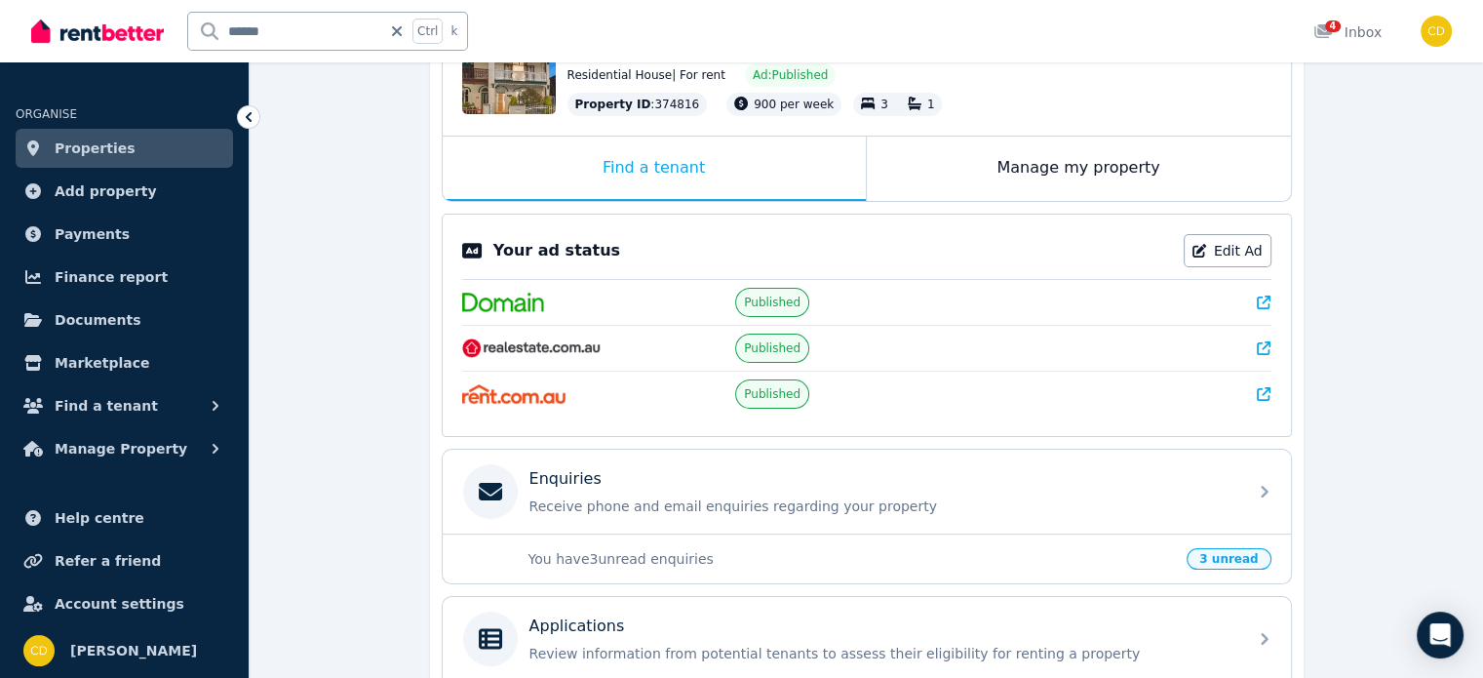
scroll to position [292, 0]
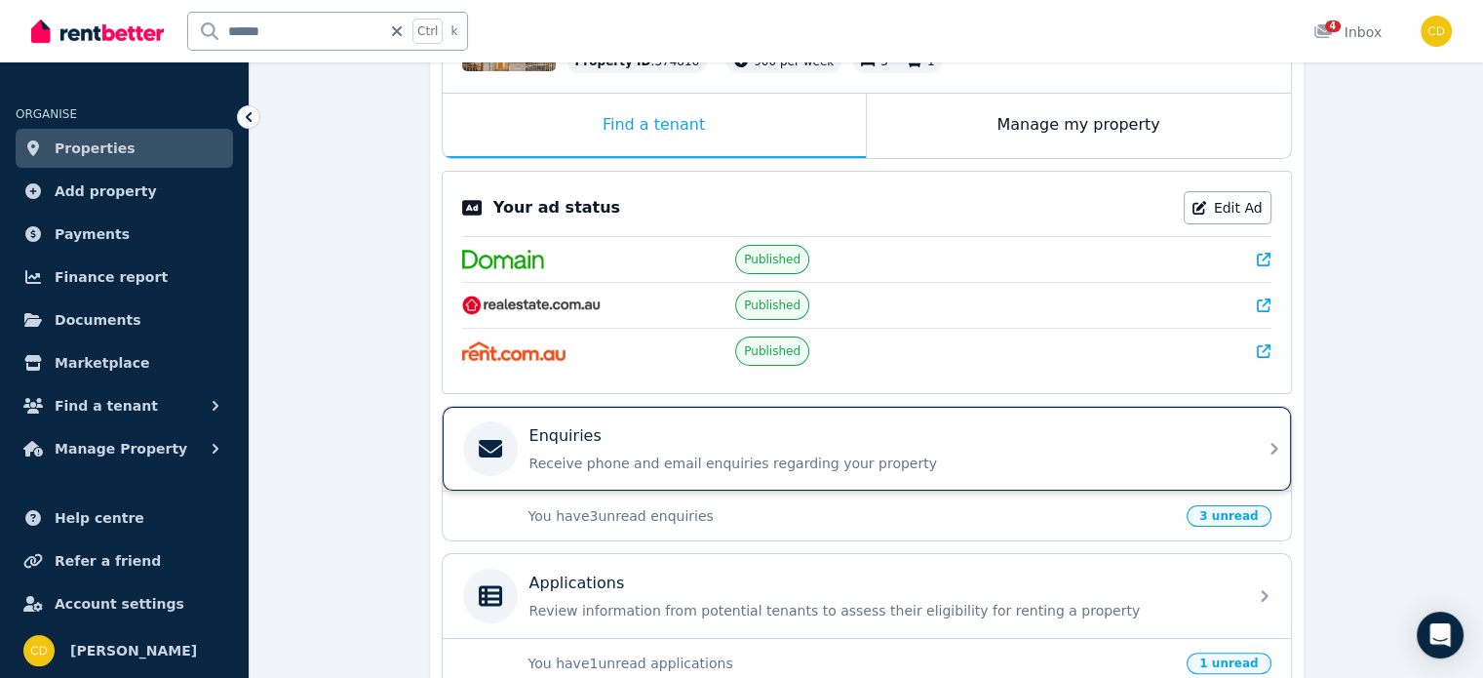
click at [851, 453] on p "Receive phone and email enquiries regarding your property" at bounding box center [882, 462] width 706 height 19
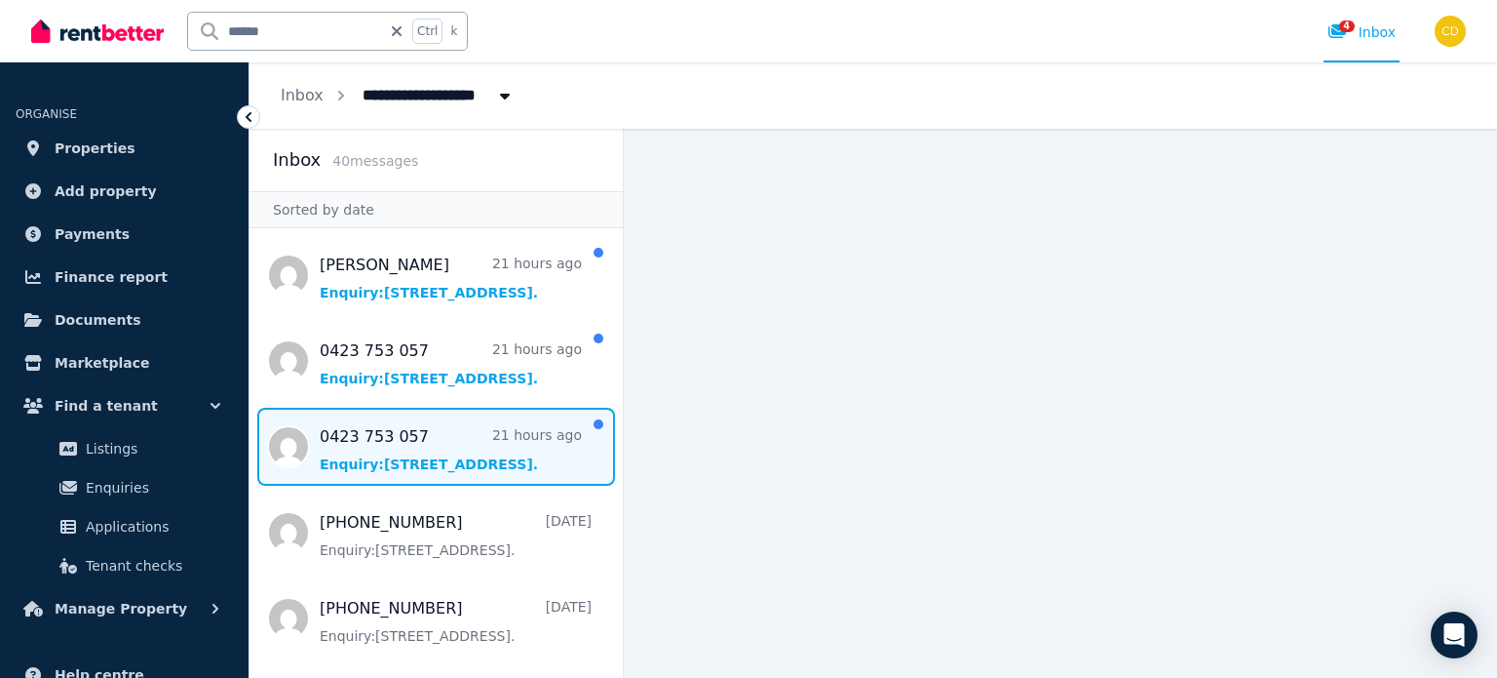
click at [448, 459] on span "Message list" at bounding box center [436, 446] width 373 height 78
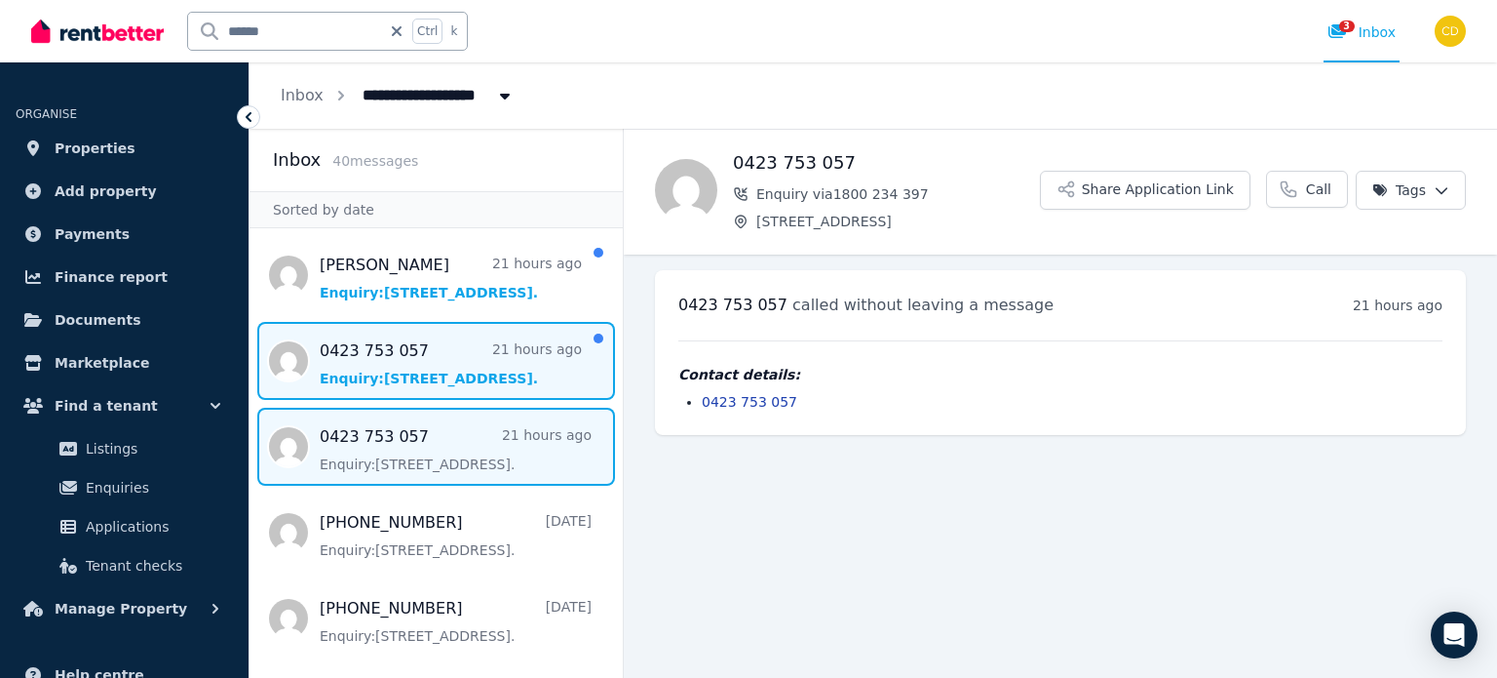
click at [470, 351] on span "Message list" at bounding box center [436, 361] width 373 height 78
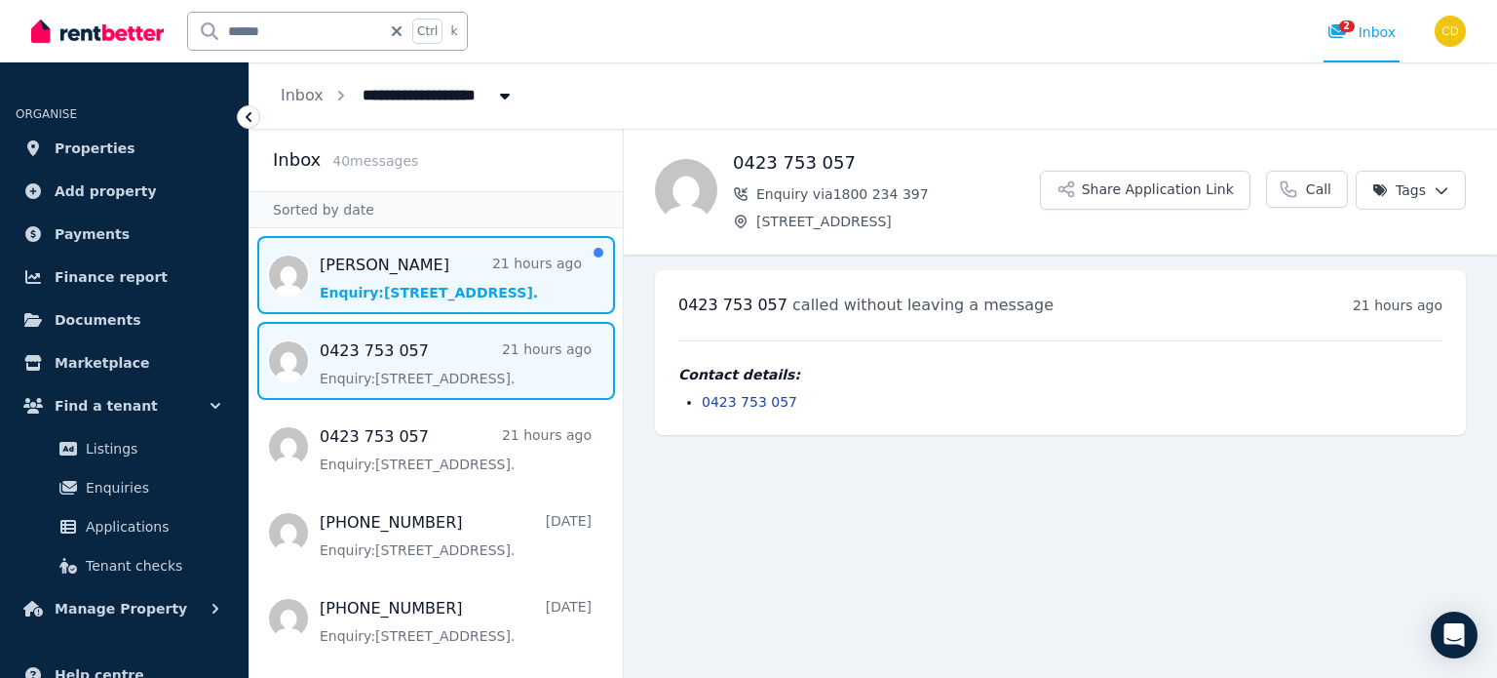
click at [469, 268] on span "Message list" at bounding box center [436, 275] width 373 height 78
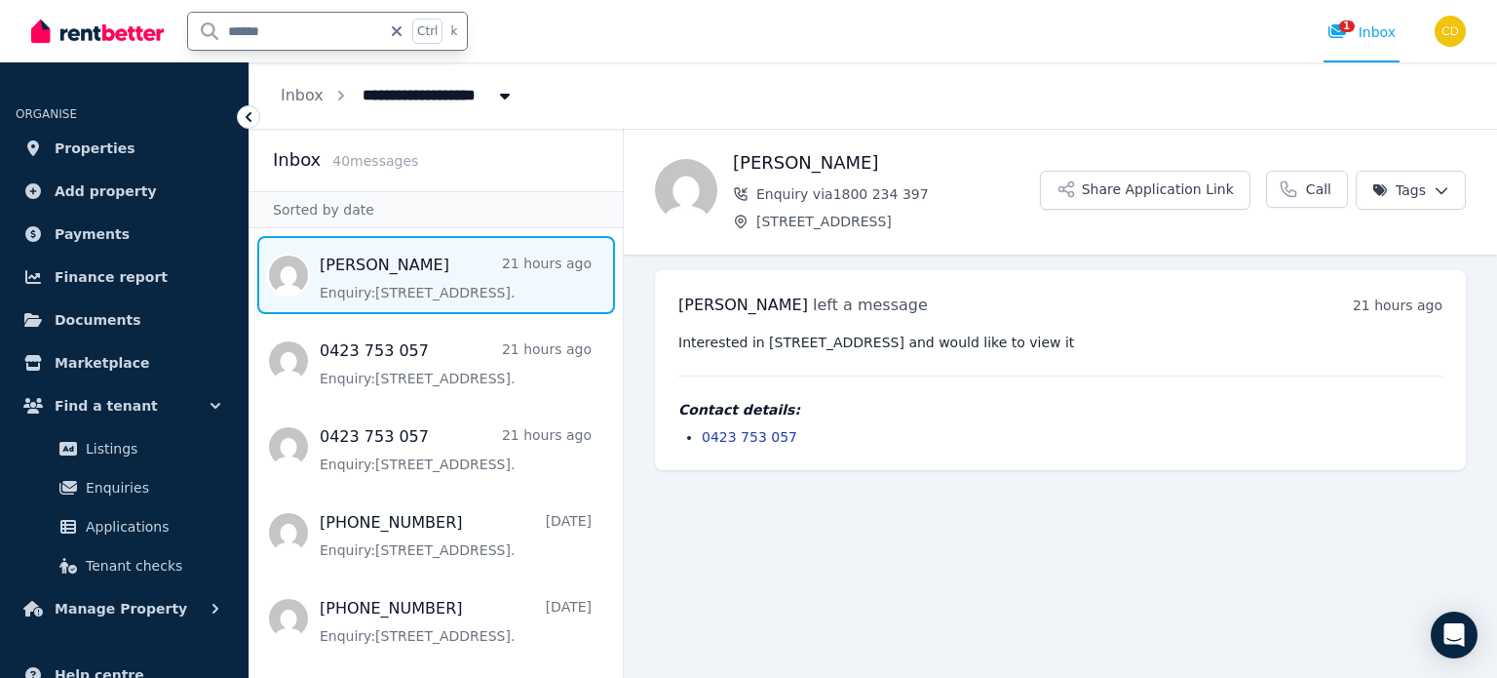
click at [305, 38] on input "******" at bounding box center [284, 31] width 193 height 37
type input "*******"
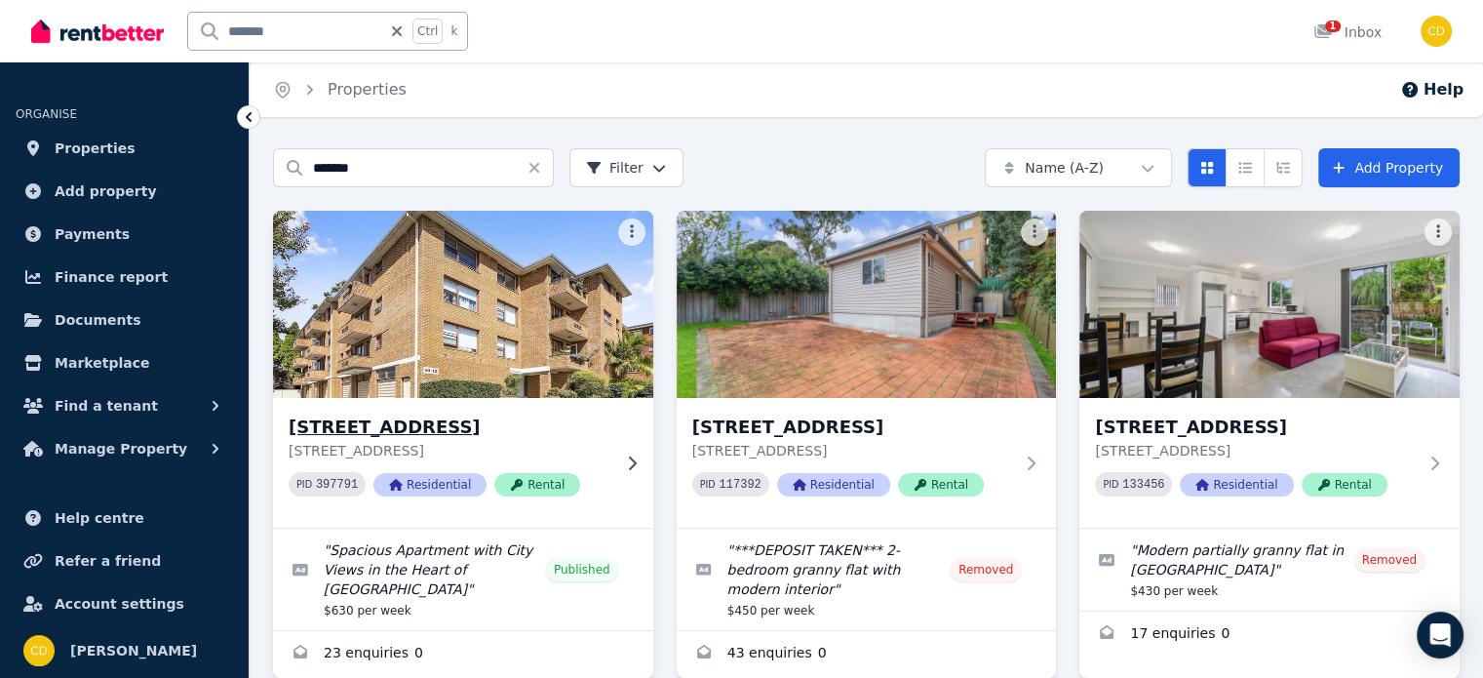
click at [398, 436] on h3 "[STREET_ADDRESS]" at bounding box center [450, 426] width 322 height 27
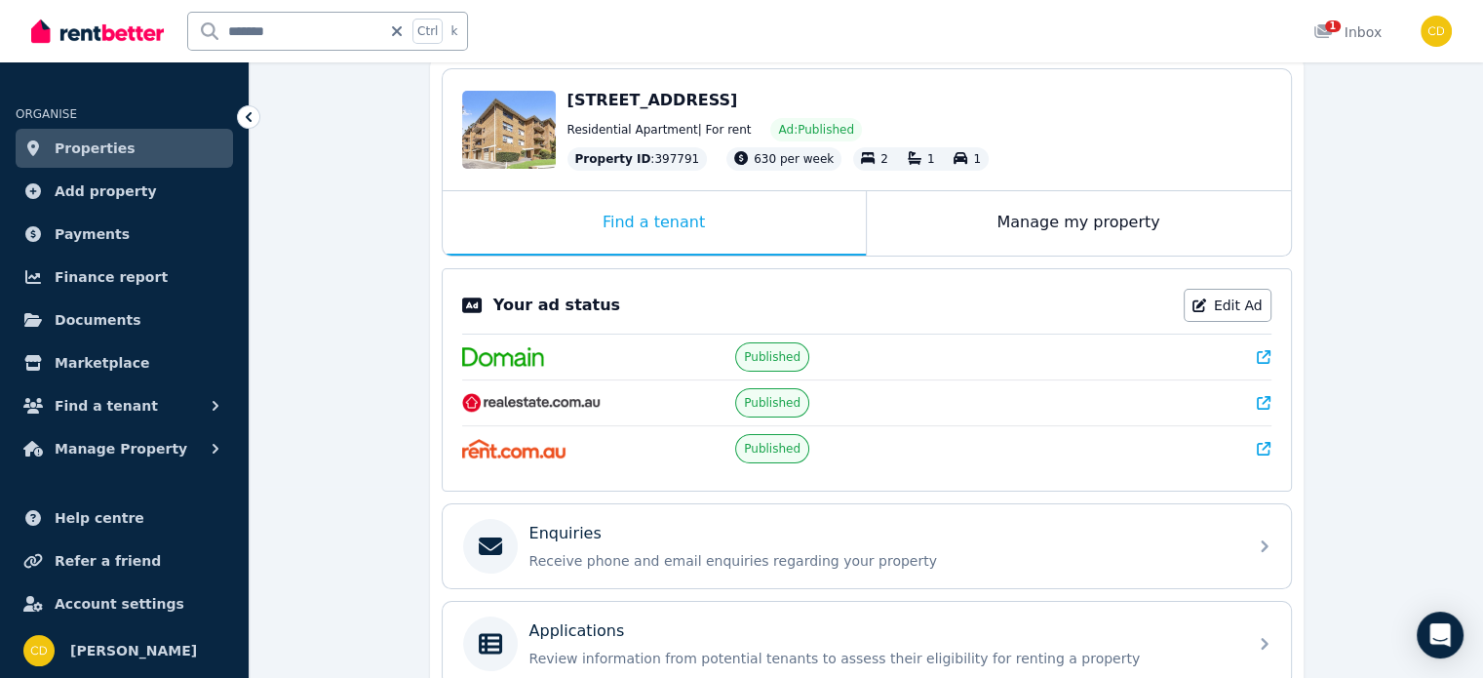
scroll to position [195, 0]
click at [1255, 358] on div at bounding box center [1140, 356] width 262 height 19
click at [1260, 354] on icon at bounding box center [1264, 357] width 14 height 14
click at [1259, 399] on icon at bounding box center [1264, 403] width 14 height 14
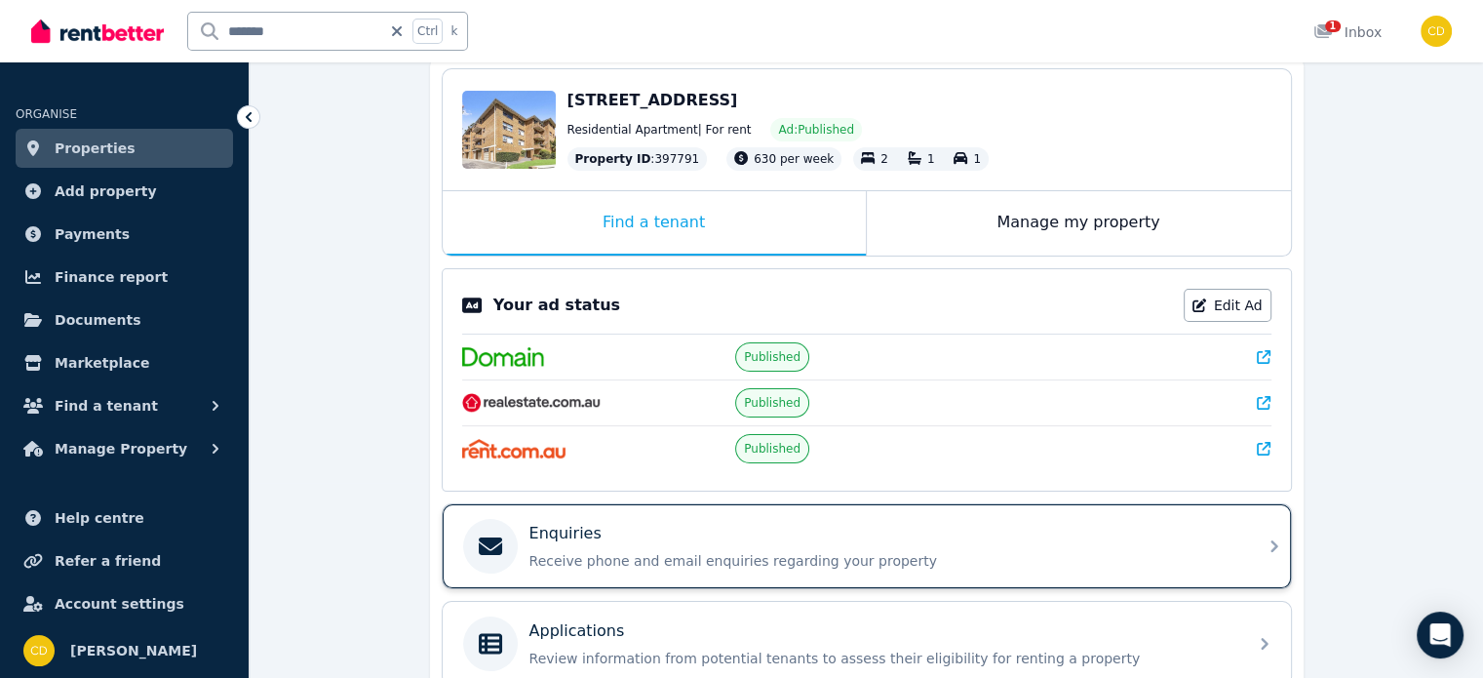
click at [695, 504] on div "Enquiries Receive phone and email enquiries regarding your property" at bounding box center [867, 546] width 848 height 84
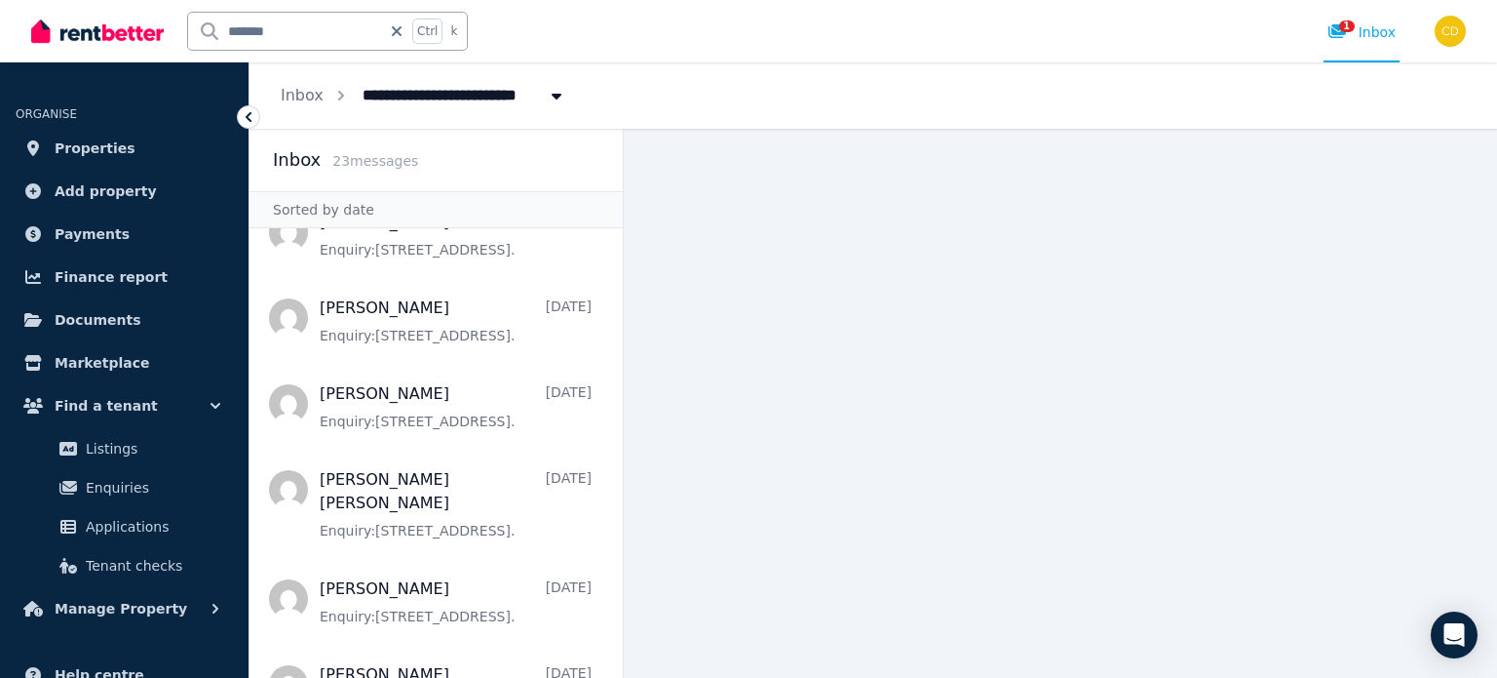
scroll to position [1531, 0]
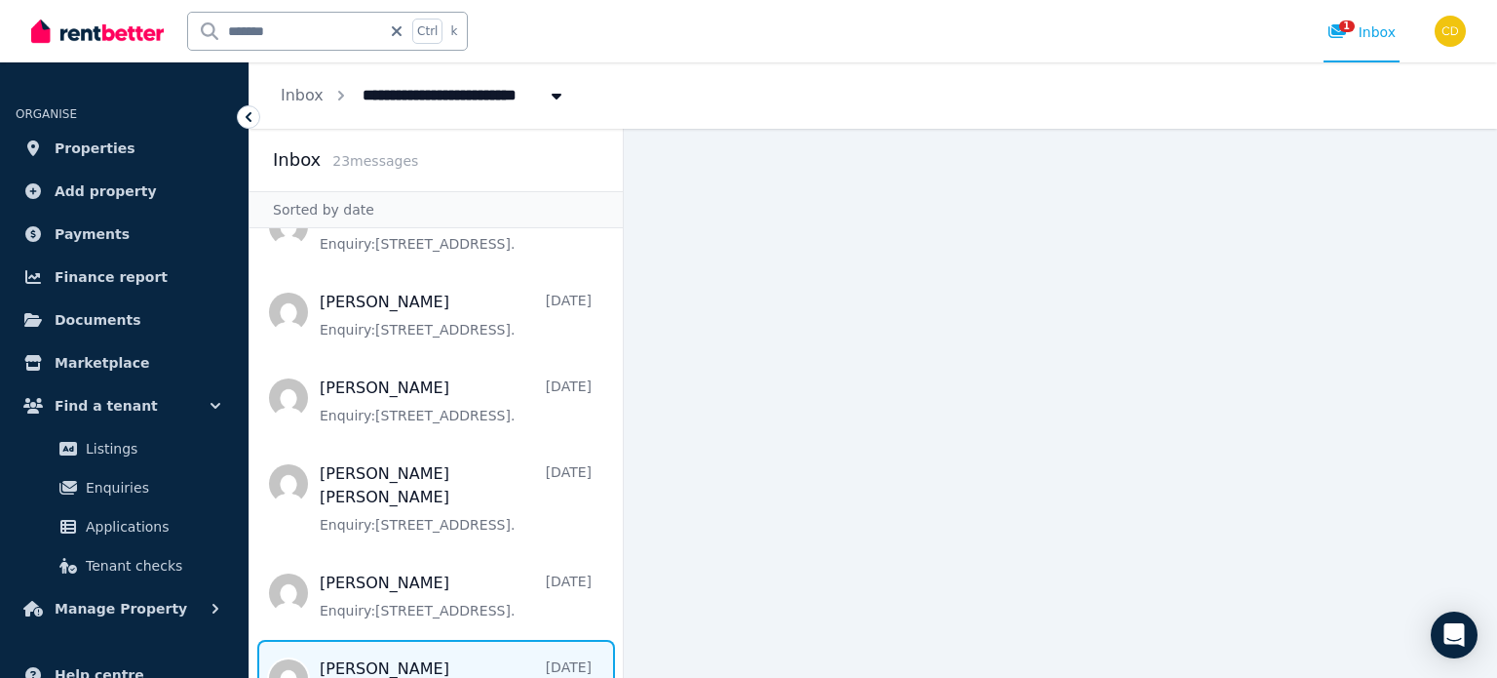
click at [422, 639] on span "Message list" at bounding box center [436, 678] width 373 height 78
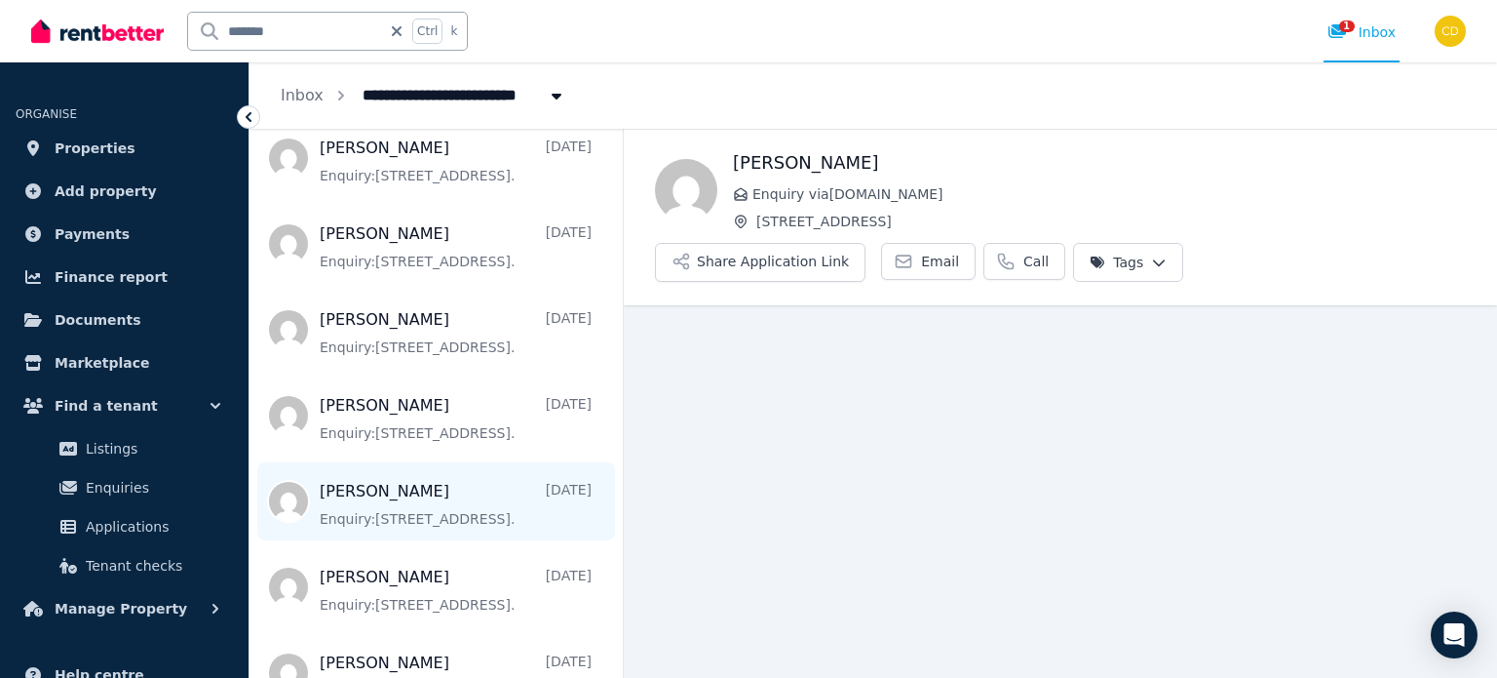
scroll to position [1531, 0]
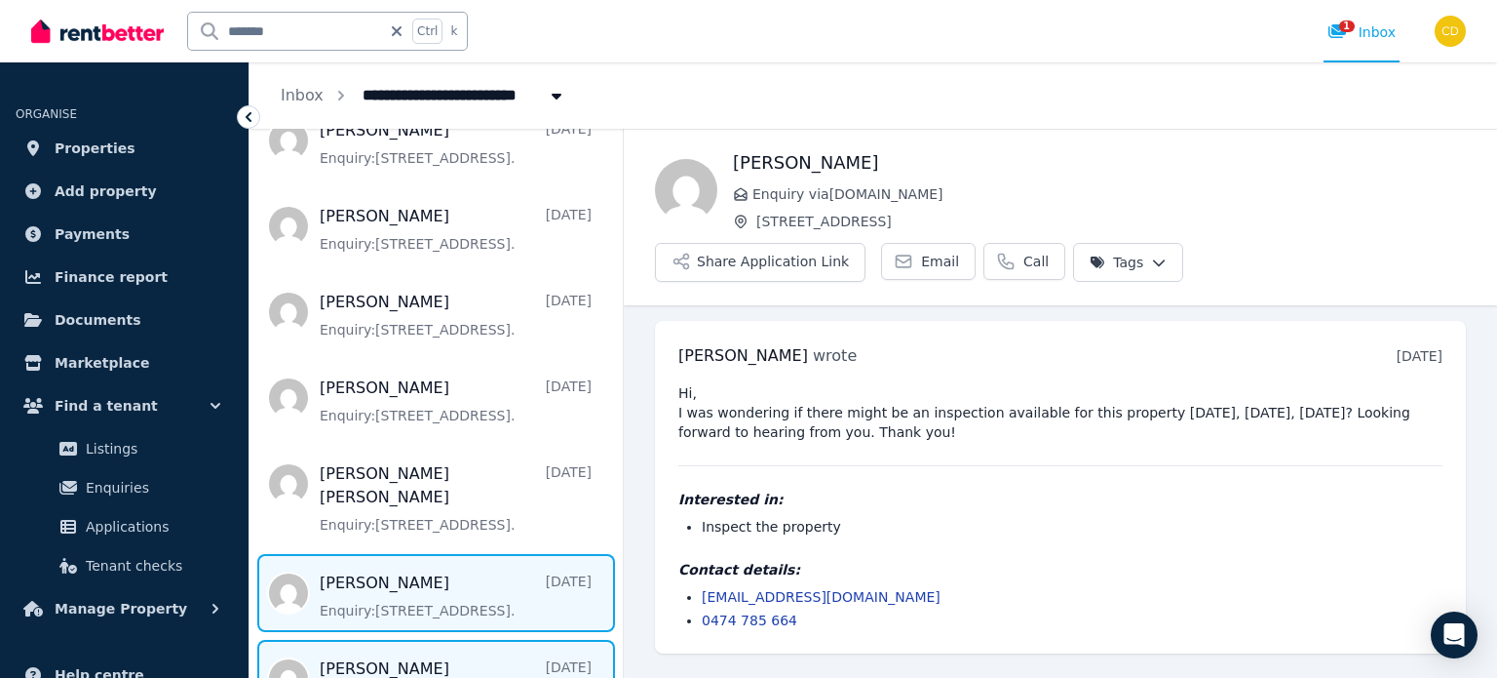
click at [419, 554] on span "Message list" at bounding box center [436, 593] width 373 height 78
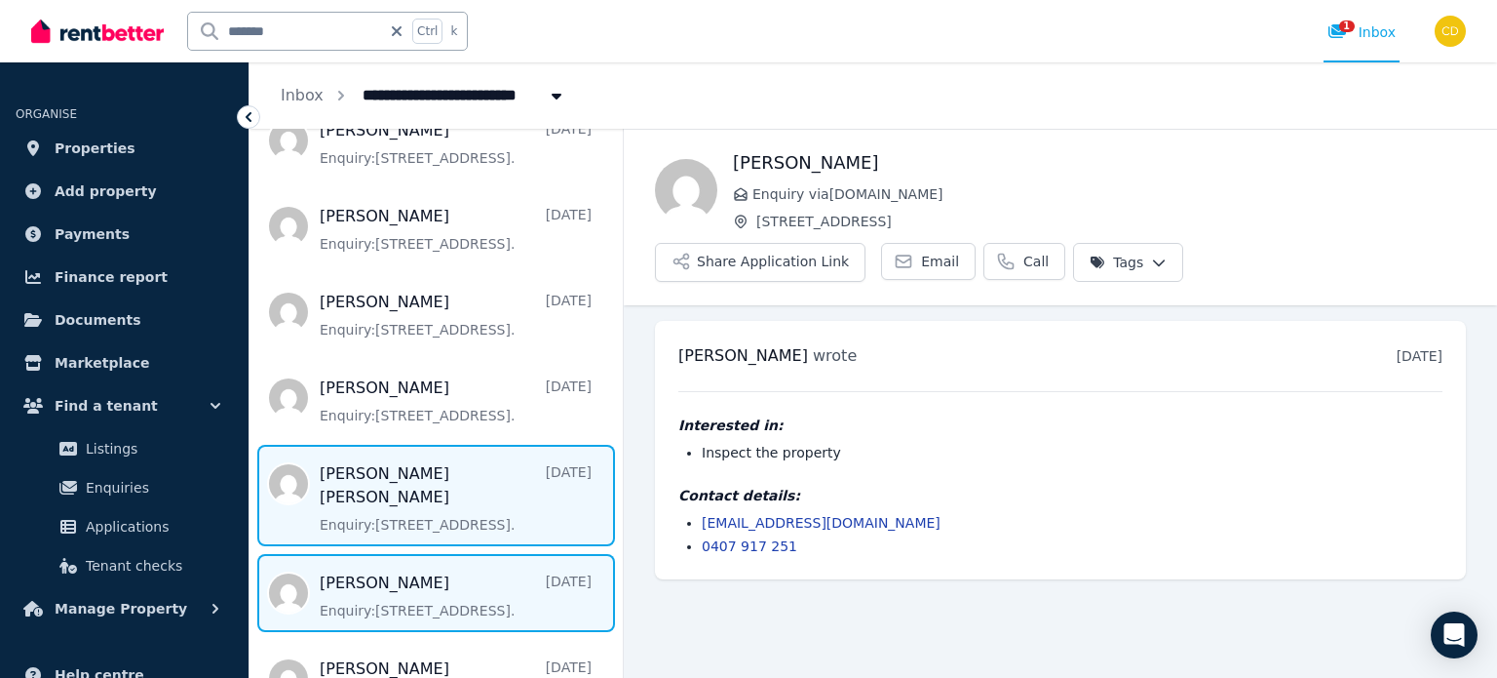
click at [412, 445] on span "Message list" at bounding box center [436, 495] width 373 height 101
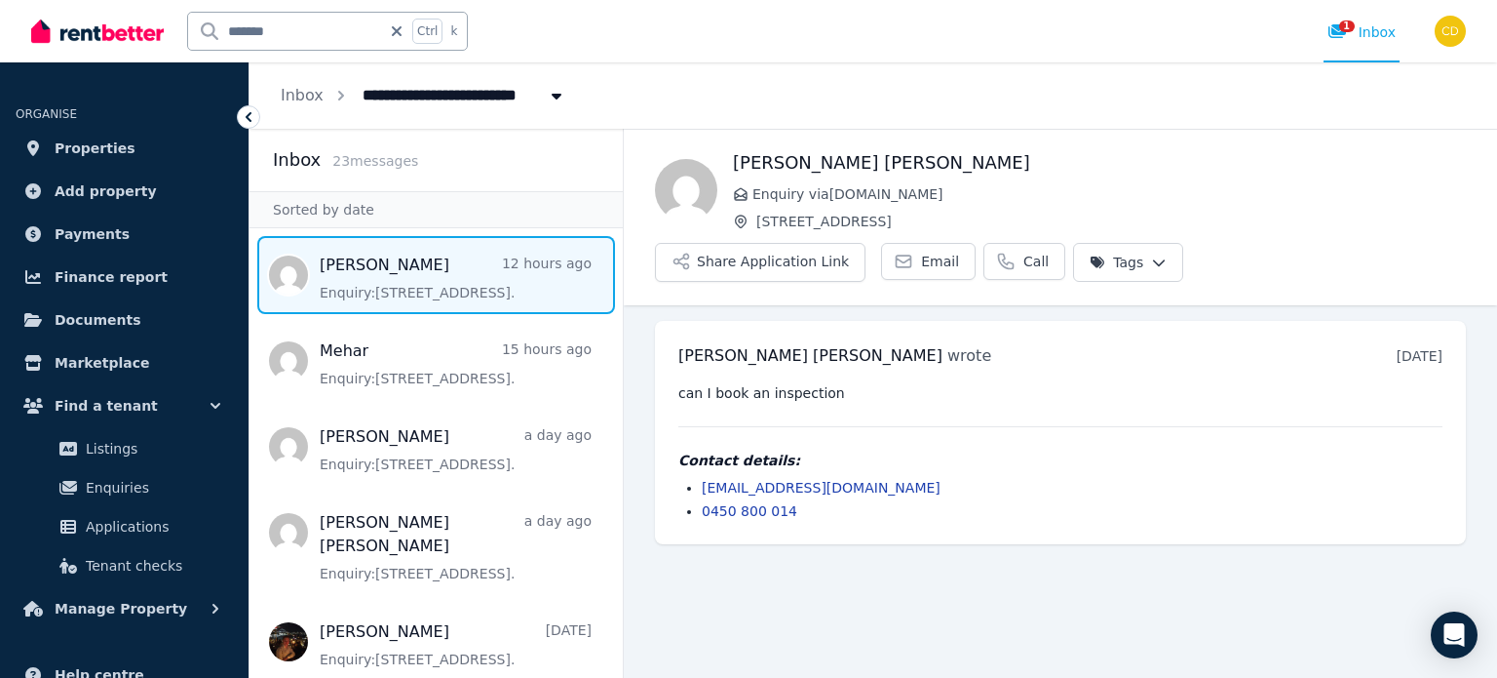
click at [413, 280] on span "Message list" at bounding box center [436, 275] width 373 height 78
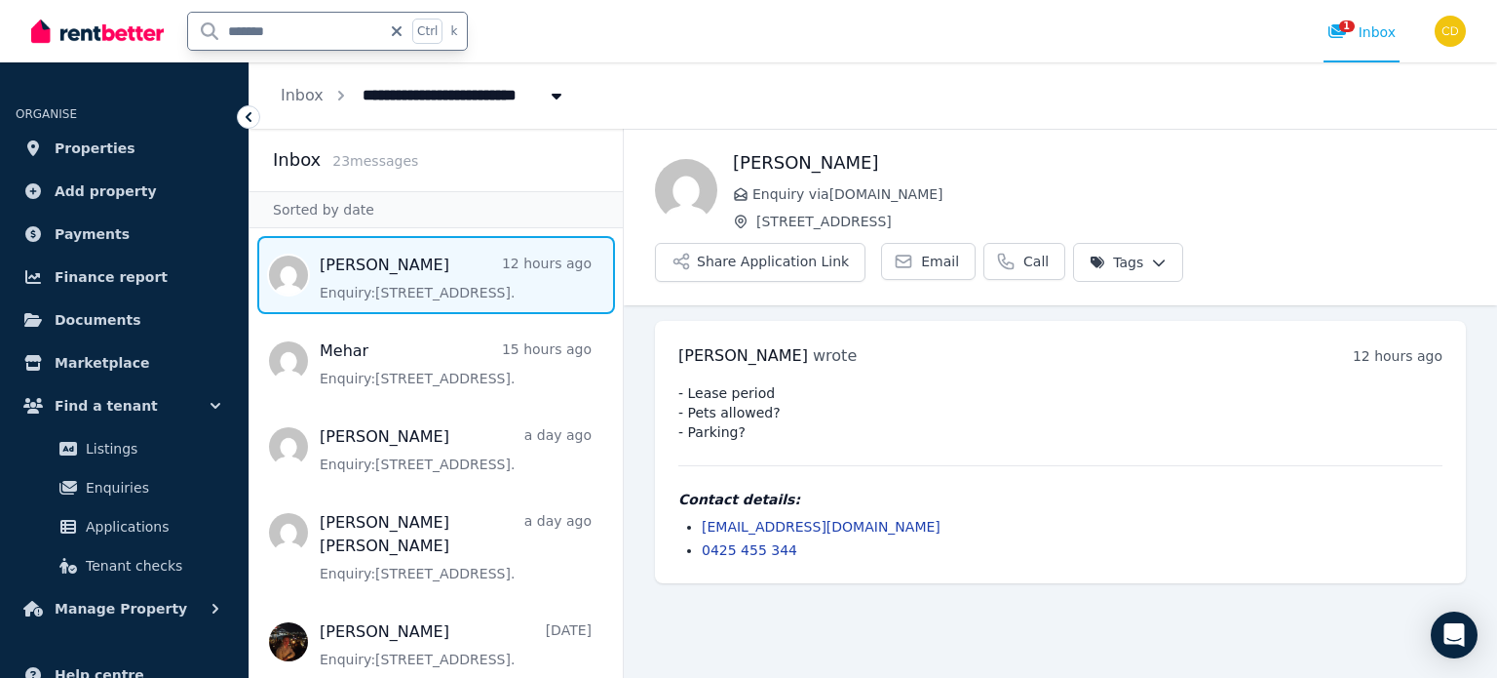
click at [279, 37] on input "*******" at bounding box center [284, 31] width 193 height 37
type input "******"
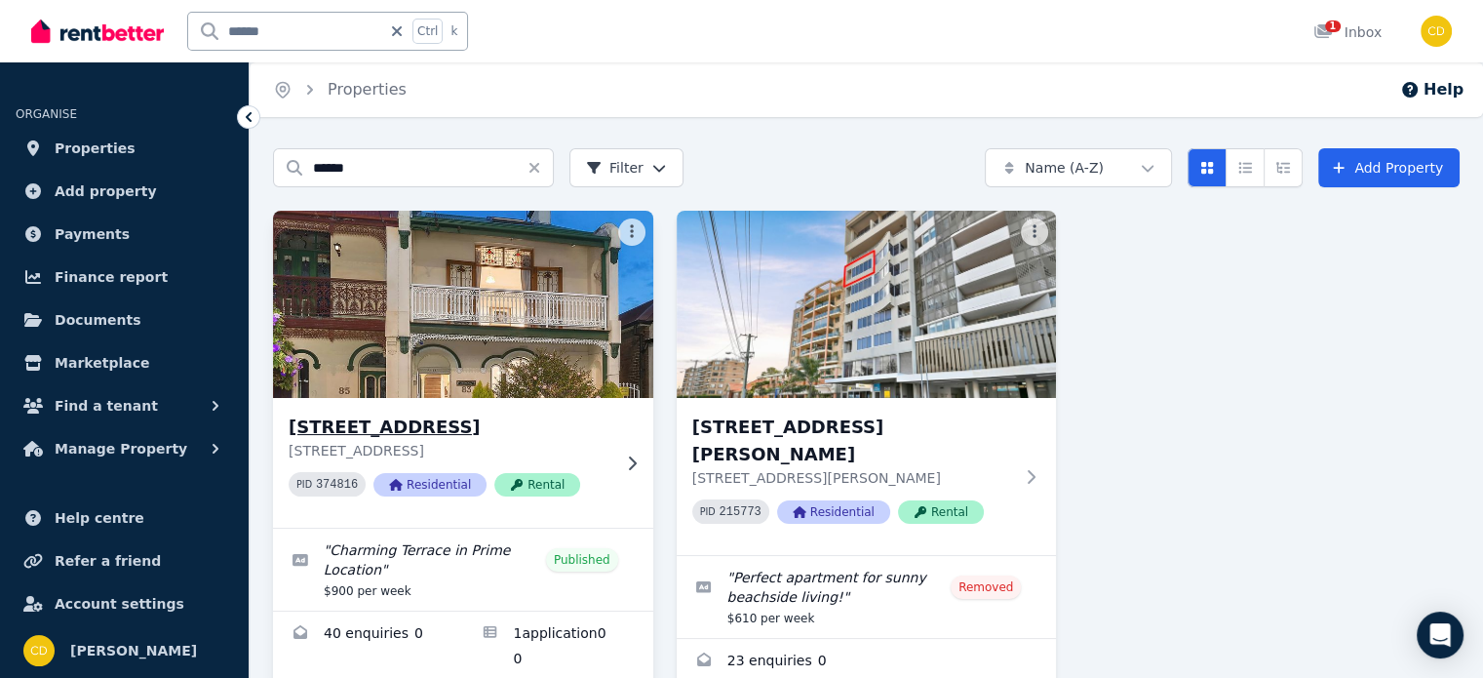
click at [443, 432] on h3 "[STREET_ADDRESS]" at bounding box center [450, 426] width 322 height 27
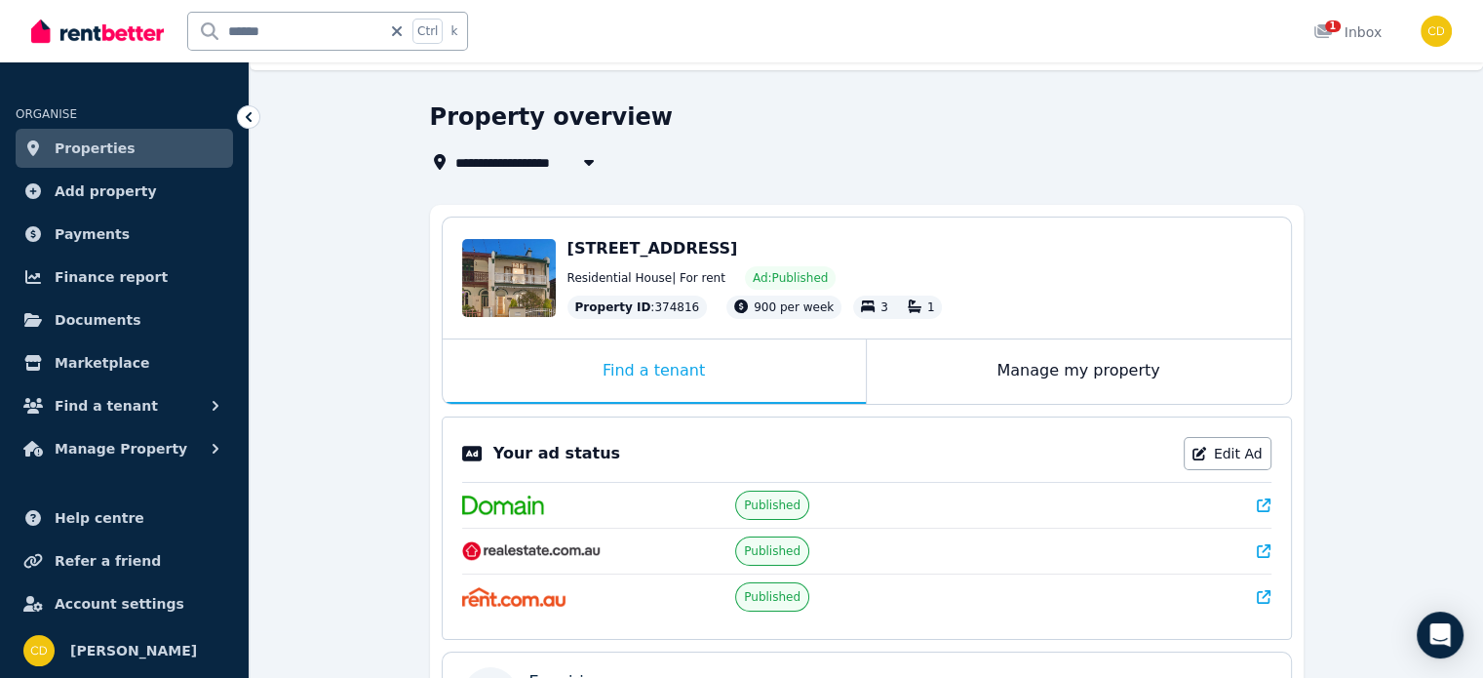
scroll to position [195, 0]
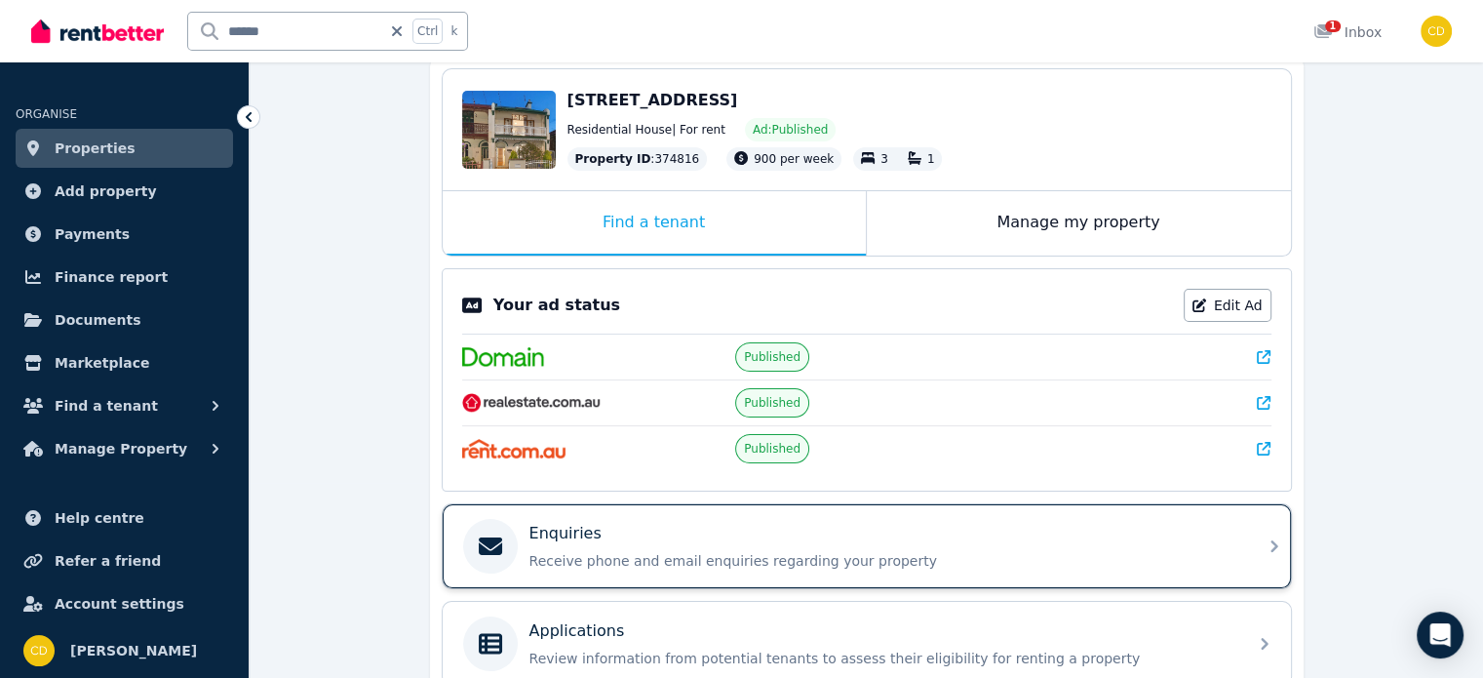
click at [1150, 560] on p "Receive phone and email enquiries regarding your property" at bounding box center [882, 560] width 706 height 19
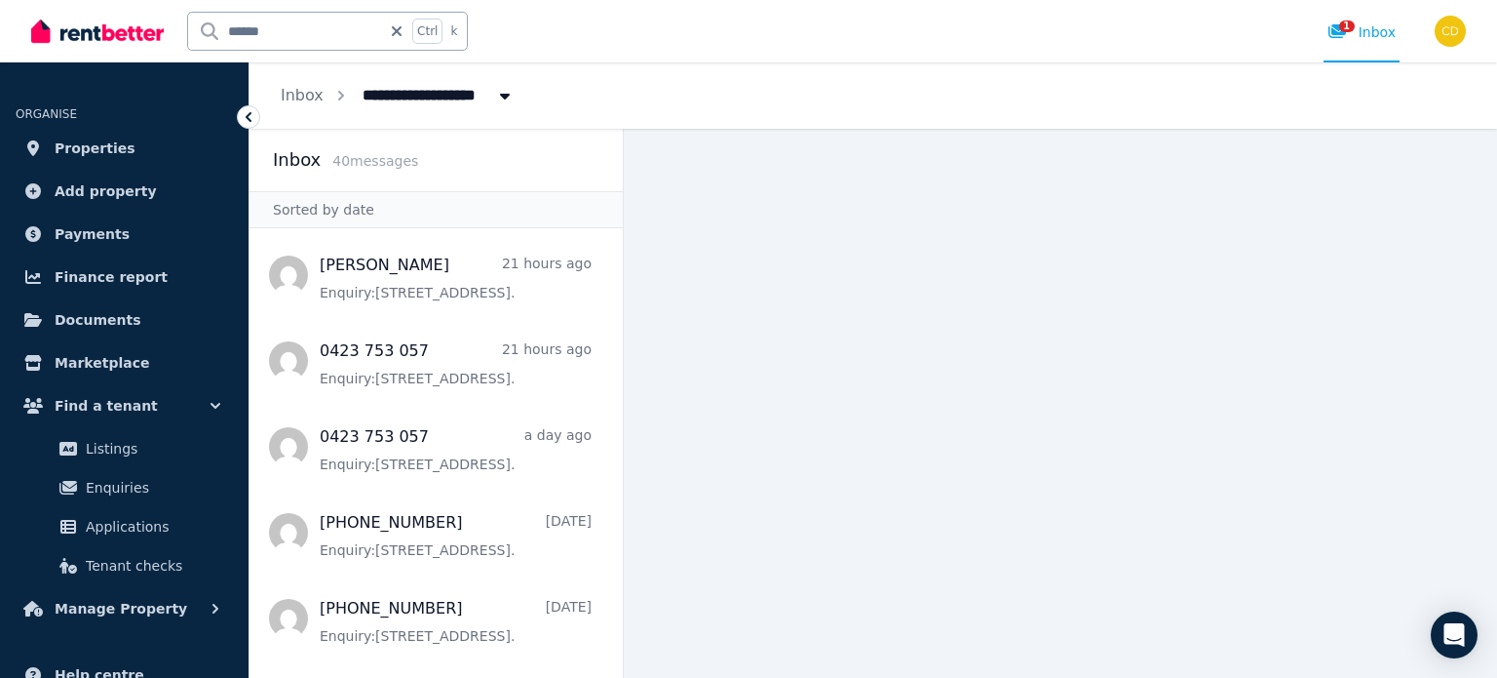
click at [252, 120] on icon at bounding box center [248, 116] width 19 height 19
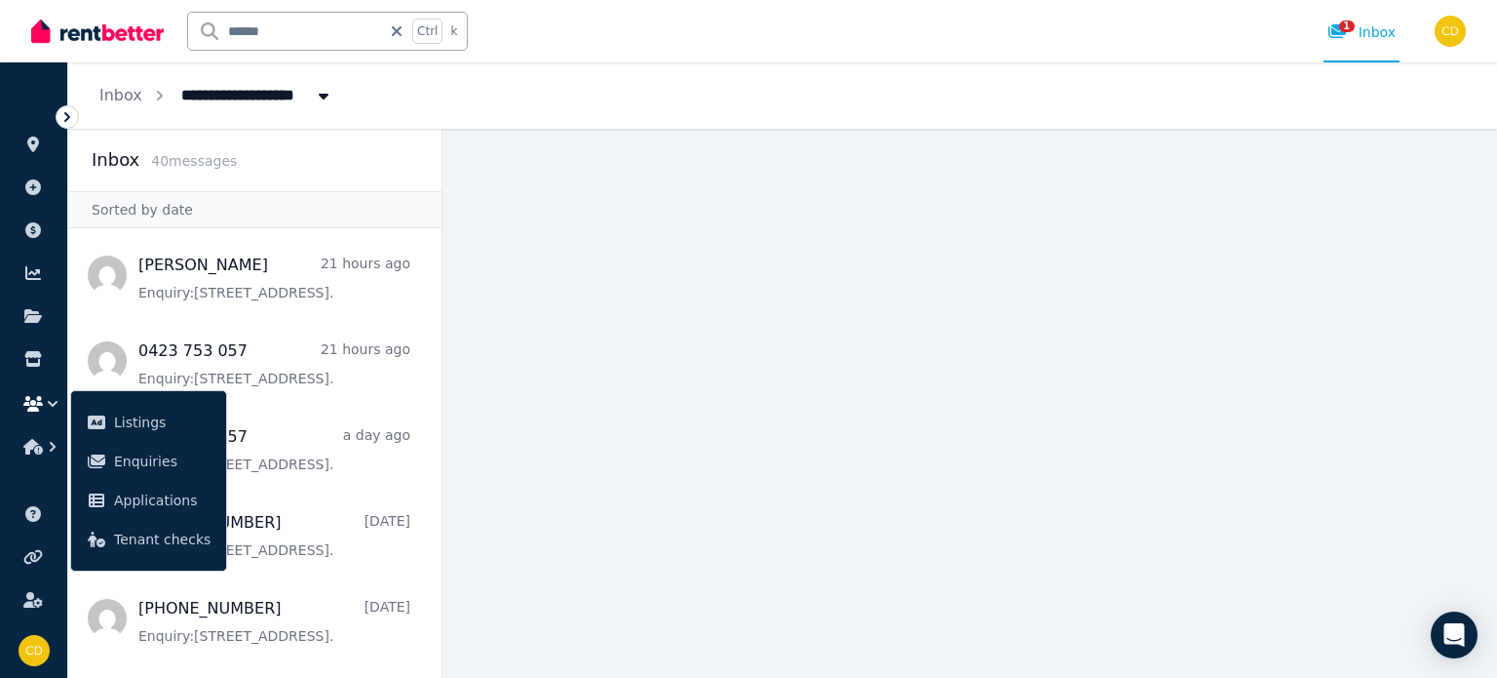
click at [69, 116] on icon at bounding box center [67, 117] width 6 height 10
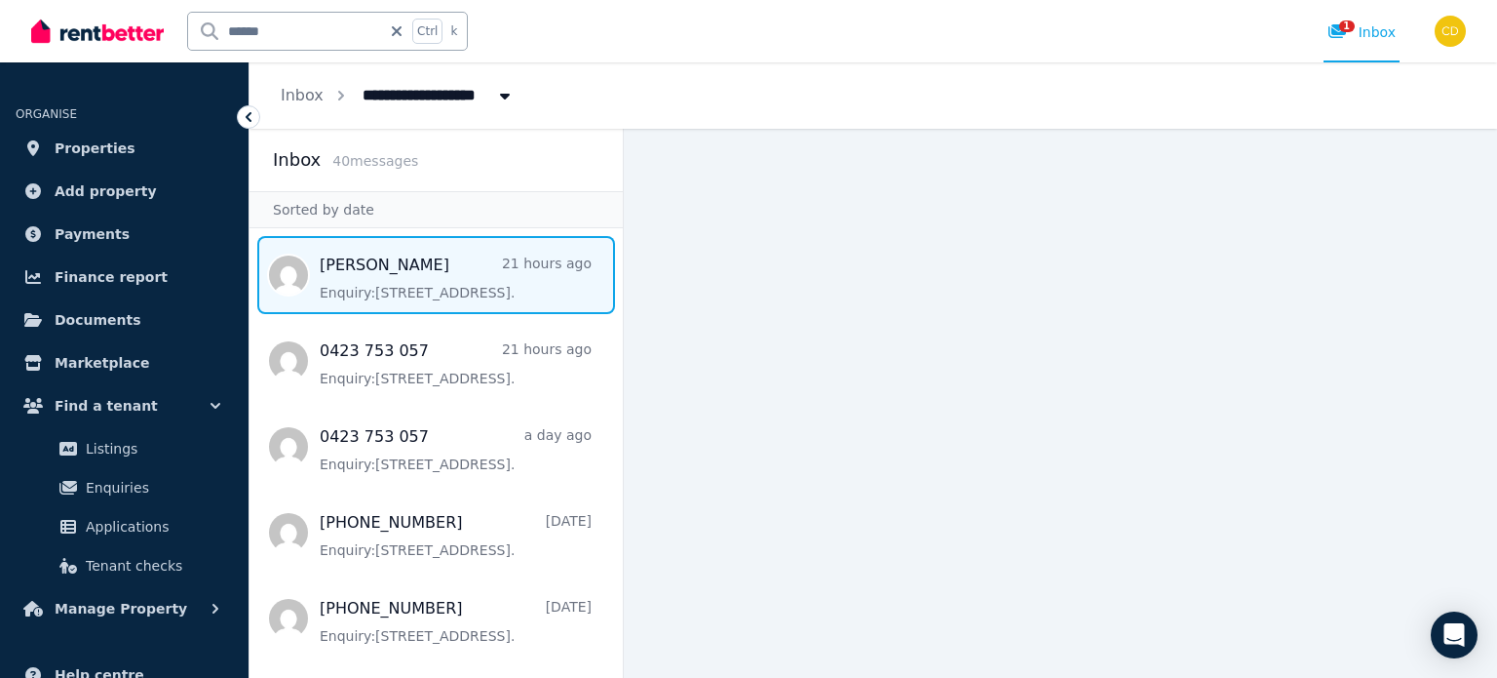
click at [477, 286] on span "Message list" at bounding box center [436, 275] width 373 height 78
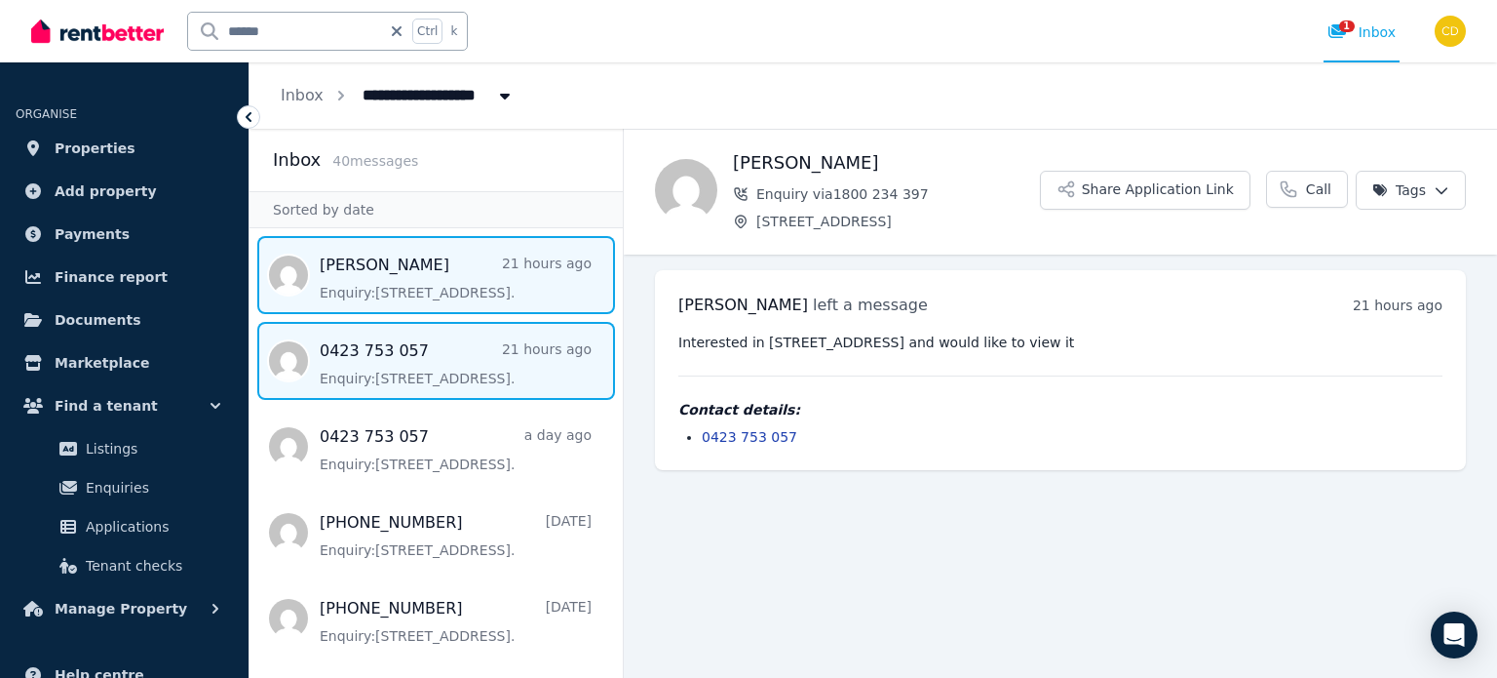
click at [440, 382] on span "Message list" at bounding box center [436, 361] width 373 height 78
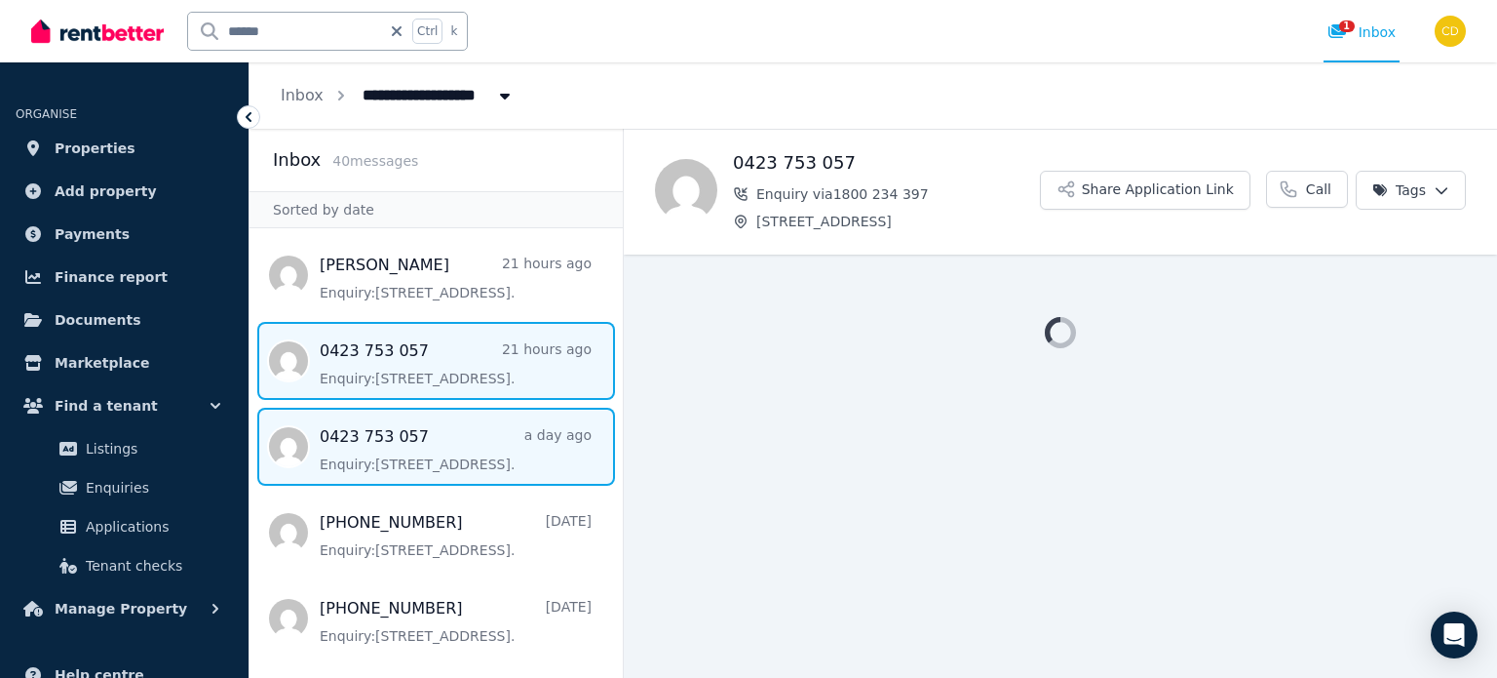
click at [447, 465] on span "Message list" at bounding box center [436, 446] width 373 height 78
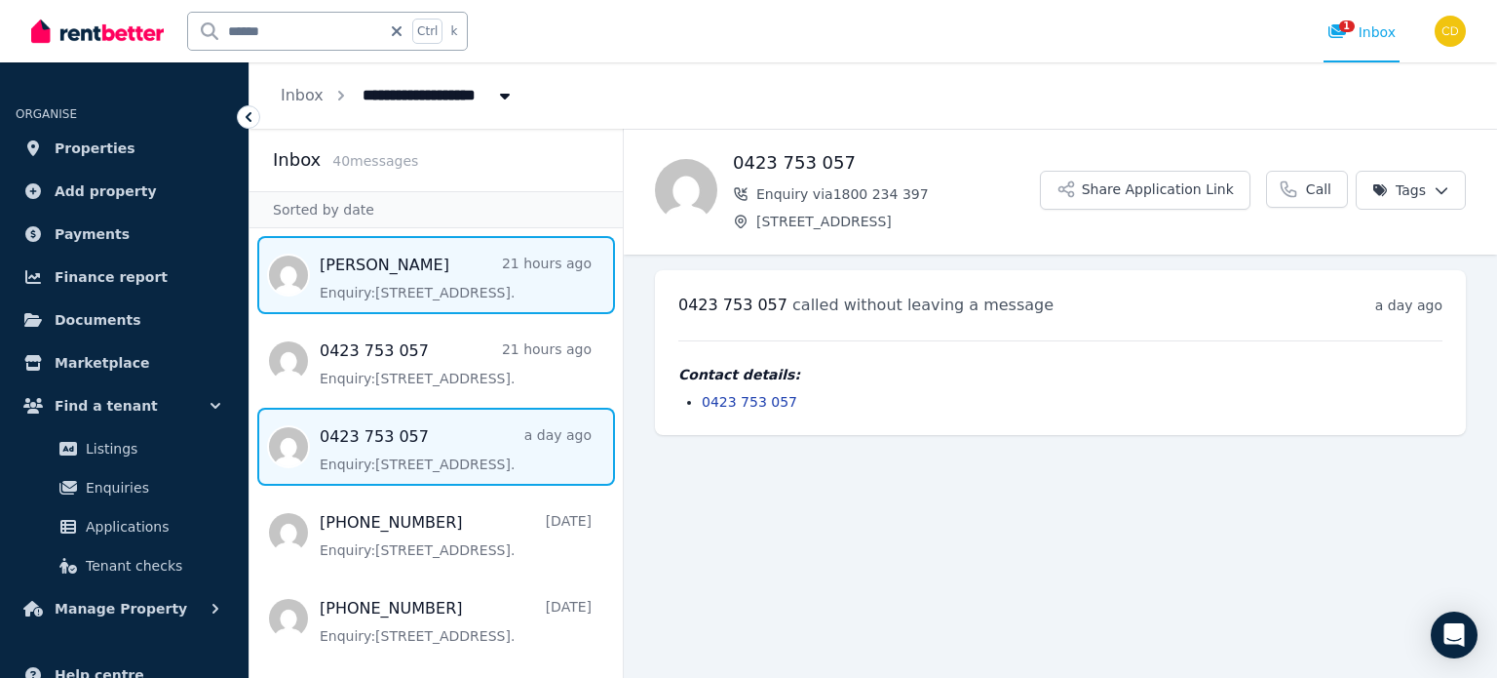
click at [371, 270] on span "Message list" at bounding box center [436, 275] width 373 height 78
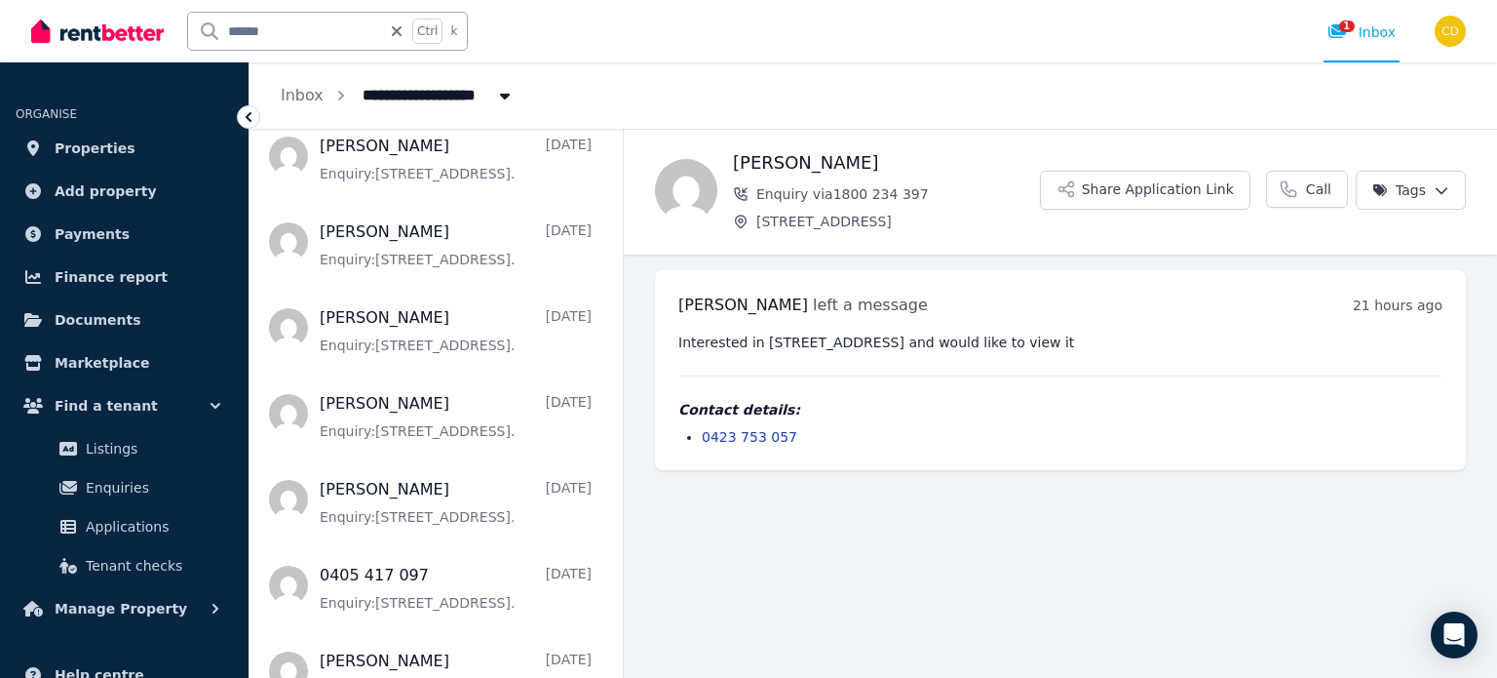
scroll to position [2437, 0]
click at [1366, 42] on link "1 Inbox" at bounding box center [1362, 31] width 76 height 62
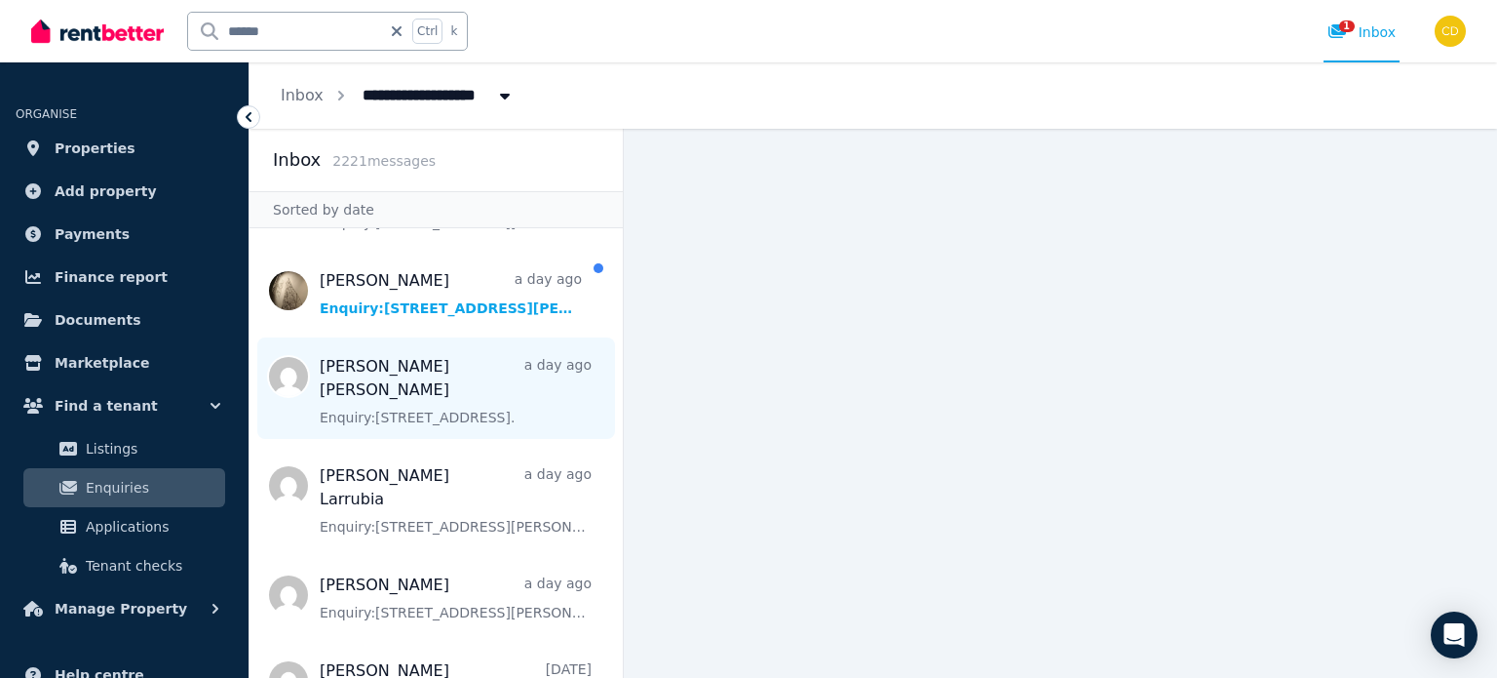
scroll to position [487, 0]
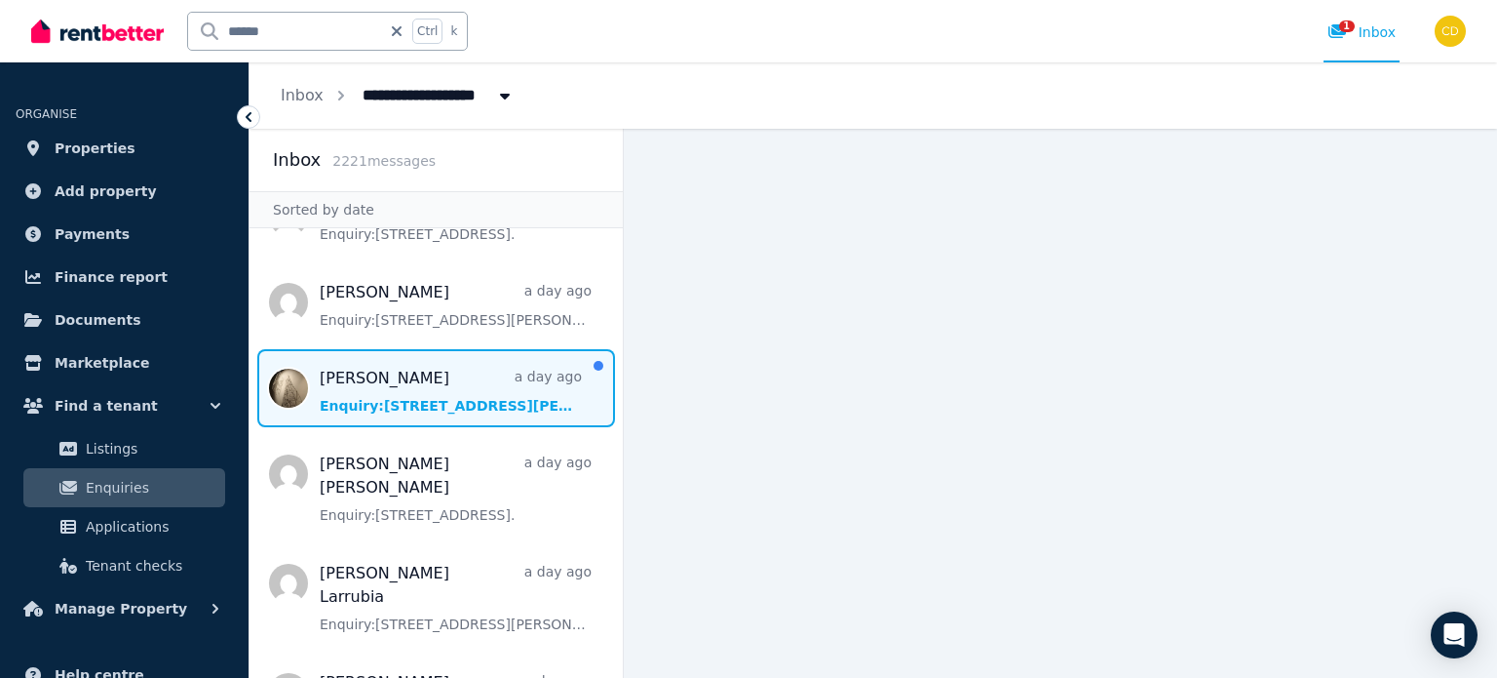
click at [479, 374] on span "Message list" at bounding box center [436, 388] width 373 height 78
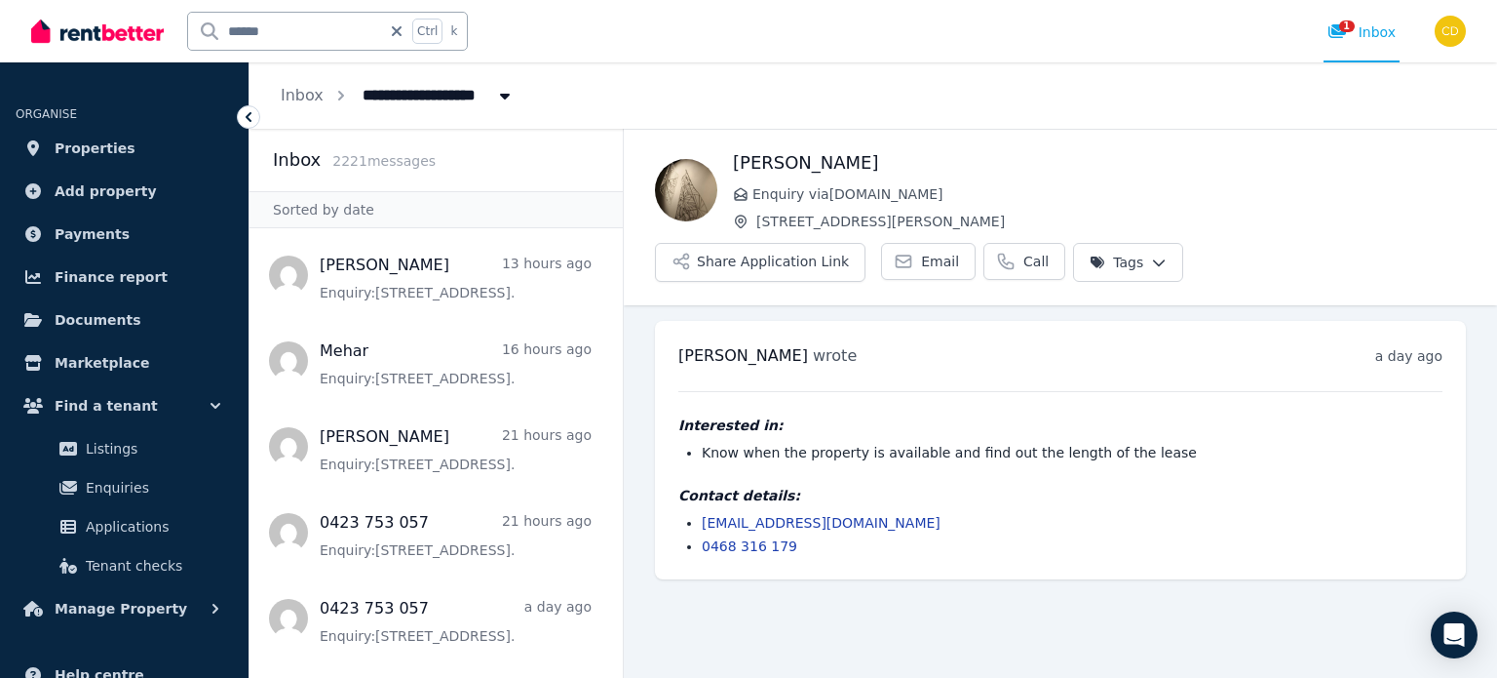
click at [313, 31] on input "******" at bounding box center [284, 31] width 193 height 37
type input "*"
type input "*****"
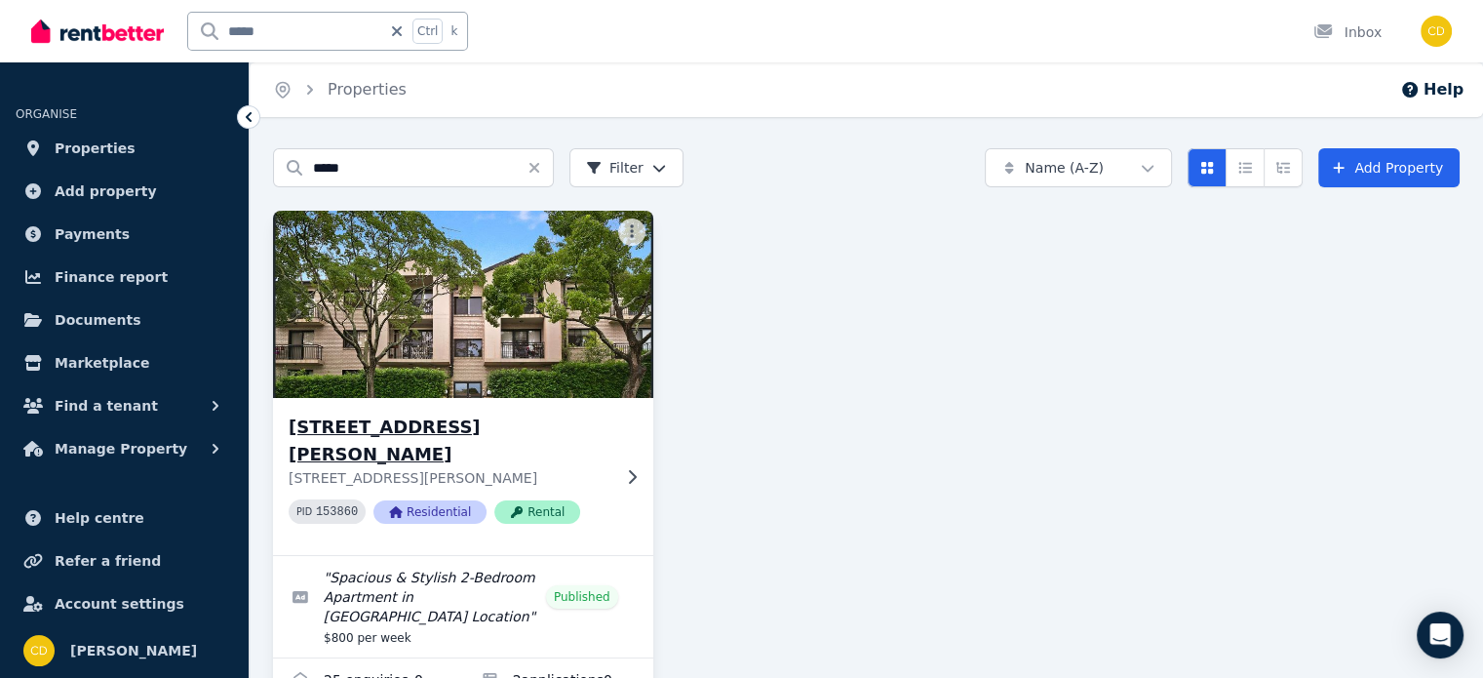
click at [461, 468] on p "[STREET_ADDRESS][PERSON_NAME]" at bounding box center [450, 477] width 322 height 19
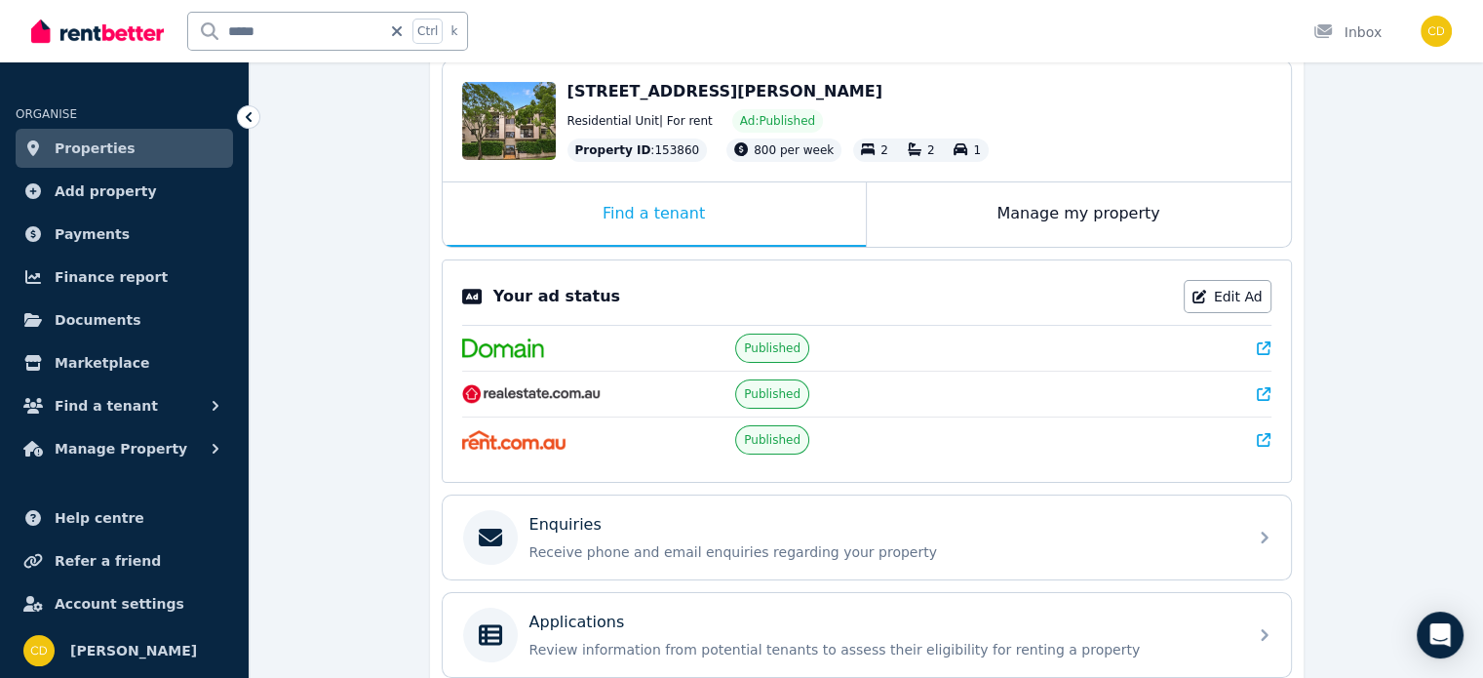
scroll to position [478, 0]
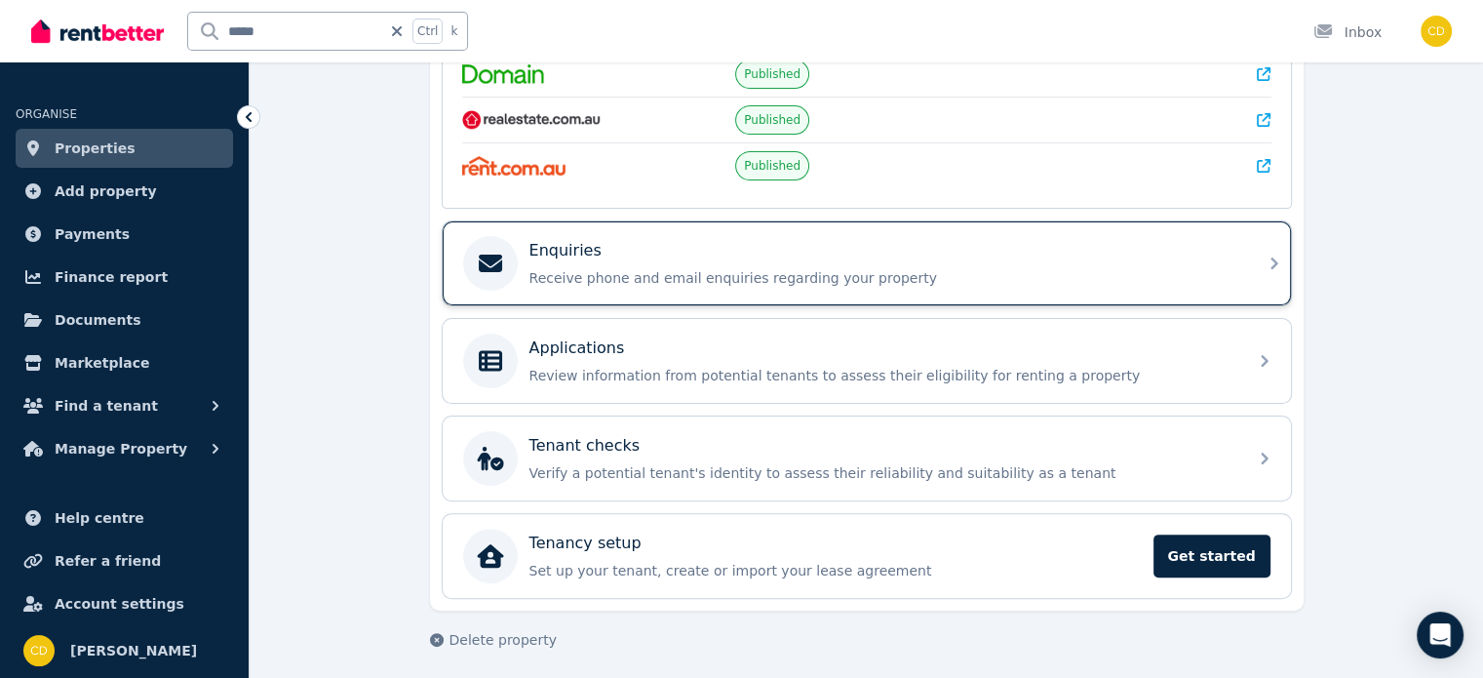
click at [784, 268] on p "Receive phone and email enquiries regarding your property" at bounding box center [882, 277] width 706 height 19
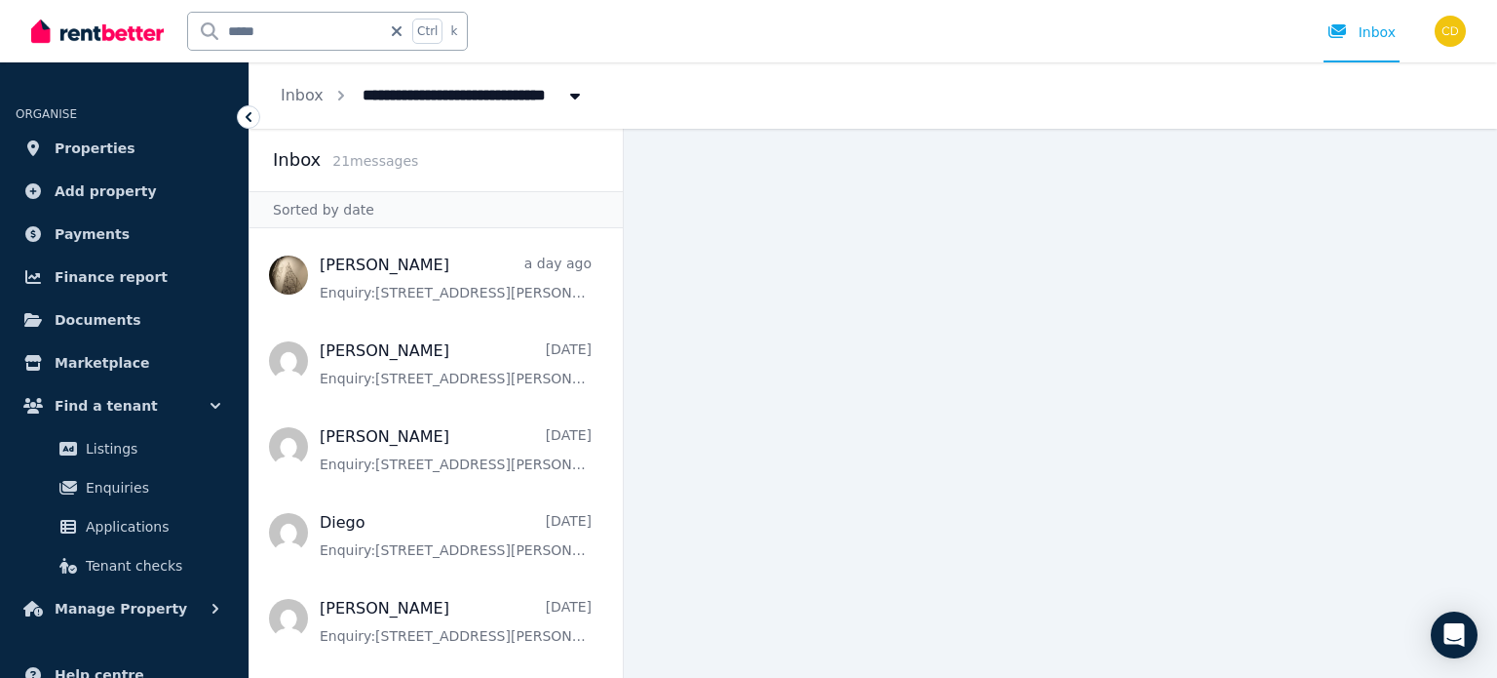
click at [328, 28] on input "*****" at bounding box center [284, 31] width 193 height 37
type input "**********"
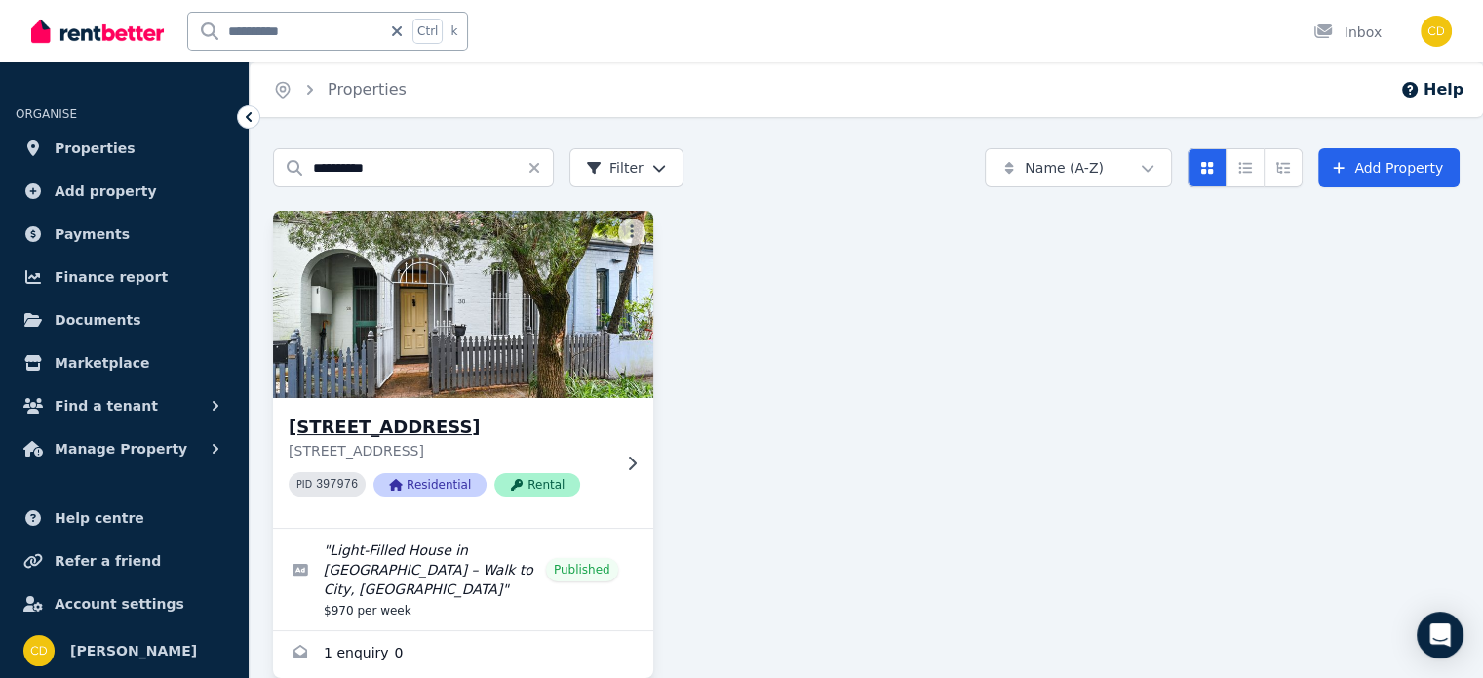
click at [297, 434] on h3 "[STREET_ADDRESS]" at bounding box center [450, 426] width 322 height 27
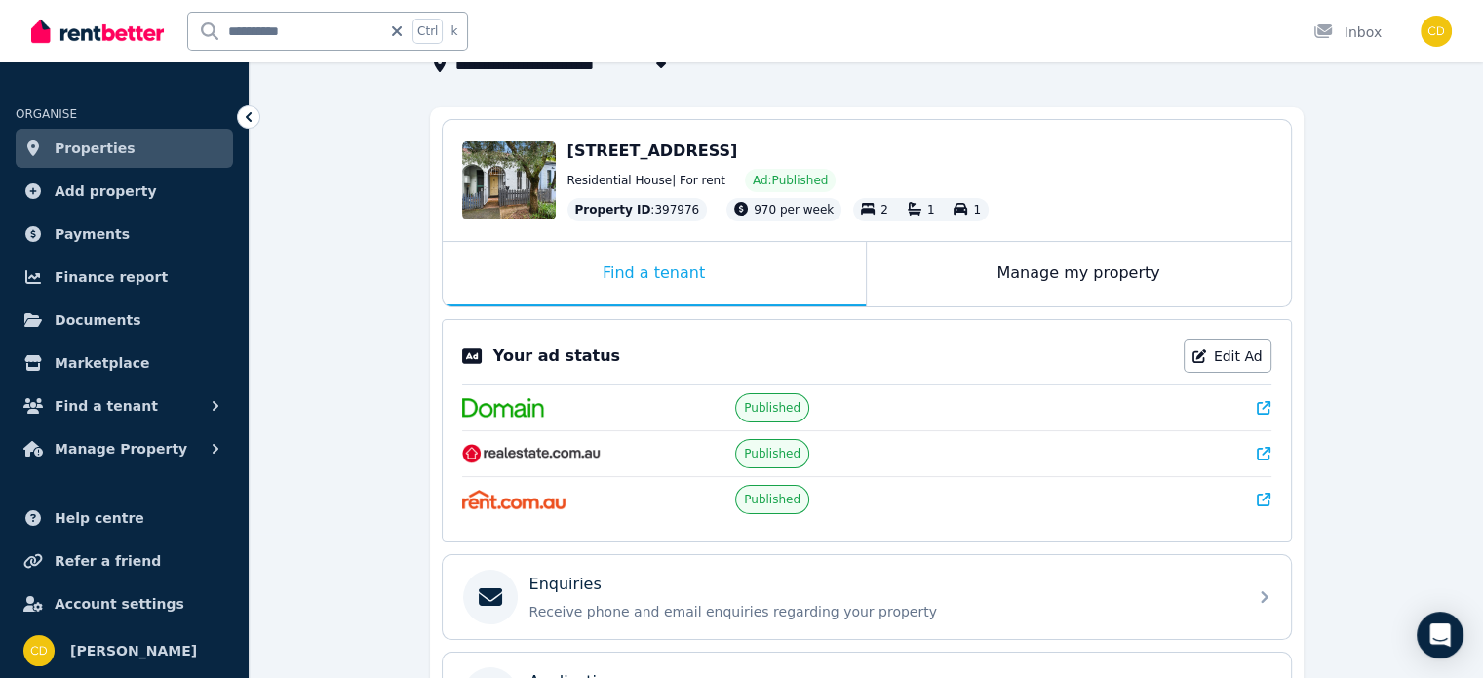
scroll to position [195, 0]
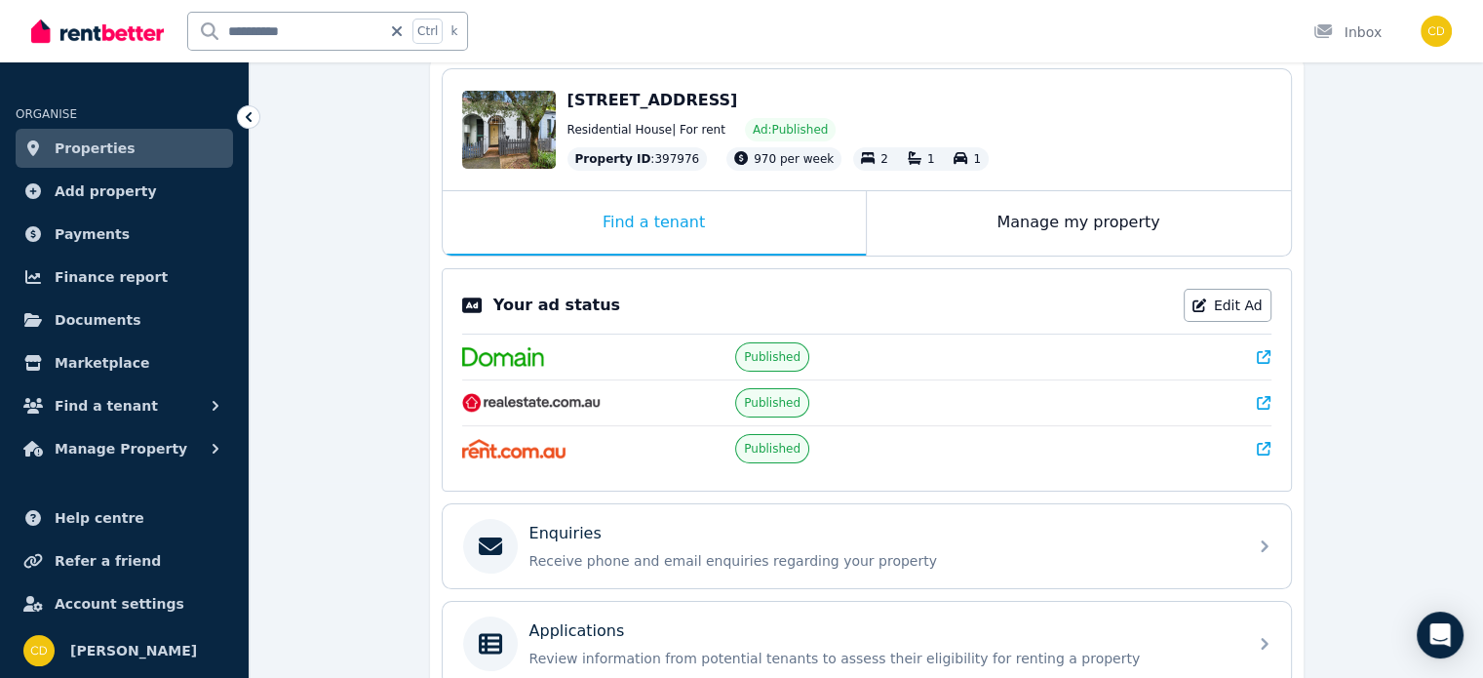
click at [1267, 357] on icon at bounding box center [1264, 357] width 14 height 14
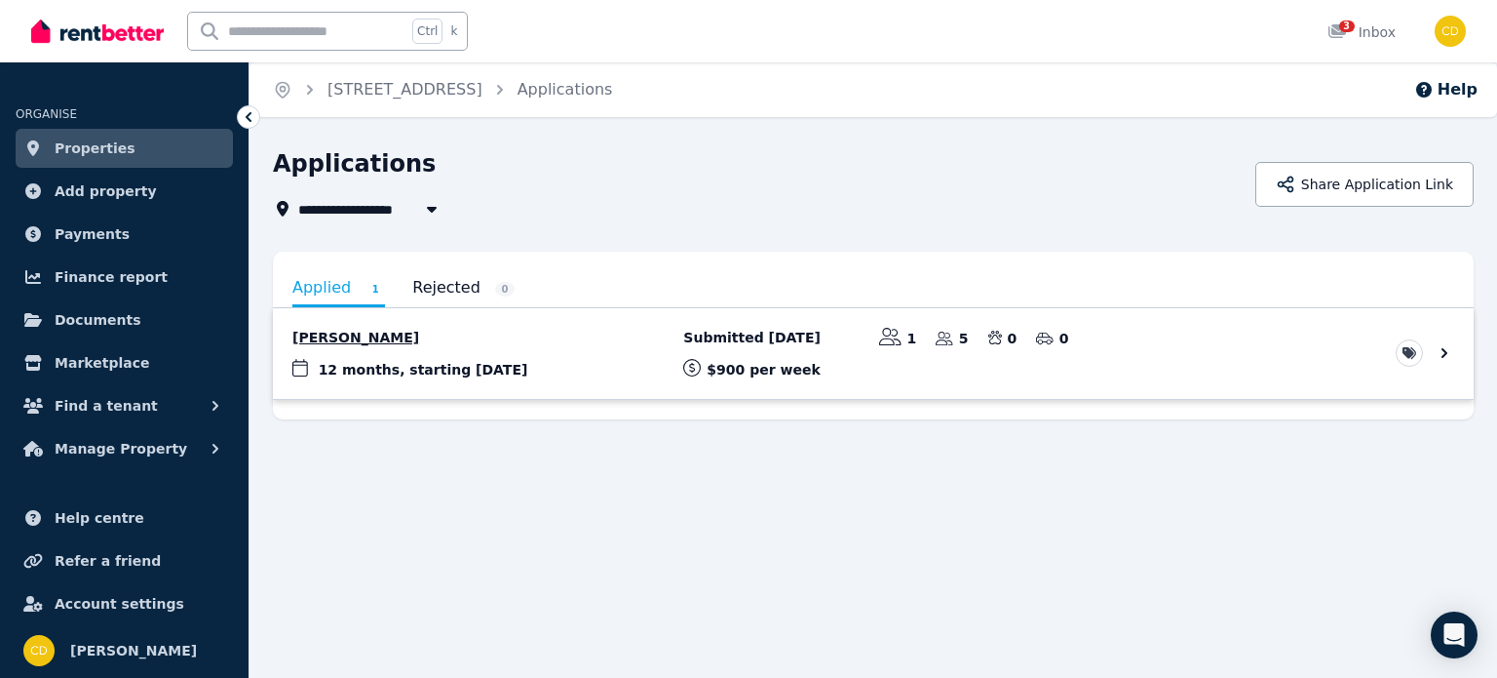
click at [563, 346] on link "View application: Rocco Di Pillo" at bounding box center [873, 353] width 1201 height 91
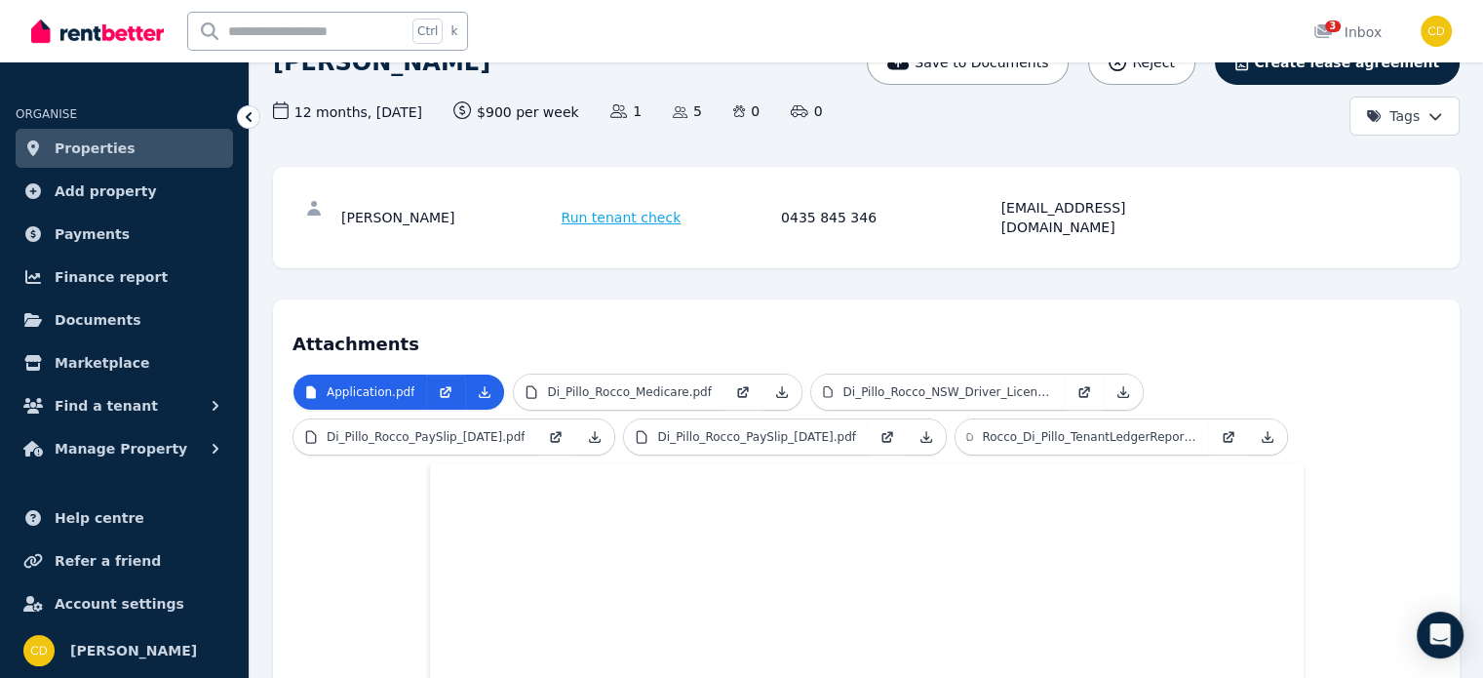
scroll to position [195, 0]
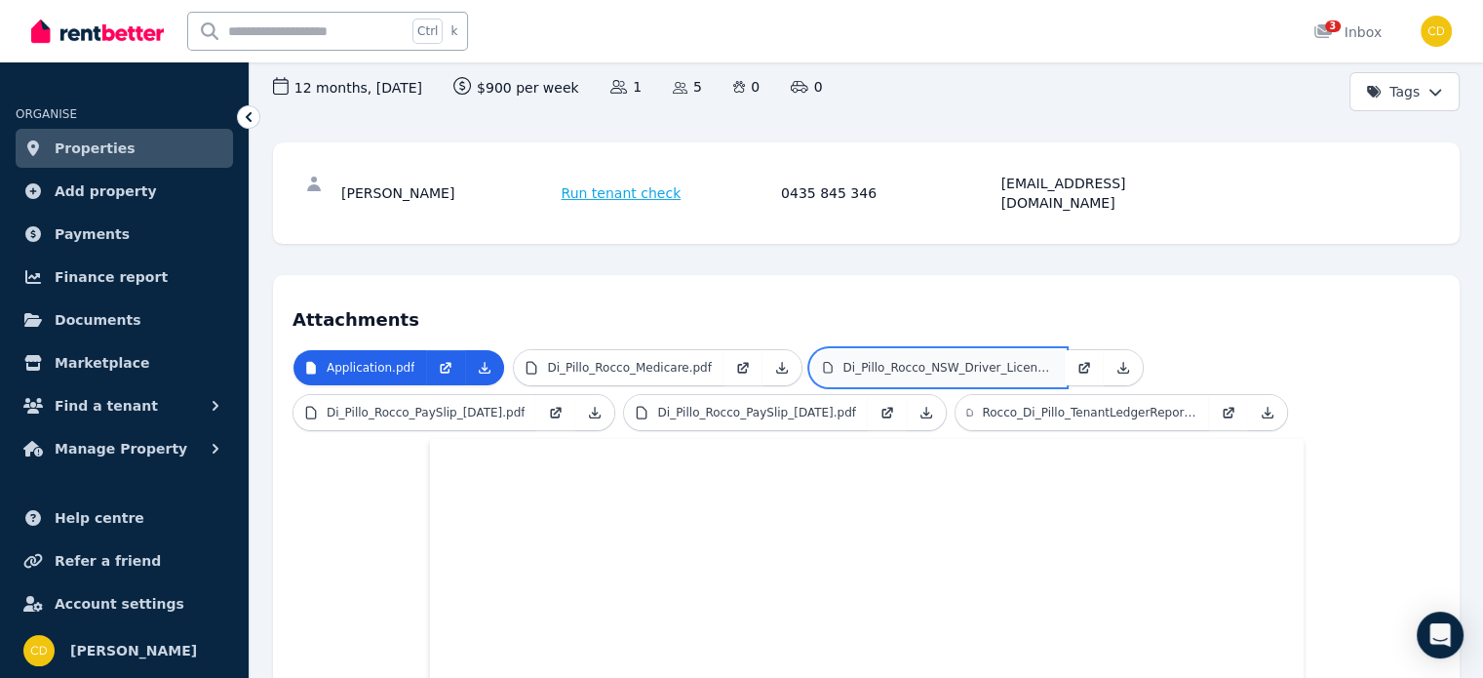
click at [842, 360] on p "Di_Pillo_Rocco_NSW_Driver_Licence.pdf" at bounding box center [947, 368] width 210 height 16
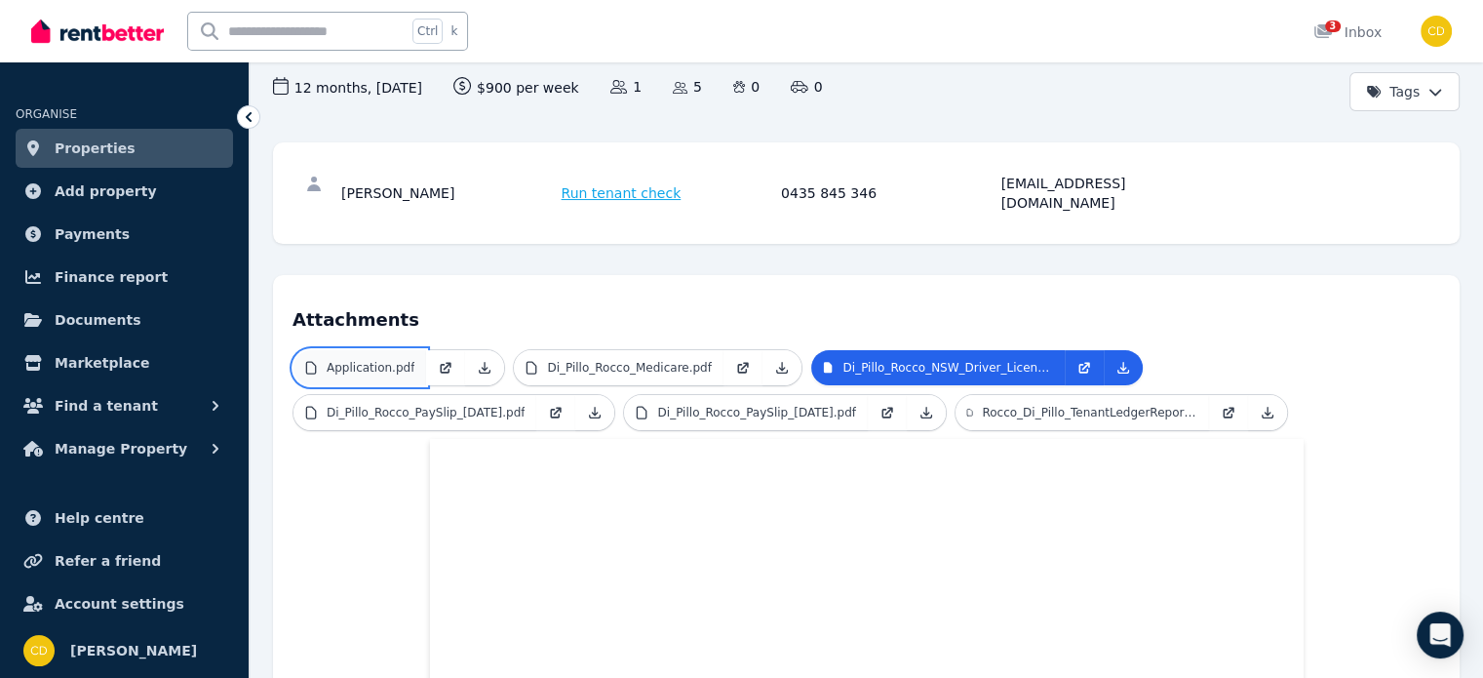
click at [373, 360] on p "Application.pdf" at bounding box center [371, 368] width 88 height 16
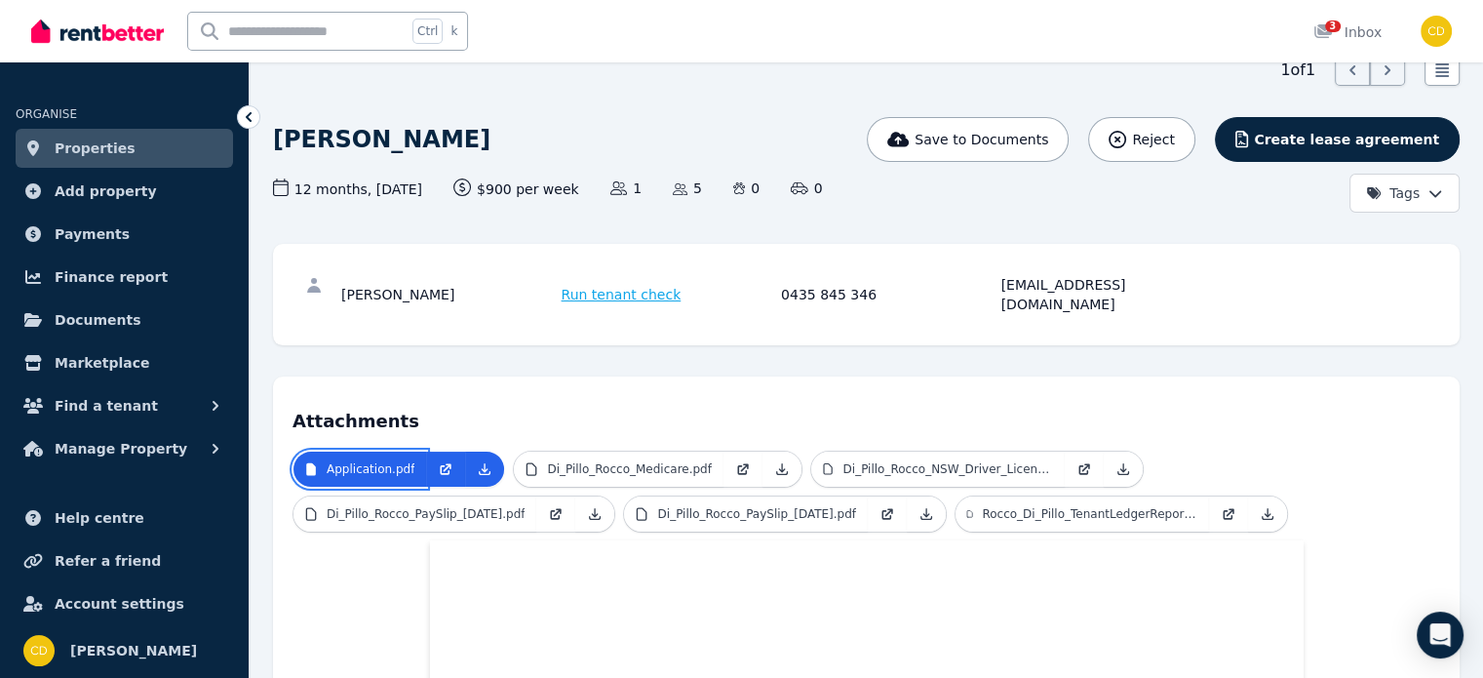
scroll to position [97, 0]
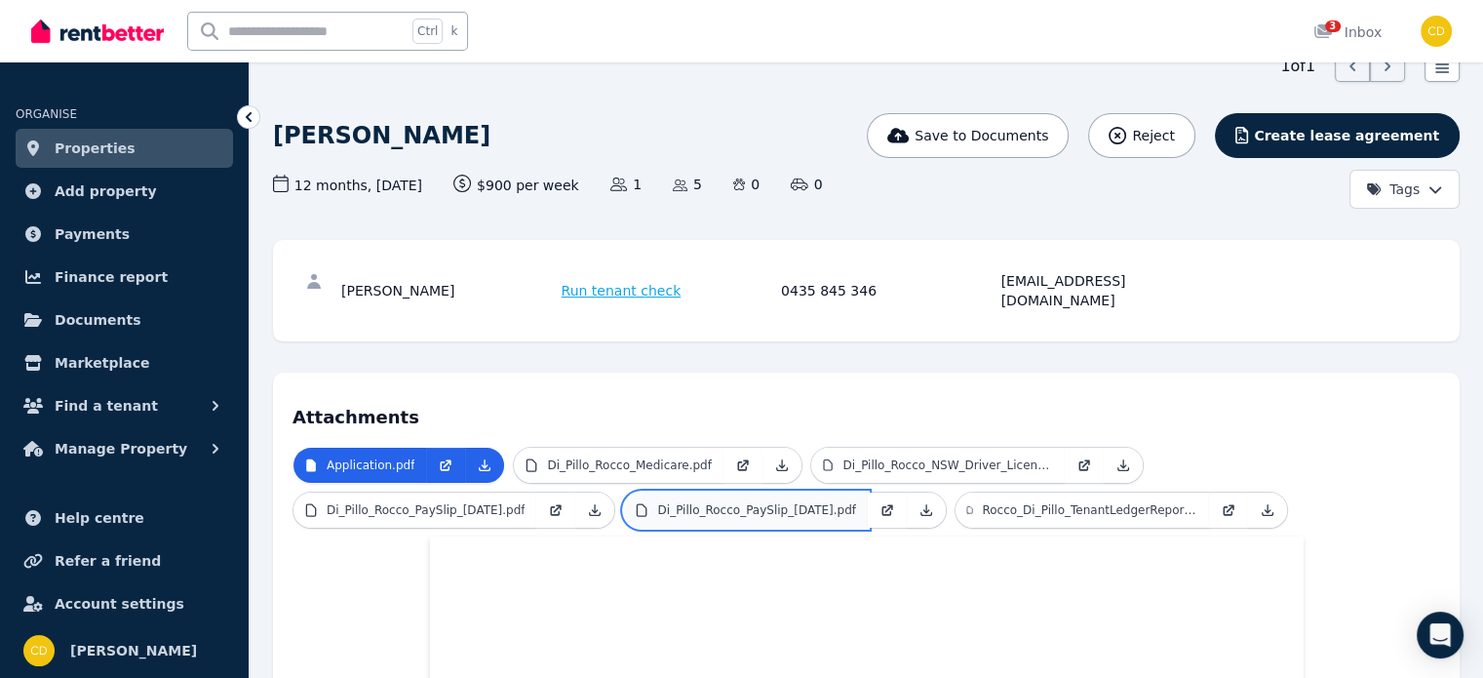
click at [736, 498] on link "Di_Pillo_Rocco_PaySlip_29.07.2025.pdf" at bounding box center [745, 509] width 243 height 35
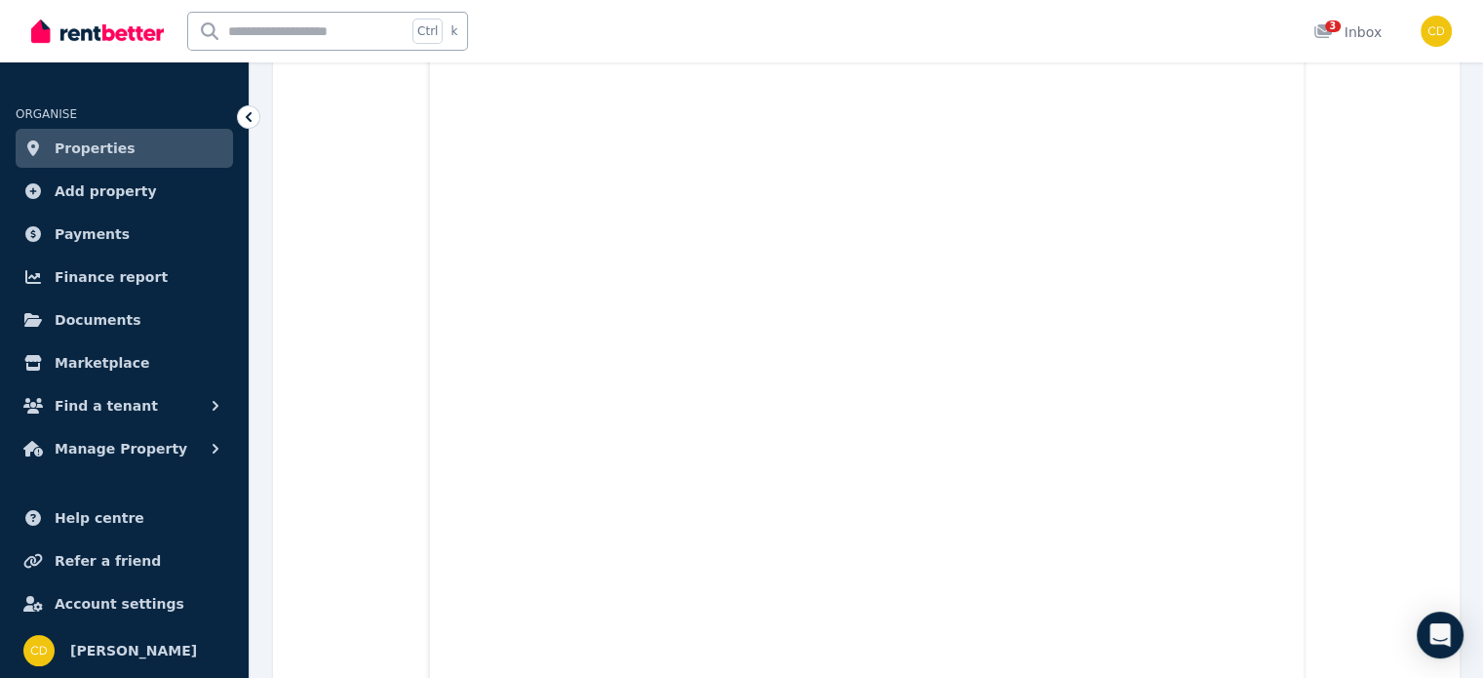
scroll to position [1072, 0]
click at [311, 26] on input "text" at bounding box center [297, 31] width 218 height 37
type input "******"
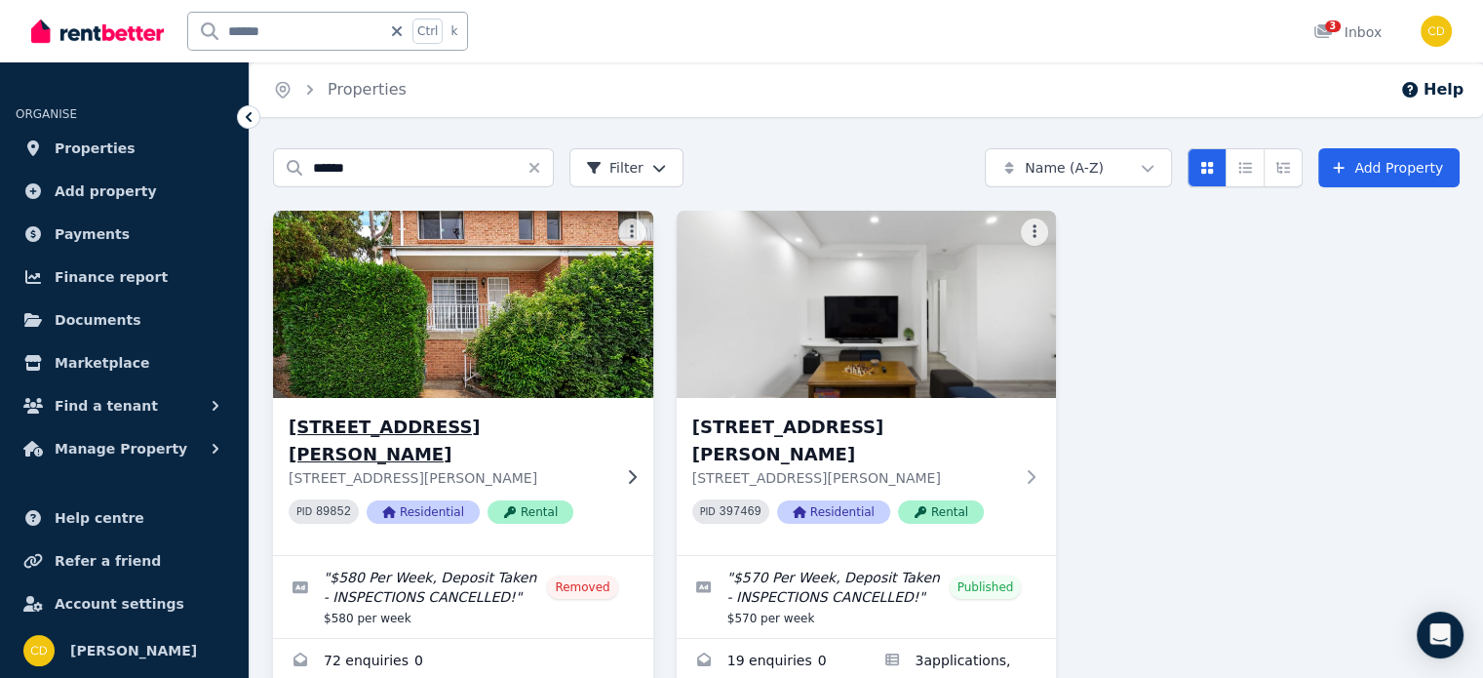
click at [418, 414] on h3 "1/45A Weston Street, Harris Park" at bounding box center [450, 440] width 322 height 55
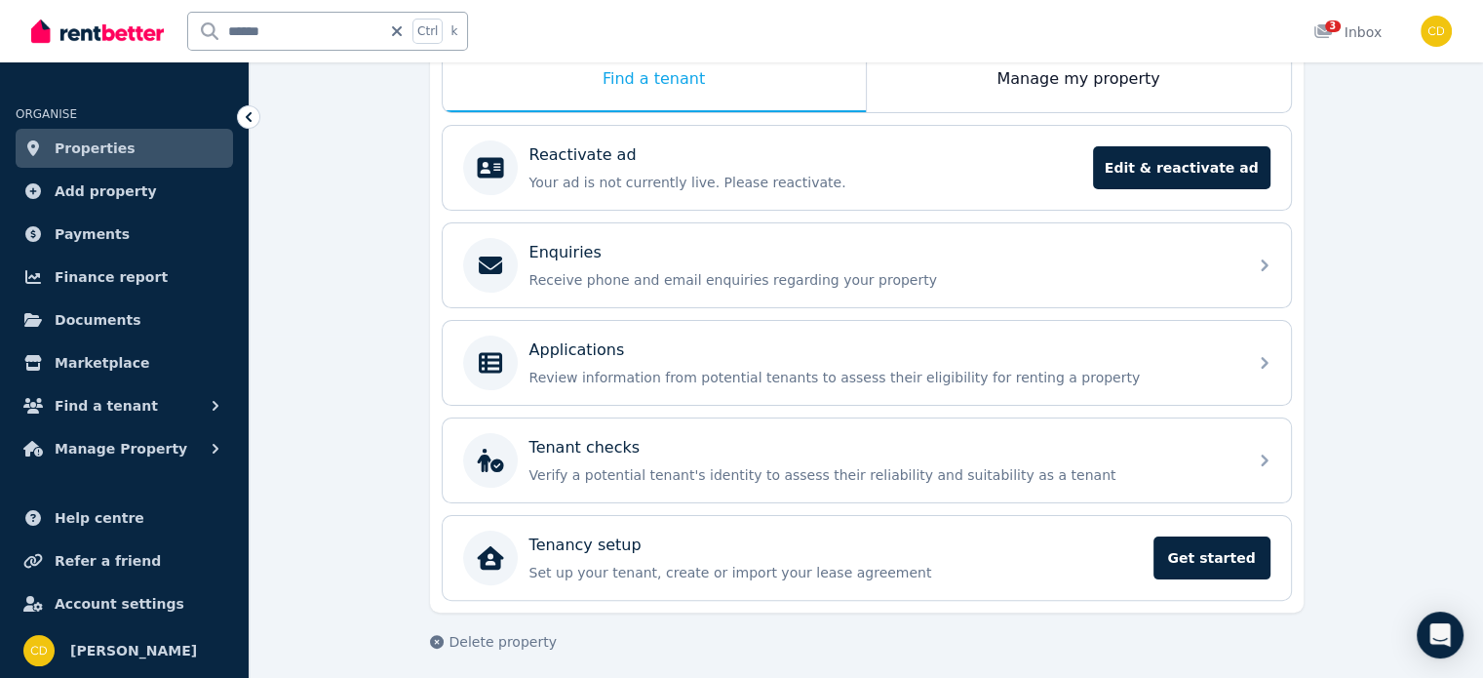
scroll to position [346, 0]
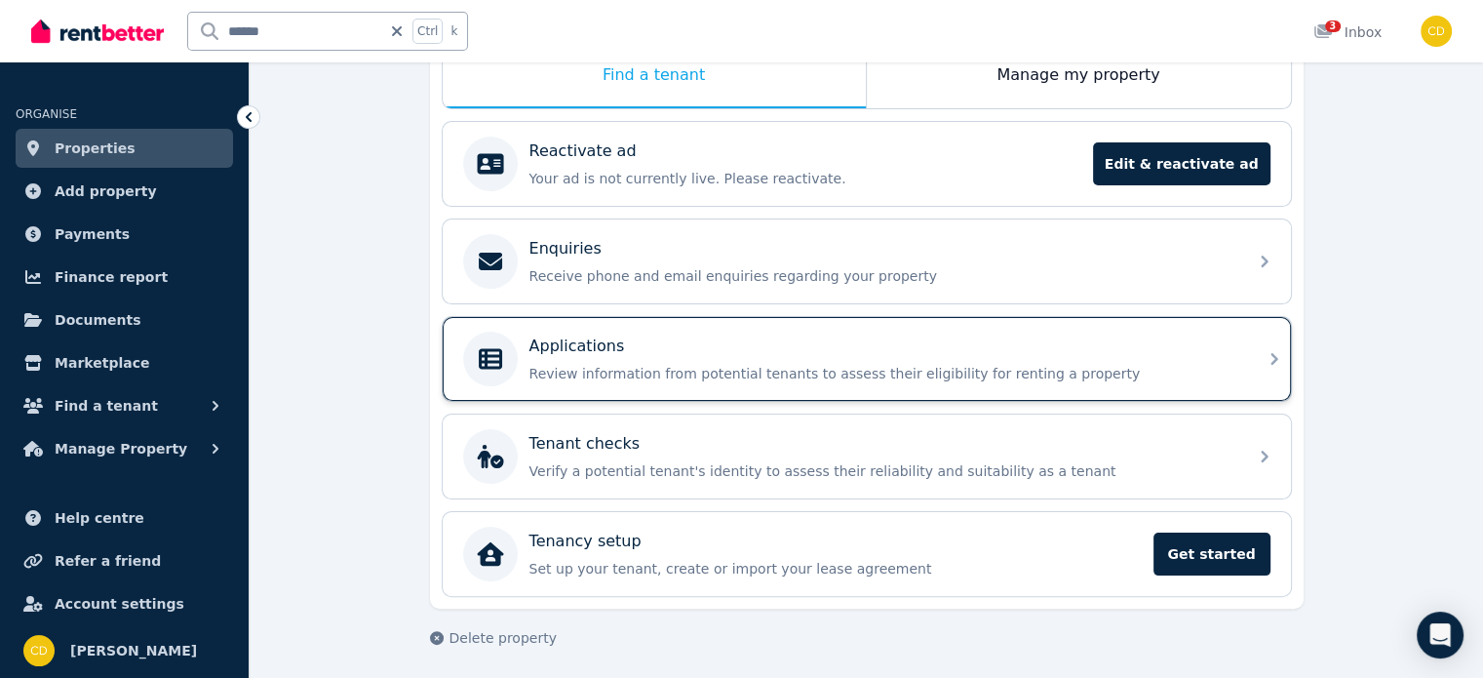
click at [706, 339] on div "Applications" at bounding box center [882, 345] width 706 height 23
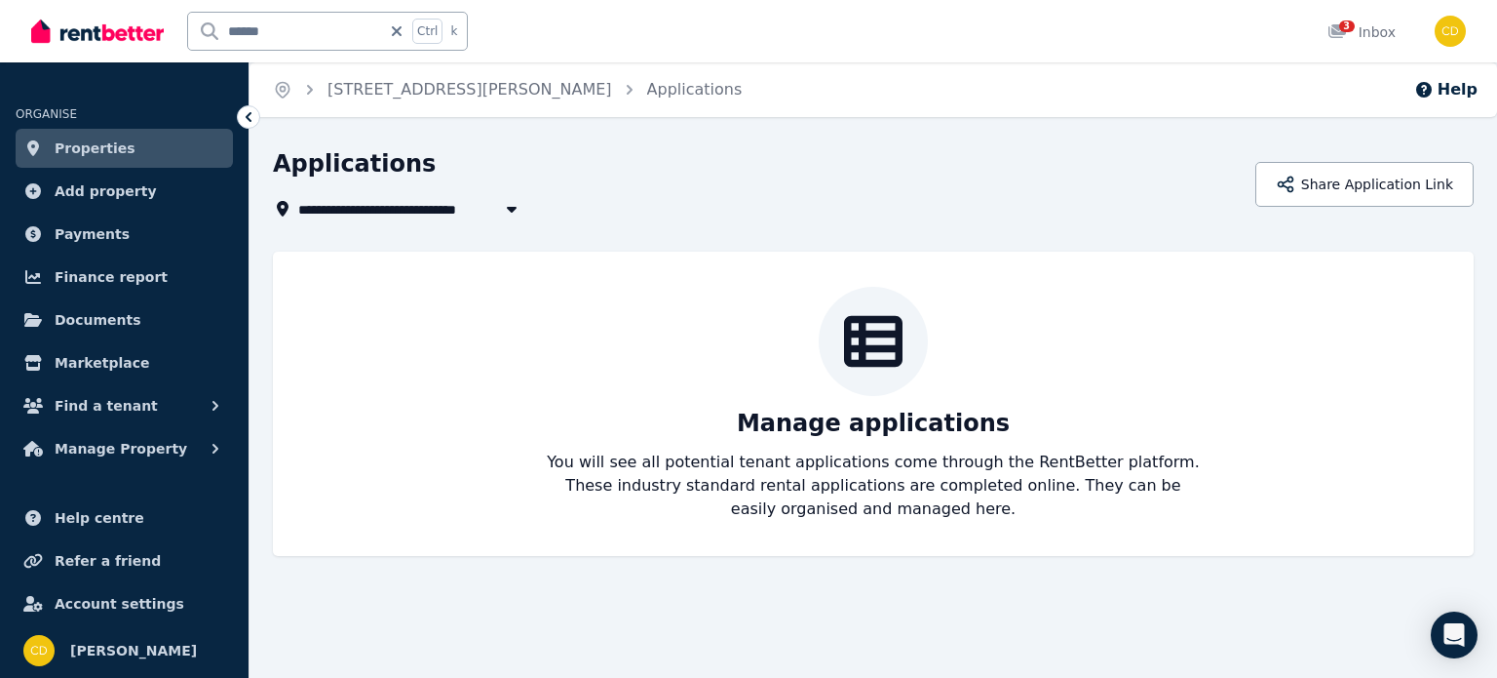
click at [401, 35] on icon at bounding box center [396, 31] width 19 height 16
click at [390, 35] on input "text" at bounding box center [297, 31] width 218 height 37
type input "******"
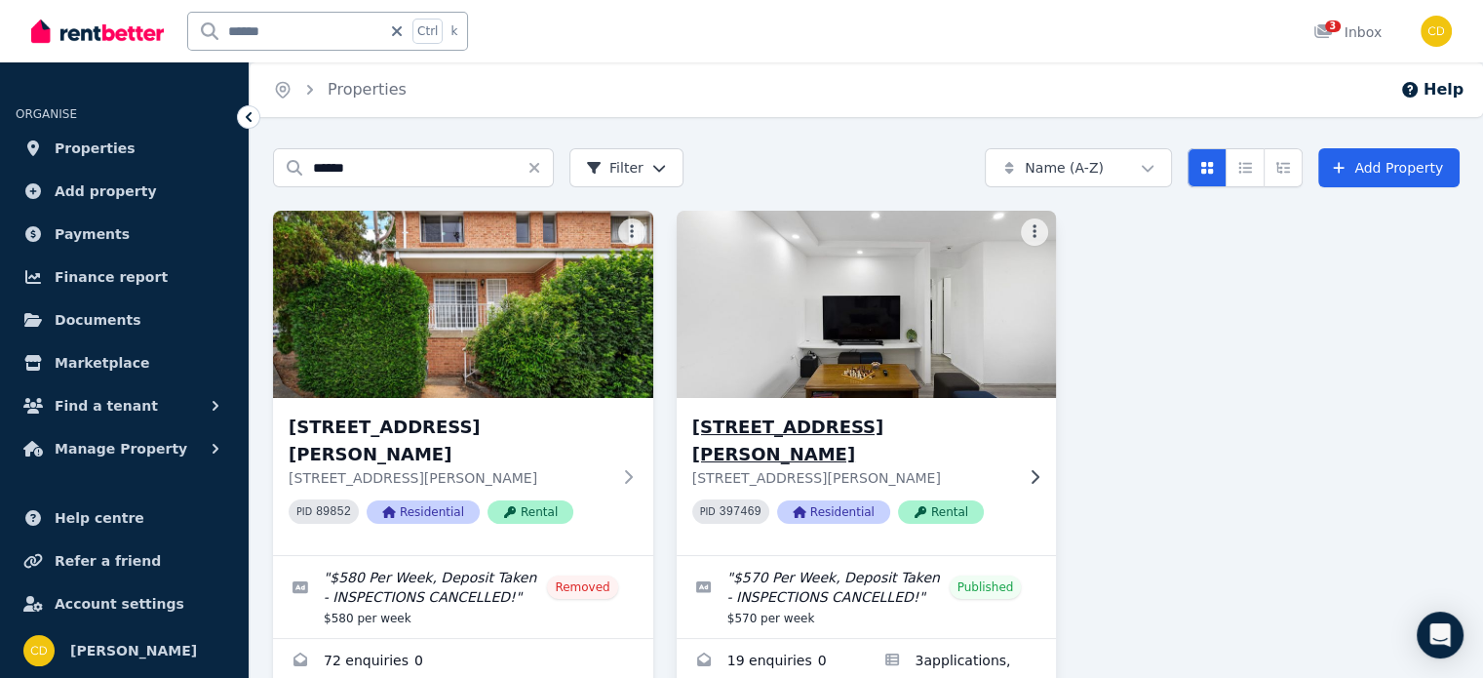
click at [870, 379] on img at bounding box center [866, 304] width 399 height 197
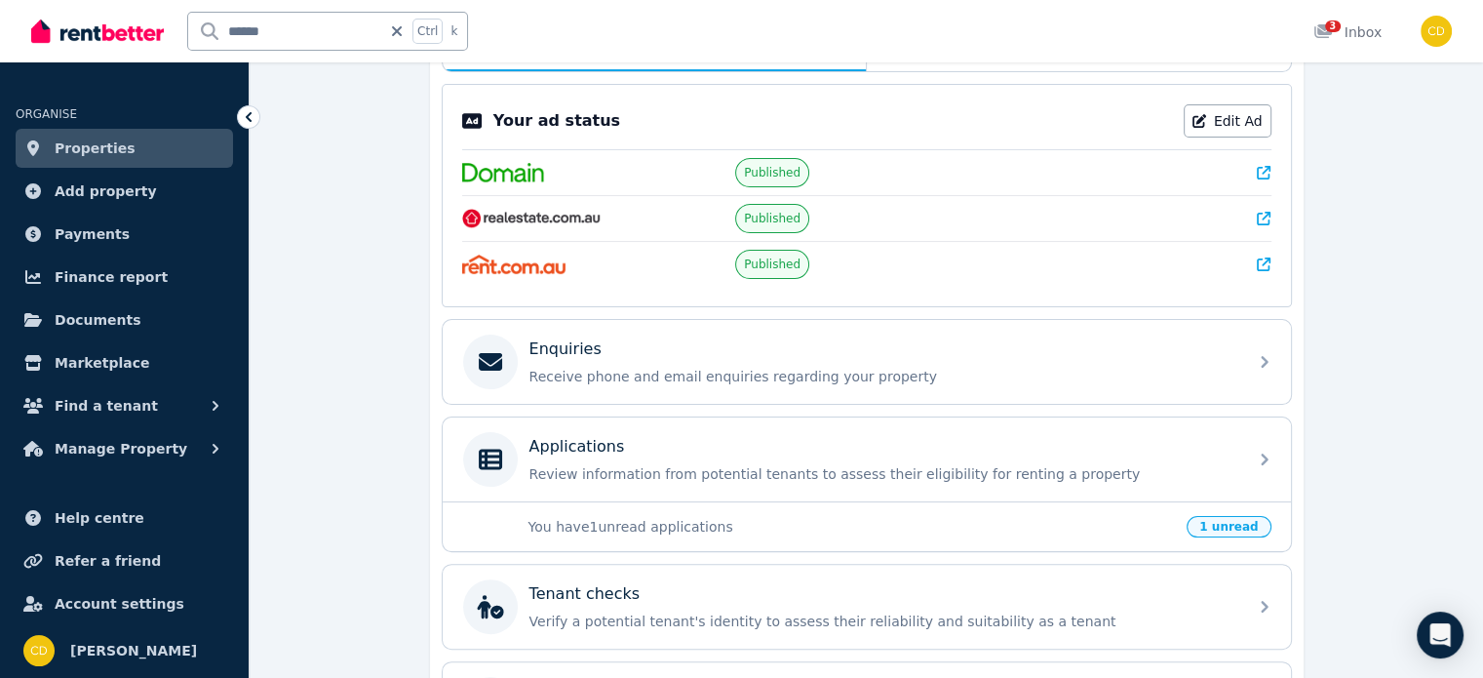
scroll to position [394, 0]
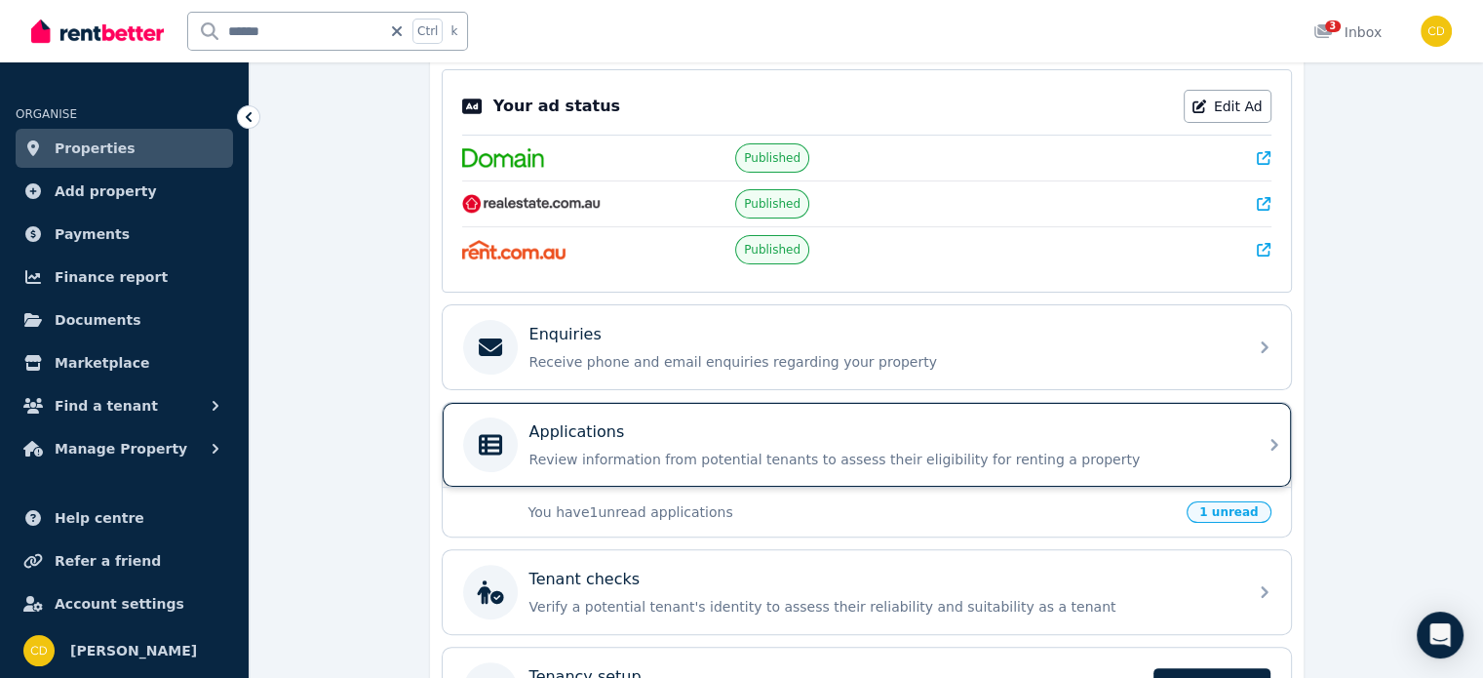
click at [790, 455] on p "Review information from potential tenants to assess their eligibility for renti…" at bounding box center [882, 458] width 706 height 19
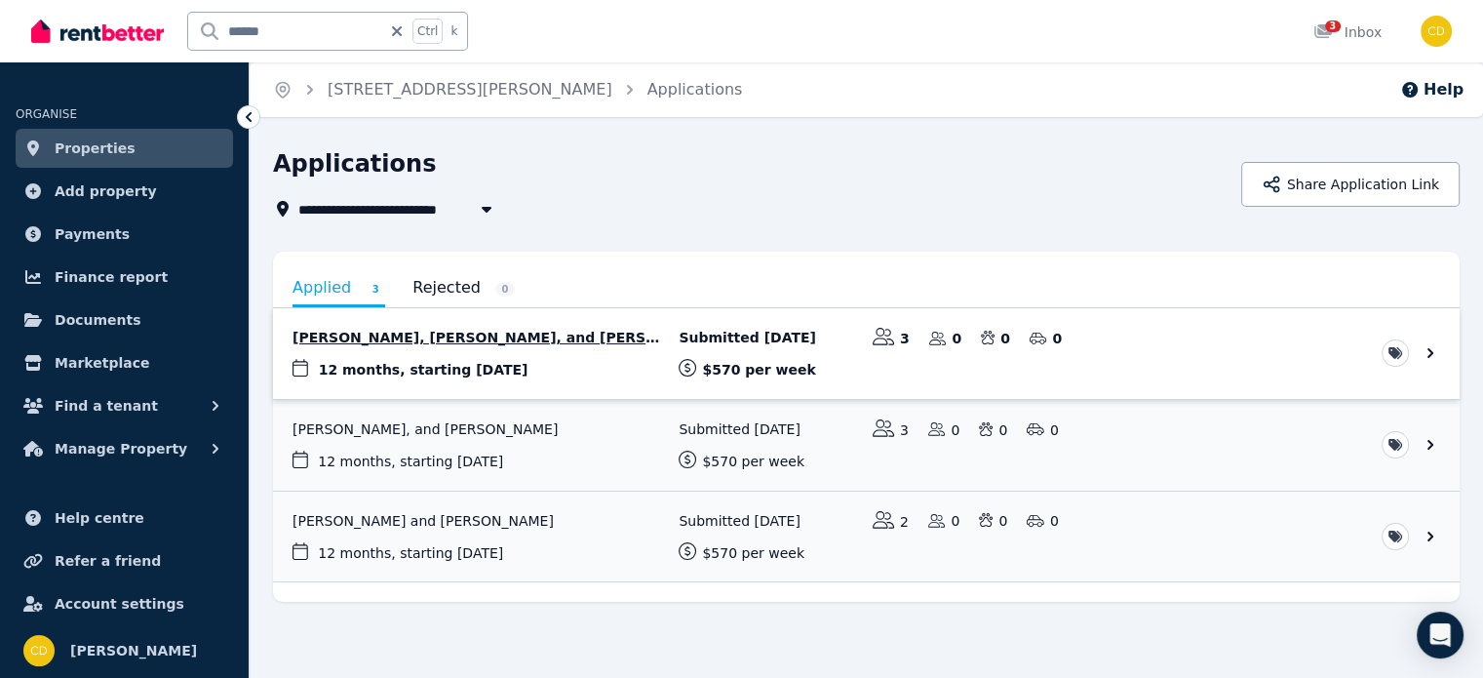
click at [561, 366] on link "View application: Dipesh Bhandari, Nirmal Tandukar, and Ashish Khakural" at bounding box center [866, 353] width 1186 height 91
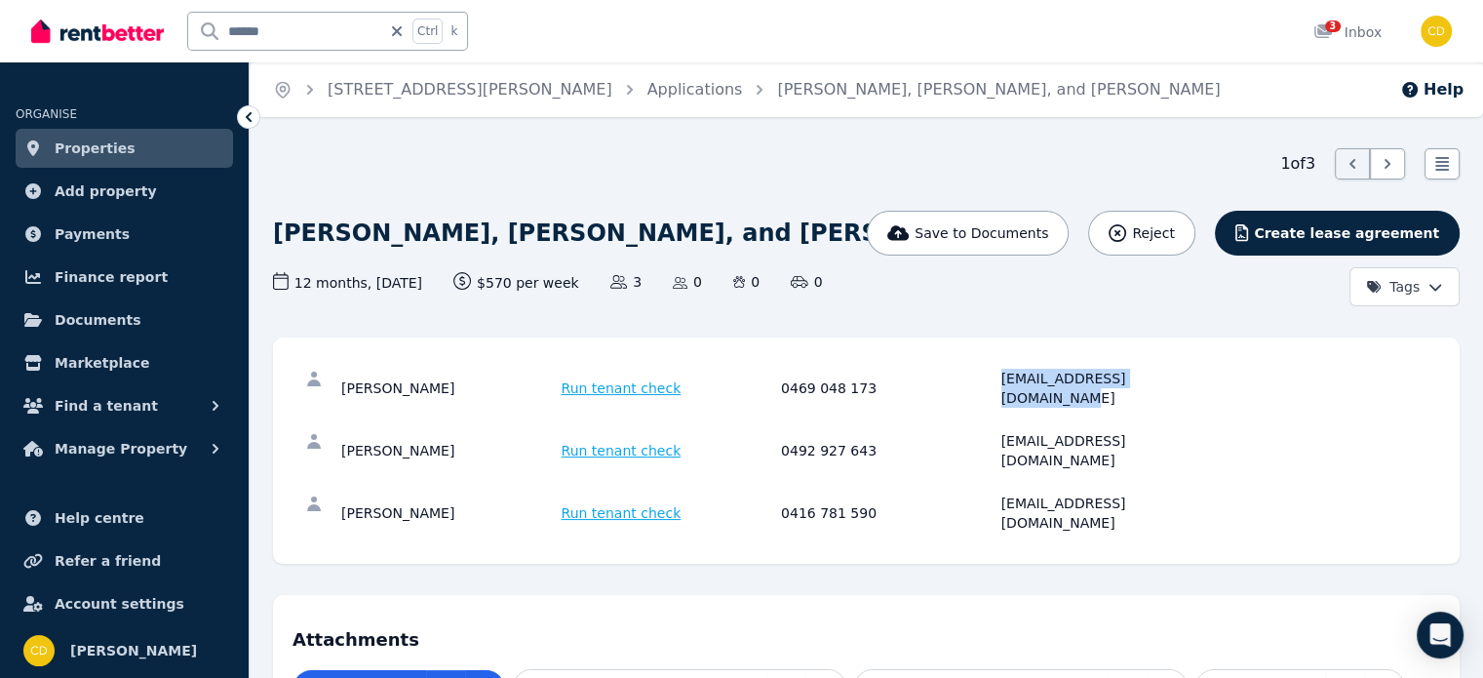
drag, startPoint x: 983, startPoint y: 368, endPoint x: 1251, endPoint y: 388, distance: 268.8
click at [1250, 388] on div "Dipesh Bhandari Run tenant check 0469 048 173 dipeshbhandari15@gmail.com" at bounding box center [865, 388] width 1147 height 62
copy div "dipeshbhandari15@gmail.com"
click at [1080, 431] on div "kiritotdr123@gmail.com" at bounding box center [1108, 450] width 214 height 39
drag, startPoint x: 995, startPoint y: 414, endPoint x: 1240, endPoint y: 435, distance: 245.5
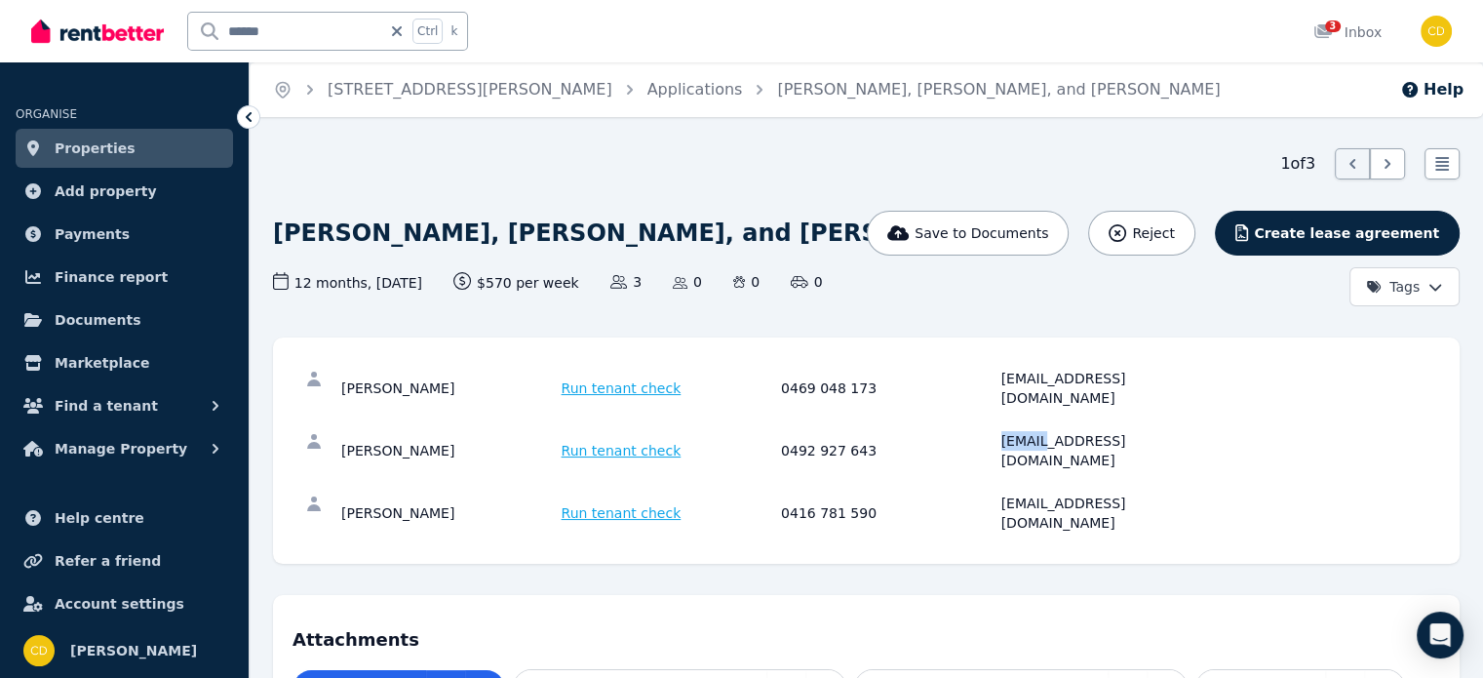
click at [1245, 432] on div "Nirmal Tandukar Run tenant check 0492 927 643 kiritotdr123@gmail.com" at bounding box center [865, 450] width 1147 height 62
click at [1232, 436] on div "Nirmal Tandukar Run tenant check 0492 927 643 kiritotdr123@gmail.com" at bounding box center [865, 450] width 1147 height 62
drag, startPoint x: 998, startPoint y: 418, endPoint x: 1210, endPoint y: 420, distance: 211.6
click at [1210, 431] on div "Nirmal Tandukar Run tenant check 0492 927 643 kiritotdr123@gmail.com" at bounding box center [777, 450] width 873 height 39
copy div "kiritotdr123@gmail.com"
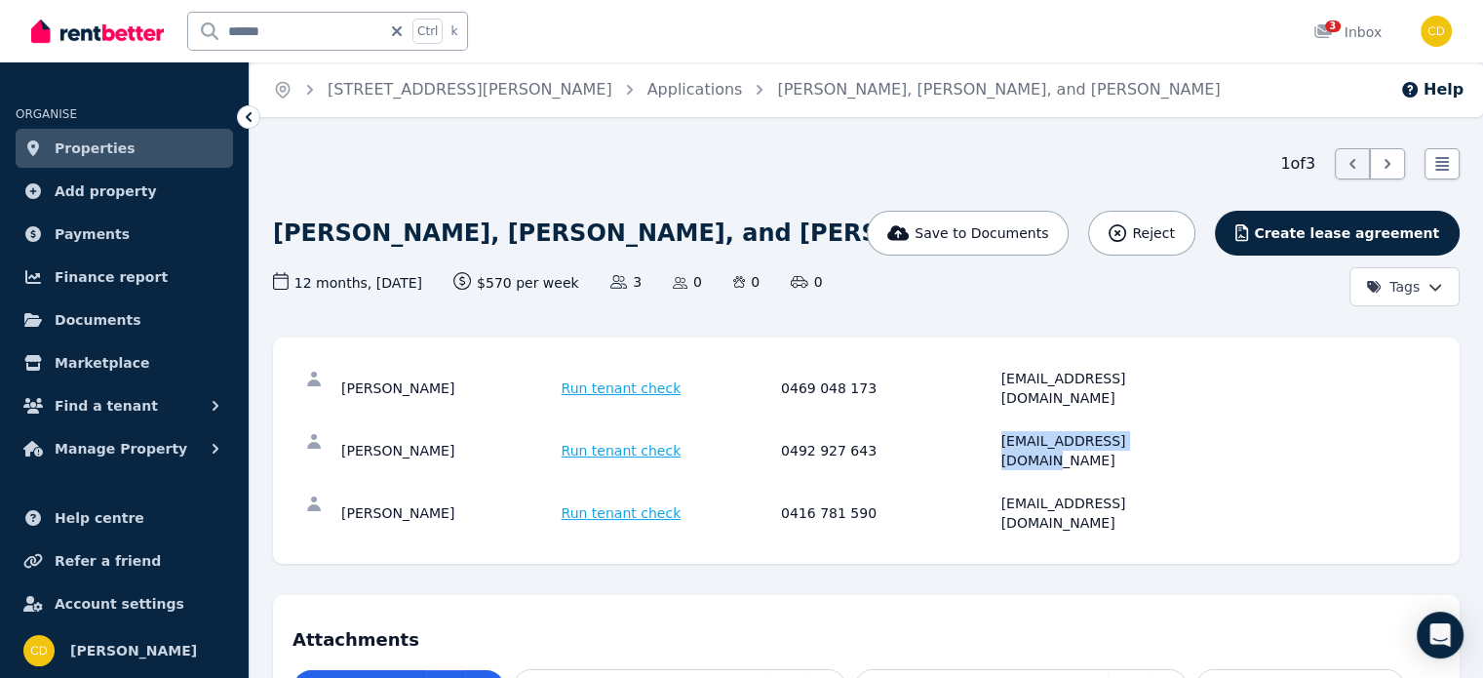
click at [988, 493] on div "0416 781 590" at bounding box center [888, 512] width 214 height 39
drag, startPoint x: 1026, startPoint y: 467, endPoint x: 1228, endPoint y: 463, distance: 202.8
click at [1228, 482] on div "Ashish Khakural Run tenant check 0416 781 590 ashishkhakural5@gmail.com" at bounding box center [865, 513] width 1147 height 62
copy div "ashishkhakural5@gmail.com"
click at [405, 30] on icon at bounding box center [396, 31] width 19 height 16
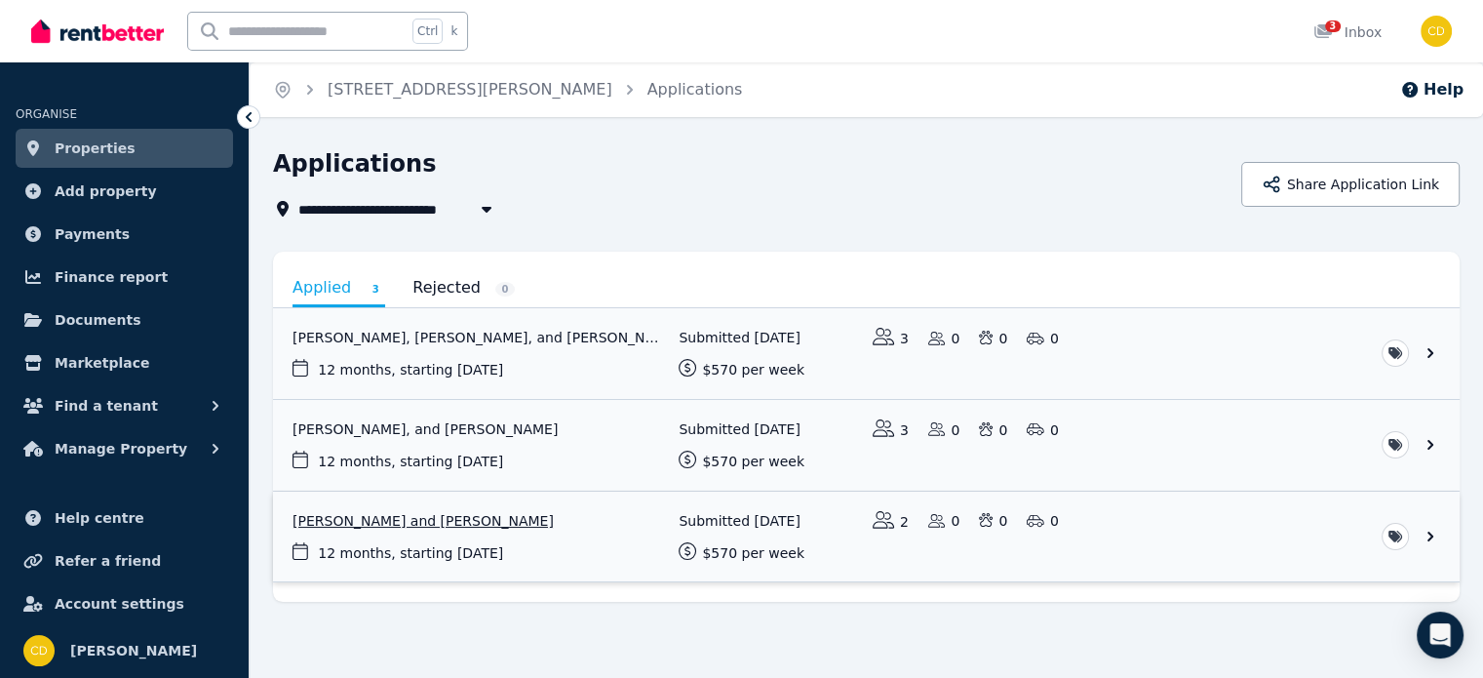
click at [554, 552] on link "View application: Mohini Bhapkar and Sangram Jadhav" at bounding box center [866, 536] width 1186 height 91
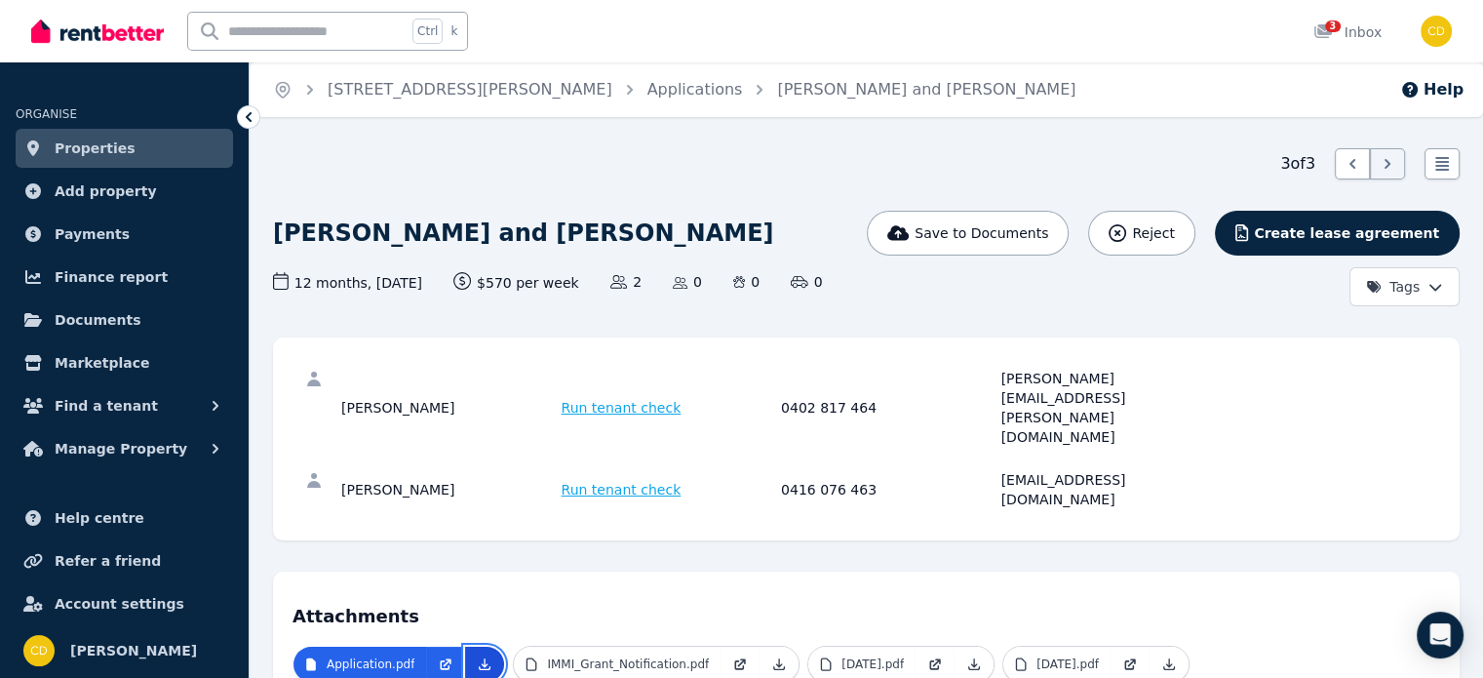
click at [485, 656] on icon at bounding box center [485, 664] width 16 height 16
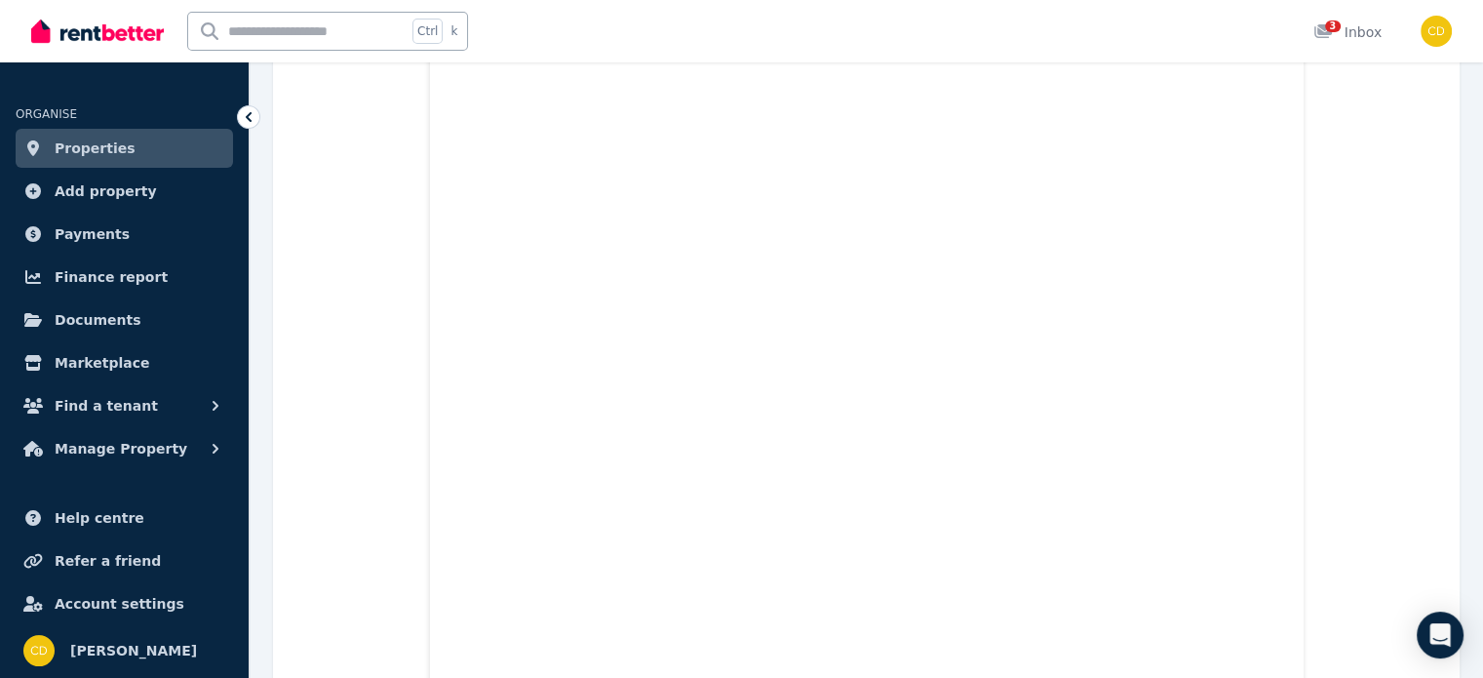
scroll to position [487, 0]
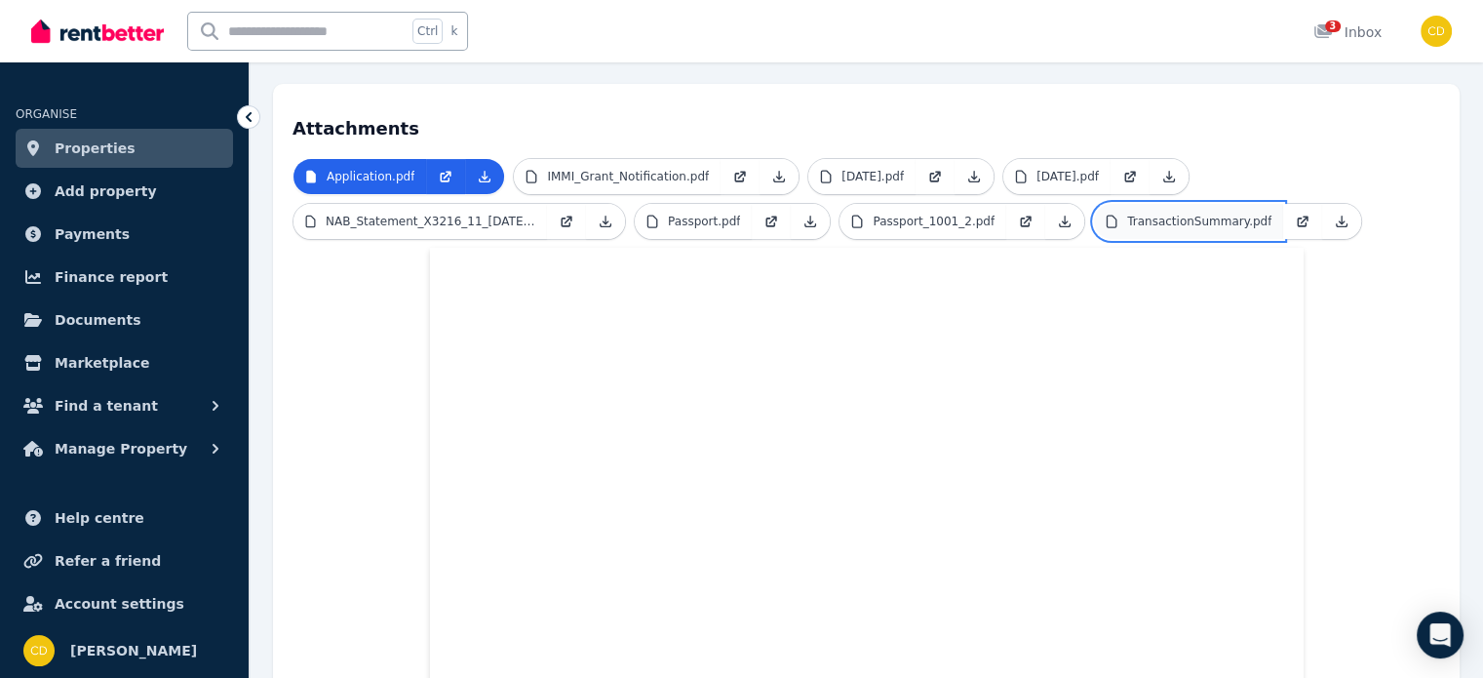
click at [1140, 213] on p "TransactionSummary.pdf" at bounding box center [1199, 221] width 144 height 16
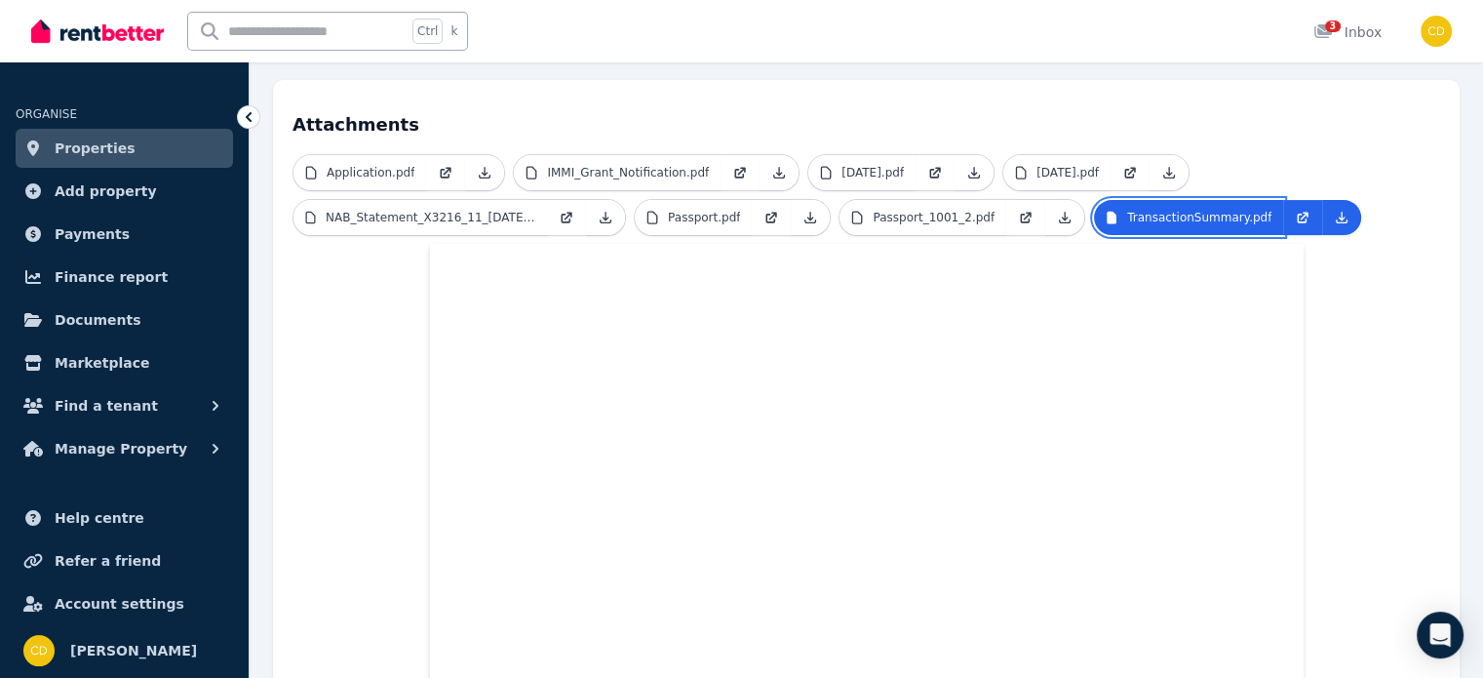
scroll to position [292, 0]
